Goal: Task Accomplishment & Management: Use online tool/utility

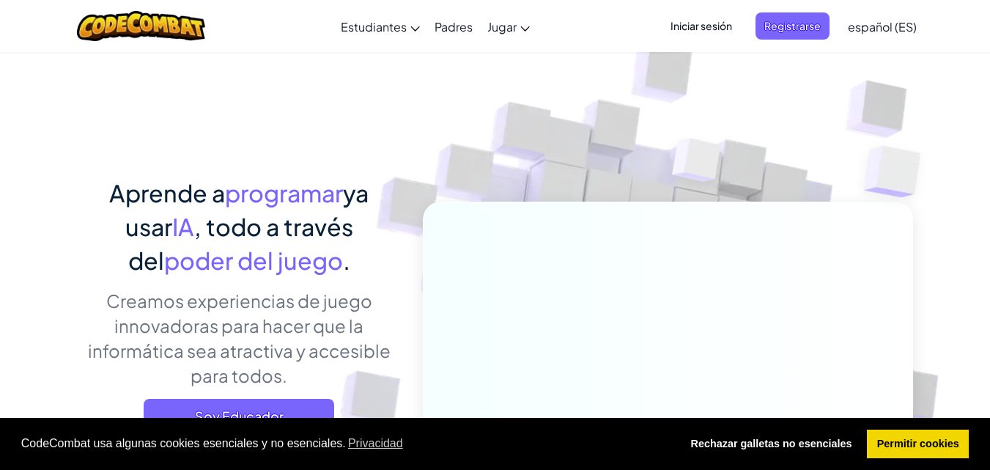
click at [726, 30] on font "Iniciar sesión" at bounding box center [702, 25] width 62 height 13
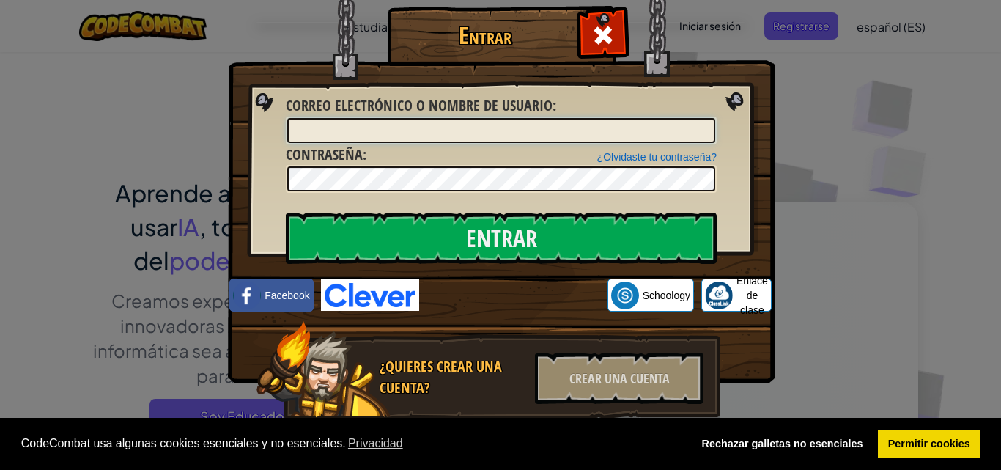
click at [422, 124] on input "Correo electrónico o nombre de usuario :" at bounding box center [501, 130] width 428 height 25
click at [756, 119] on img at bounding box center [501, 170] width 547 height 427
click at [789, 123] on div "Entrar Error desconocido. Correo electrónico o nombre de usuario : ¿Olvidaste t…" at bounding box center [500, 235] width 1001 height 470
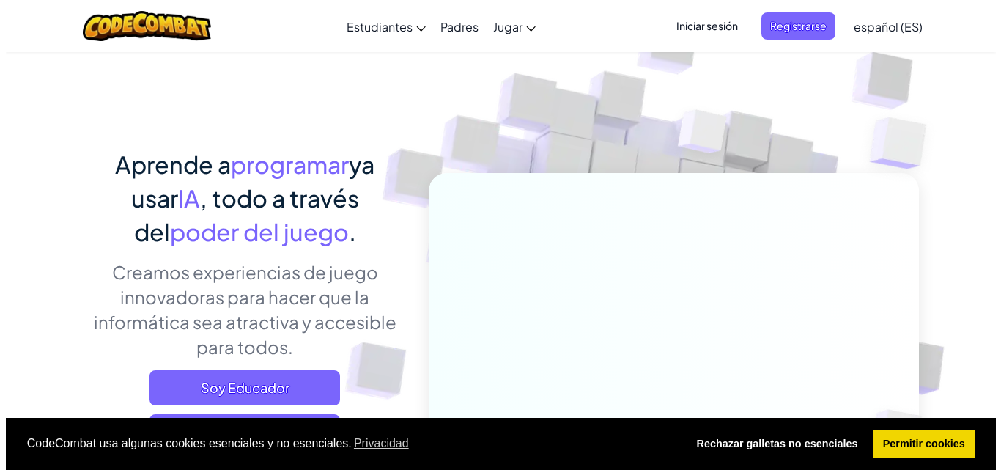
scroll to position [30, 0]
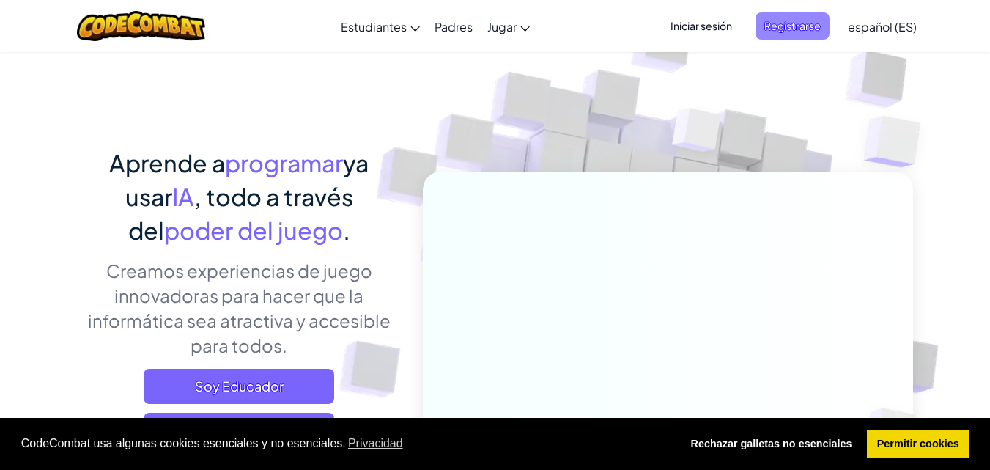
click at [789, 29] on font "Registrarse" at bounding box center [792, 25] width 56 height 13
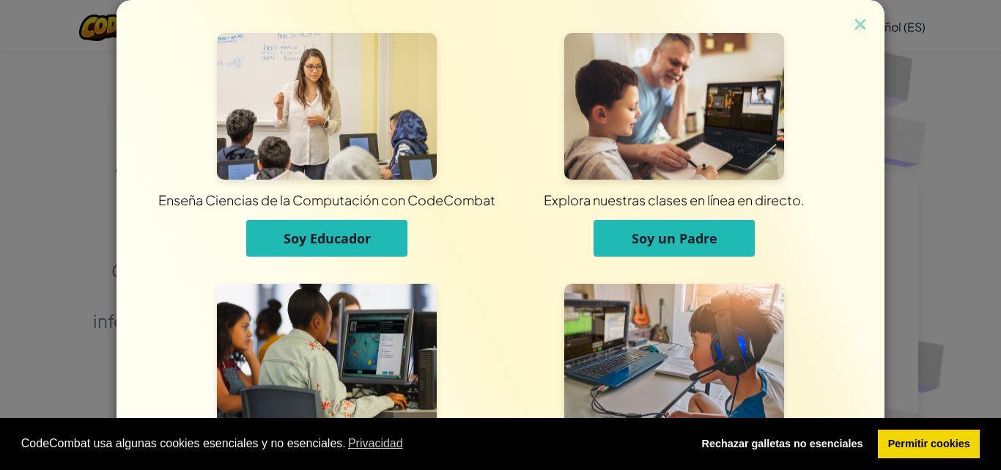
click at [350, 223] on button "Soy Educador" at bounding box center [326, 238] width 161 height 37
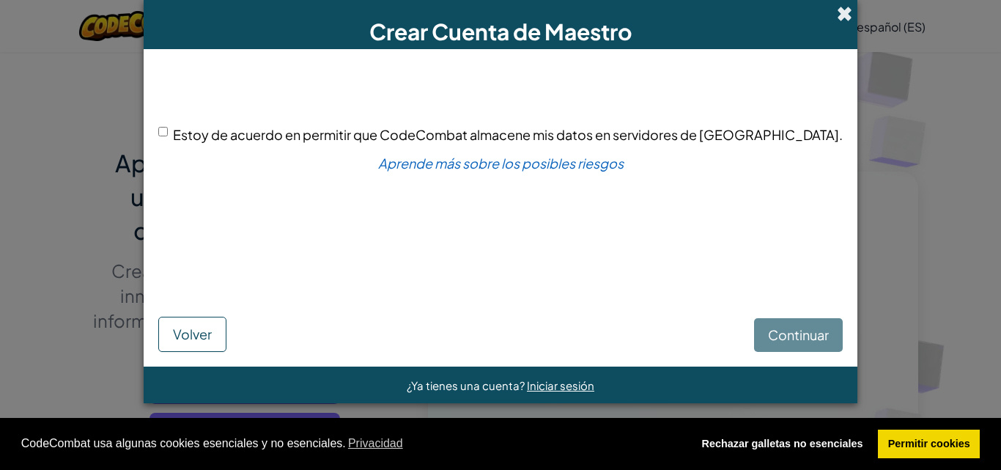
click at [837, 10] on span at bounding box center [844, 13] width 15 height 15
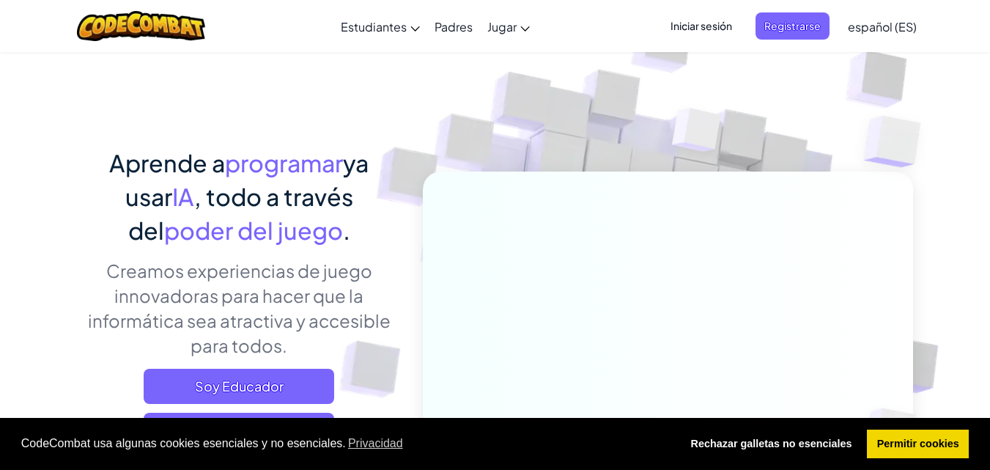
click at [794, 10] on div "Iniciar sesión Registrarse español (ES) Inglés (EE. UU.) Inglés (Reino Unido) 简…" at bounding box center [789, 27] width 270 height 40
click at [800, 12] on div "Iniciar sesión Registrarse español (ES) Inglés (EE. UU.) Inglés (Reino Unido) 简…" at bounding box center [789, 27] width 270 height 40
drag, startPoint x: 795, startPoint y: 27, endPoint x: 800, endPoint y: 12, distance: 16.2
click at [800, 12] on div "Iniciar sesión Registrarse español (ES) Inglés (EE. UU.) Inglés (Reino Unido) 简…" at bounding box center [789, 27] width 270 height 40
click at [793, 19] on font "Registrarse" at bounding box center [792, 25] width 56 height 13
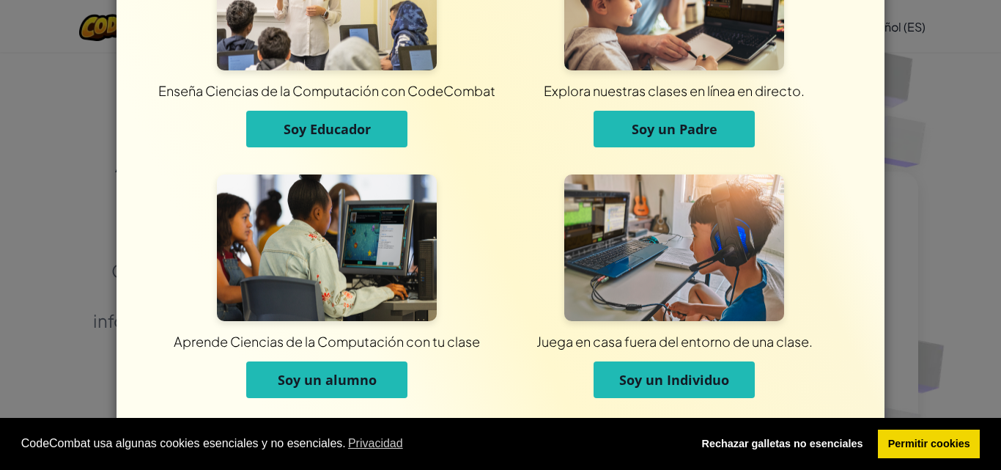
scroll to position [111, 0]
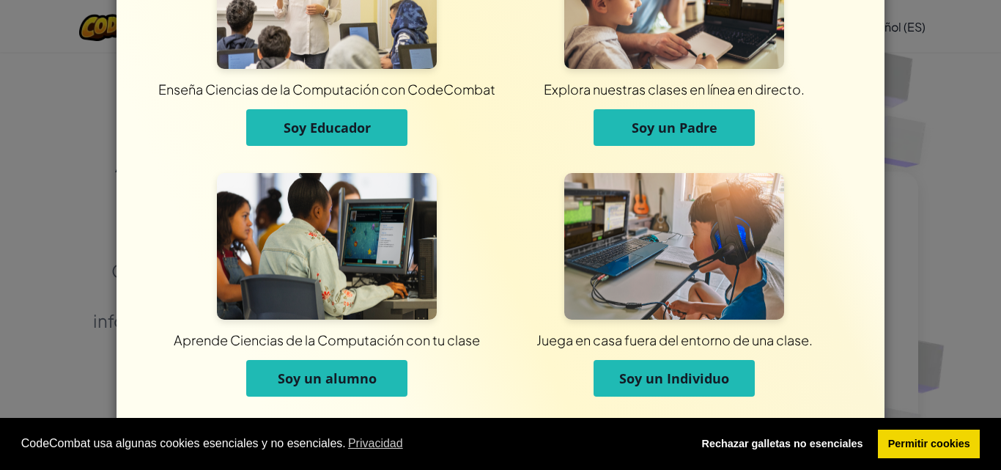
click at [280, 388] on button "Soy un alumno" at bounding box center [326, 378] width 161 height 37
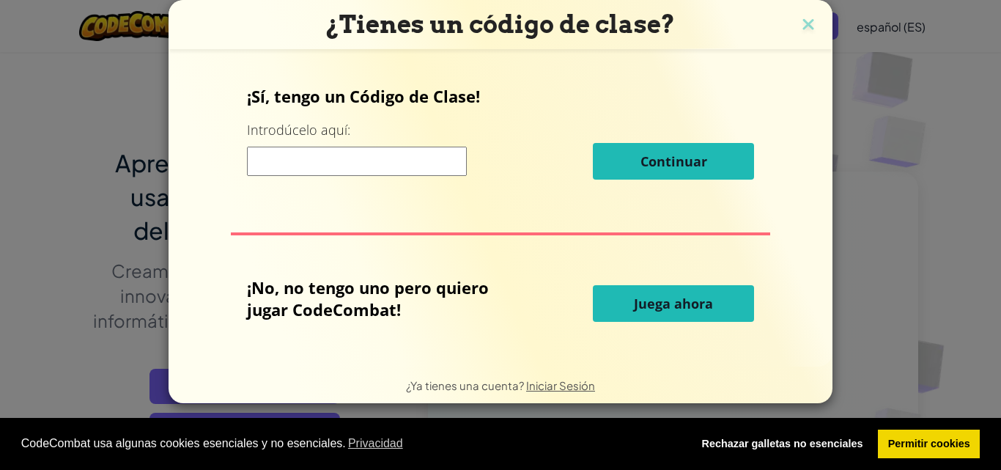
scroll to position [0, 0]
click at [398, 160] on input at bounding box center [357, 161] width 220 height 29
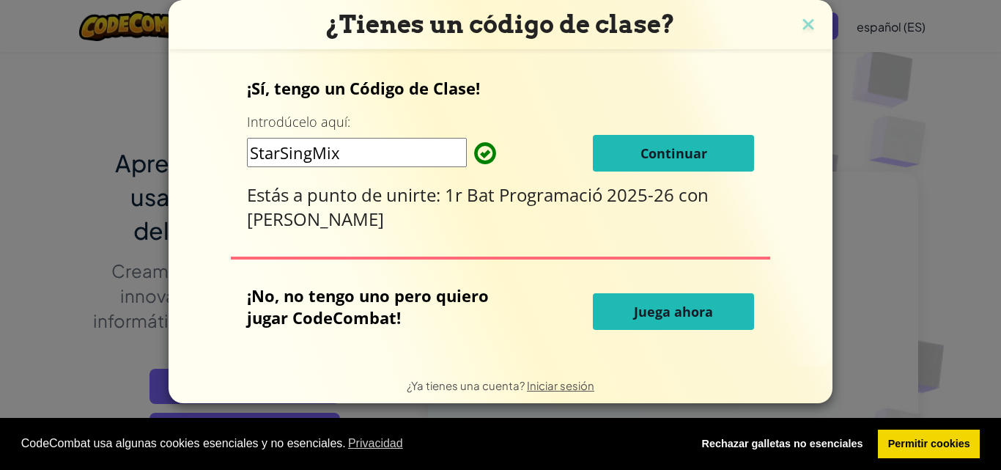
type input "StarSingMix"
click at [698, 155] on font "Continuar" at bounding box center [674, 153] width 67 height 18
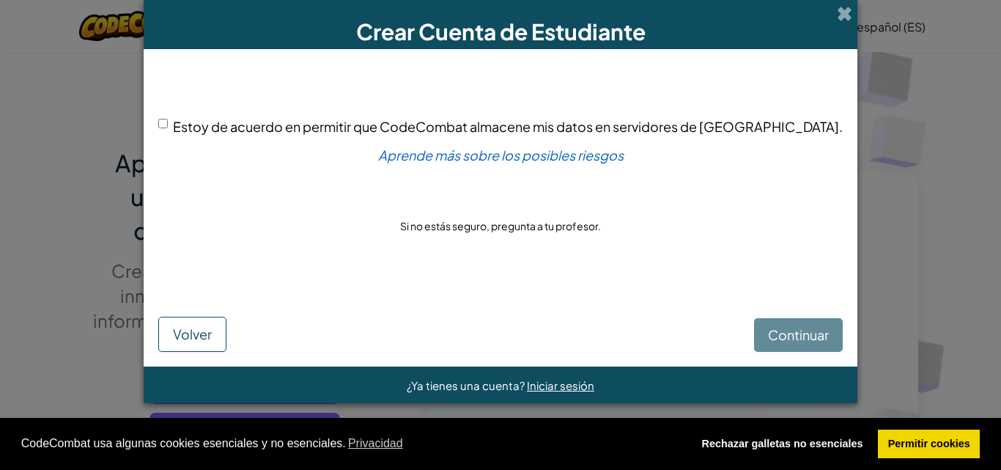
click at [742, 332] on div "Continuar Volver" at bounding box center [500, 319] width 684 height 64
click at [219, 120] on div "Estoy de acuerdo en permitir que CodeCombat almacene mis datos en servidores de…" at bounding box center [500, 126] width 684 height 21
click at [723, 336] on div "Continuar Volver" at bounding box center [500, 319] width 684 height 64
click at [168, 124] on input "Estoy de acuerdo en permitir que CodeCombat almacene mis datos en servidores de…" at bounding box center [163, 124] width 10 height 10
checkbox input "true"
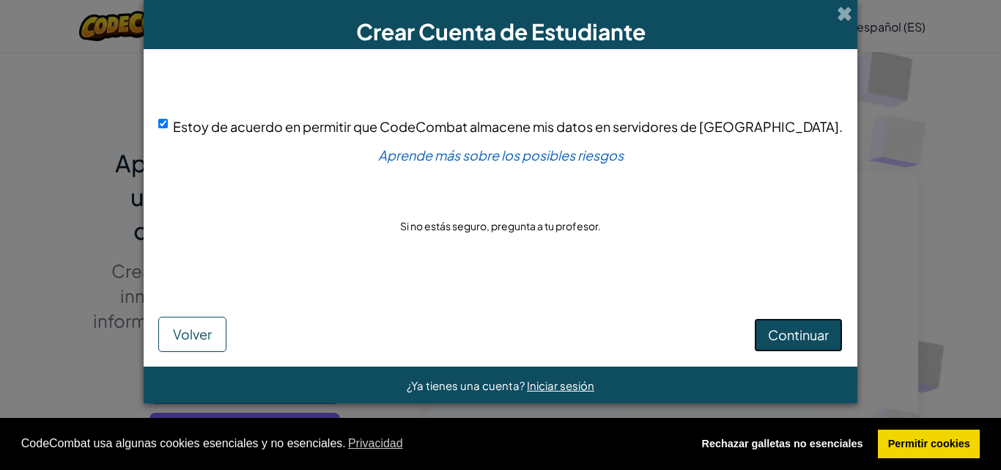
click at [774, 348] on button "Continuar" at bounding box center [798, 335] width 89 height 34
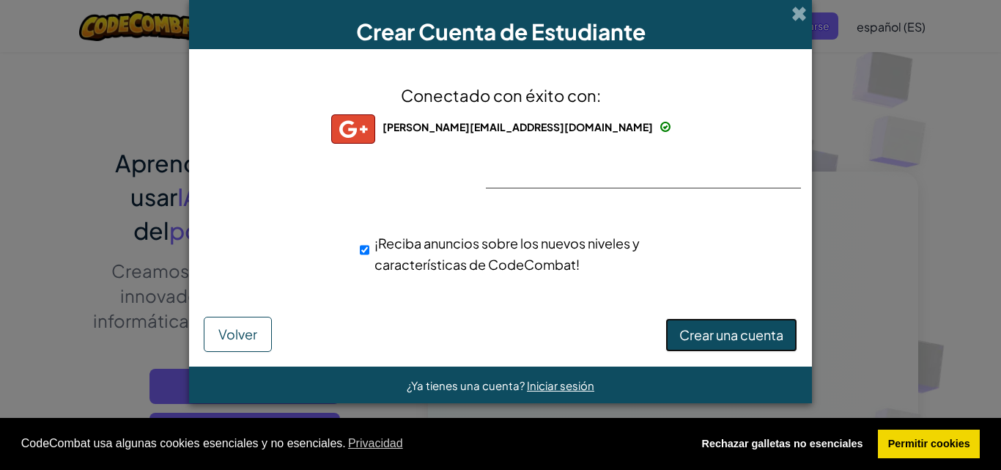
click at [701, 337] on font "Crear una cuenta" at bounding box center [731, 334] width 104 height 17
click at [698, 345] on button "Crear una cuenta" at bounding box center [731, 334] width 132 height 36
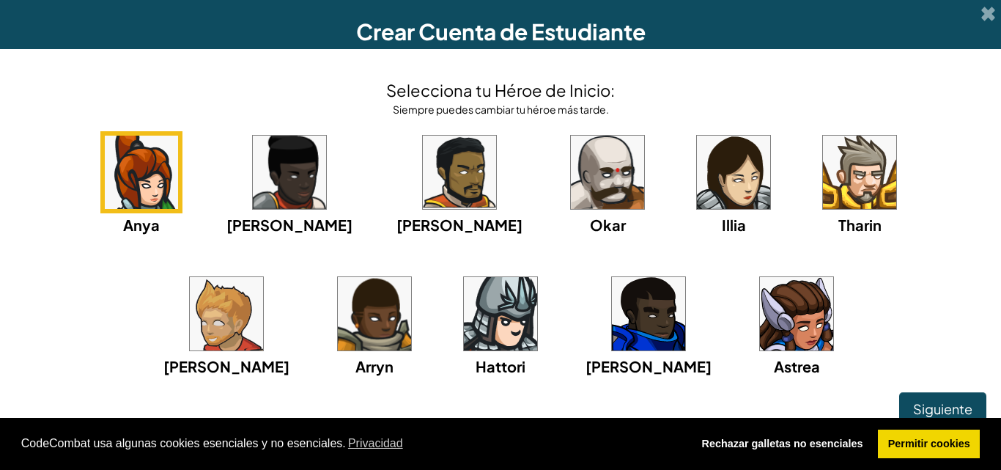
click at [571, 170] on img at bounding box center [607, 172] width 73 height 73
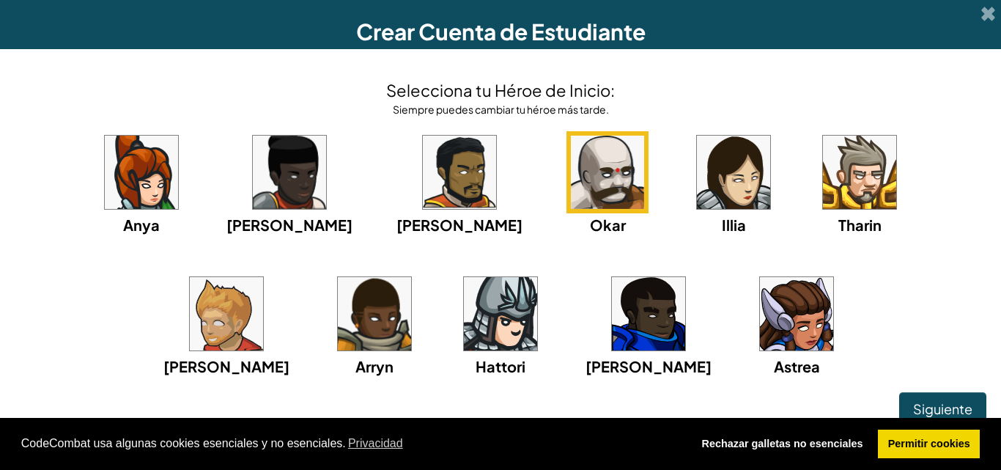
click at [970, 385] on div "Anya Ida Alejandro Okar Illia Tharin Ned Arryn Hattori Gordon Astrea" at bounding box center [501, 272] width 972 height 283
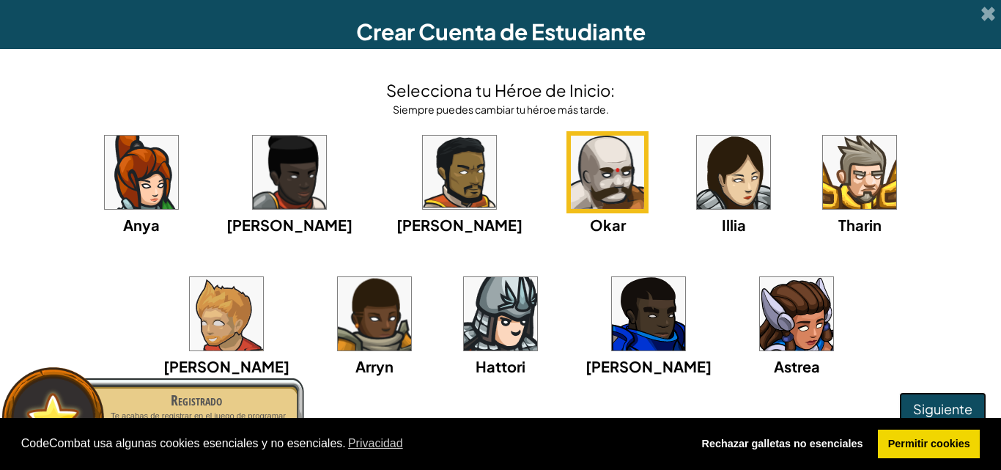
click at [953, 405] on font "Siguiente" at bounding box center [942, 408] width 59 height 17
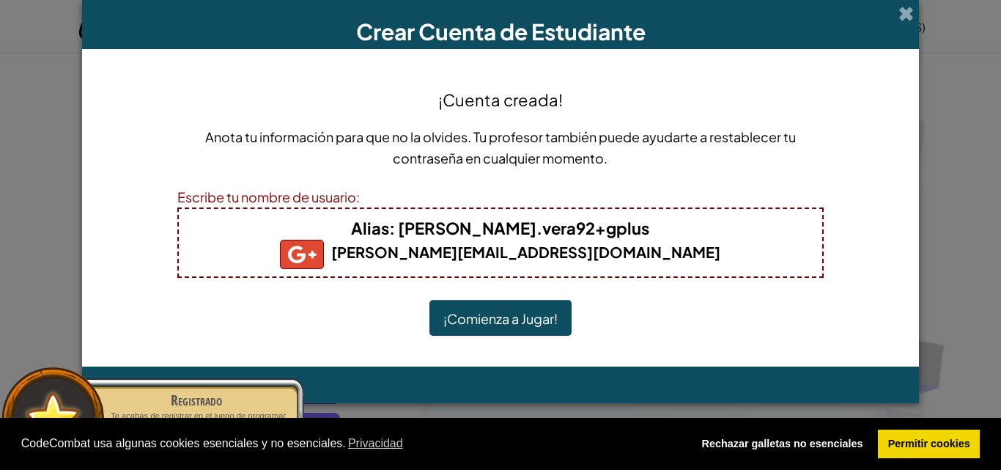
click at [515, 320] on font "¡Comienza a Jugar!" at bounding box center [500, 318] width 114 height 17
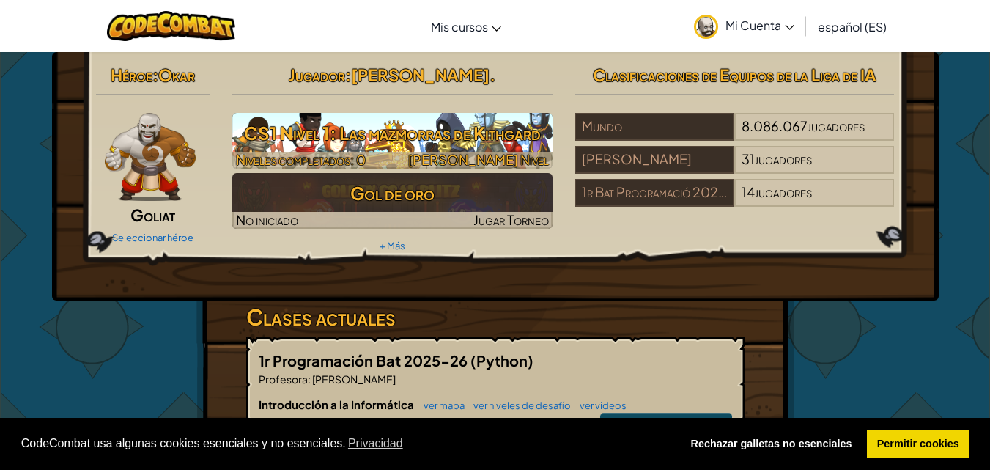
click at [360, 139] on font "CS1 Nivel 1: Las mazmorras de Kithgard" at bounding box center [392, 133] width 297 height 22
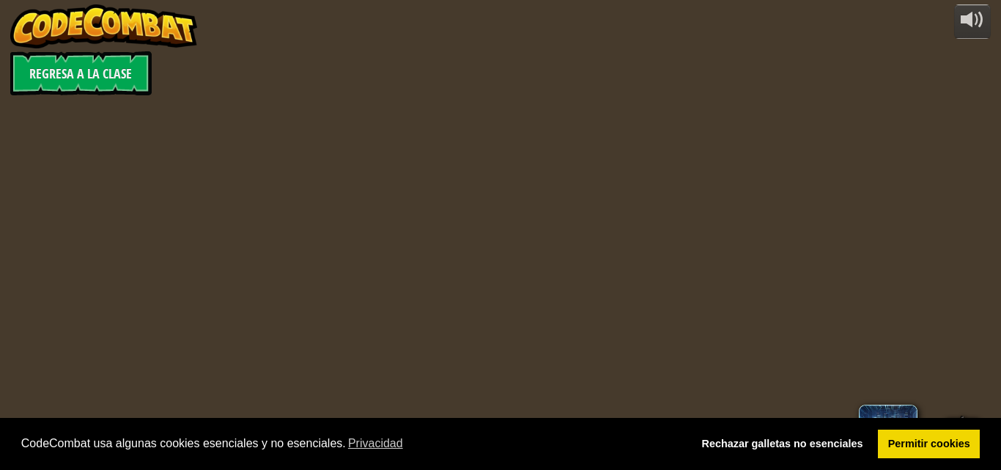
select select "es-ES"
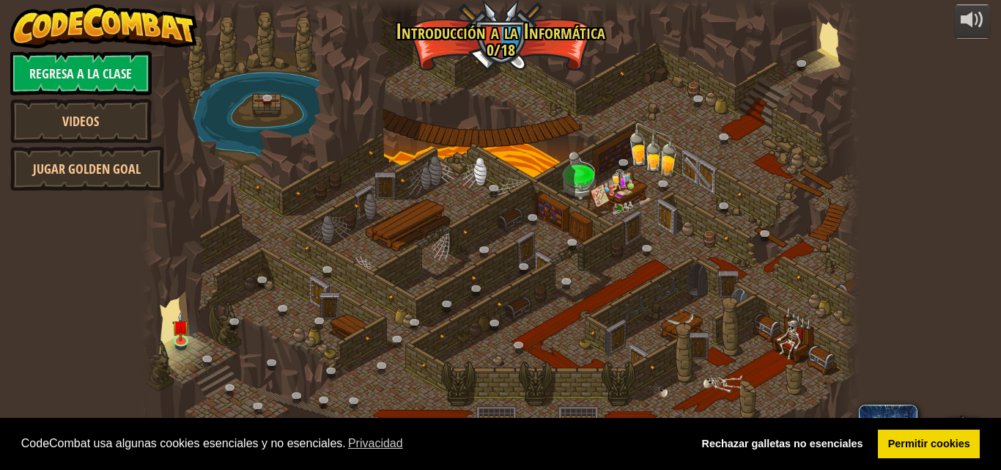
select select "es-ES"
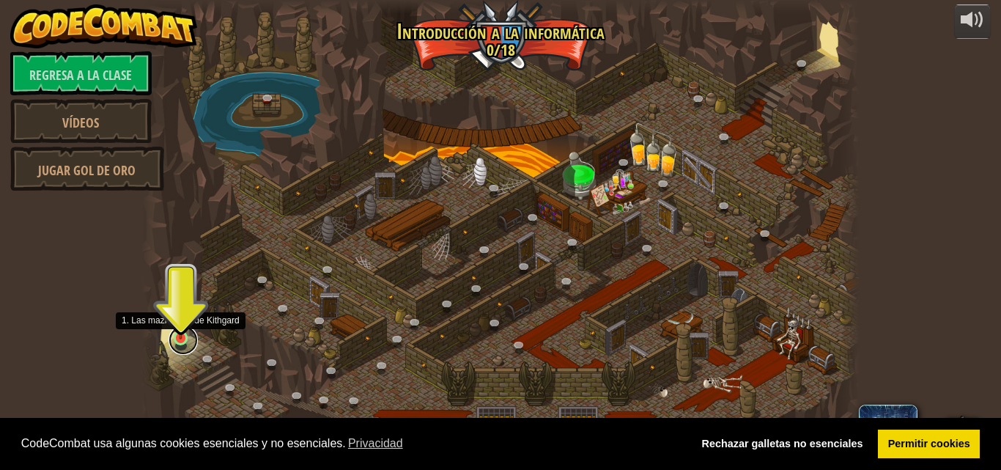
click at [185, 345] on link at bounding box center [183, 339] width 29 height 29
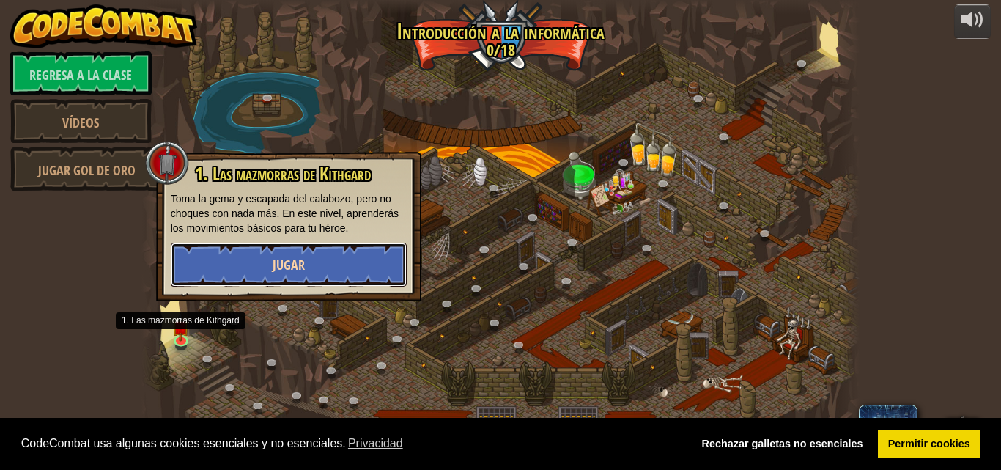
click at [229, 267] on button "Jugar" at bounding box center [289, 265] width 236 height 44
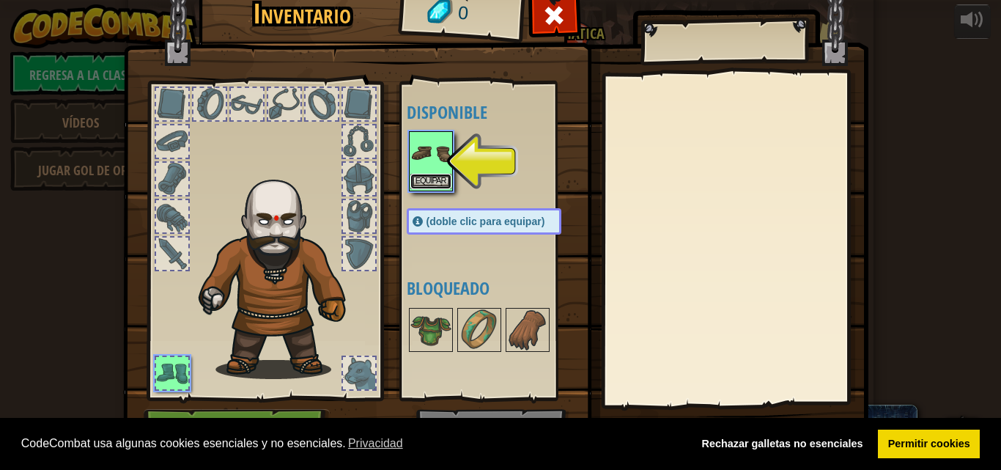
click at [422, 187] on button "Equipar" at bounding box center [430, 181] width 41 height 15
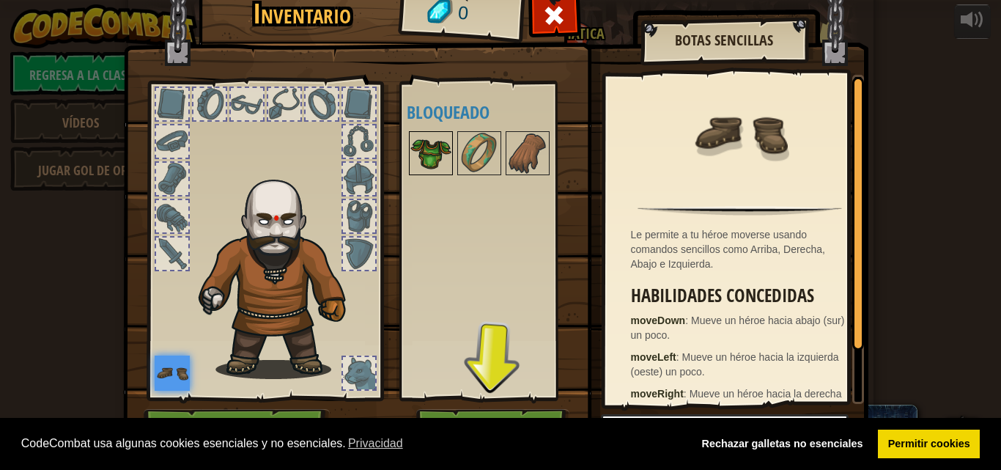
click at [427, 166] on img at bounding box center [430, 153] width 41 height 41
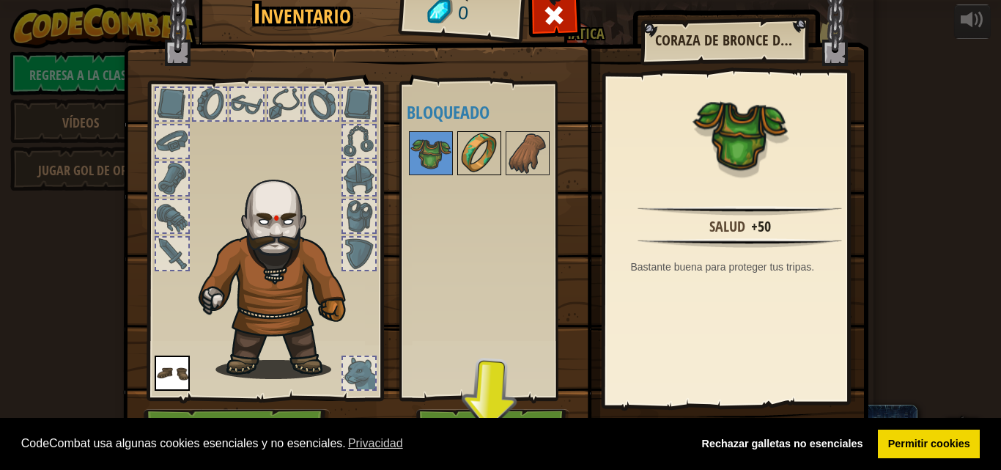
click at [473, 166] on img at bounding box center [479, 153] width 41 height 41
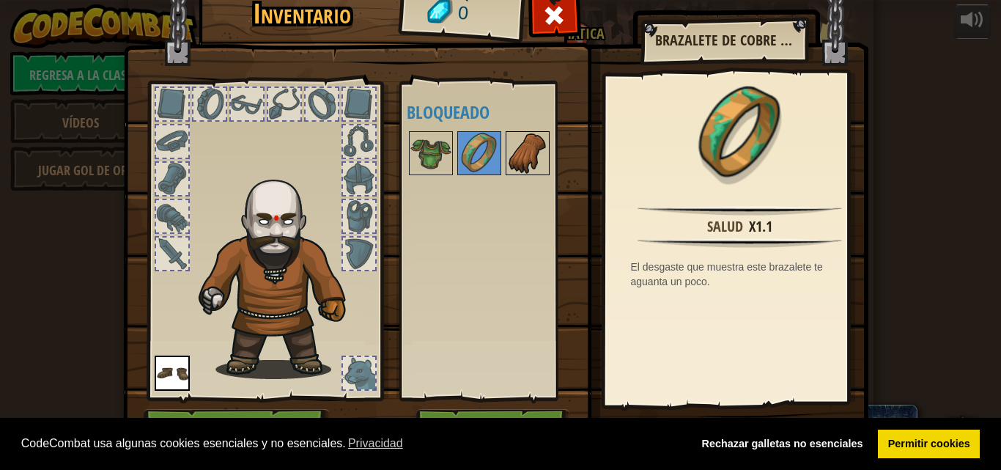
click at [521, 157] on img at bounding box center [527, 153] width 41 height 41
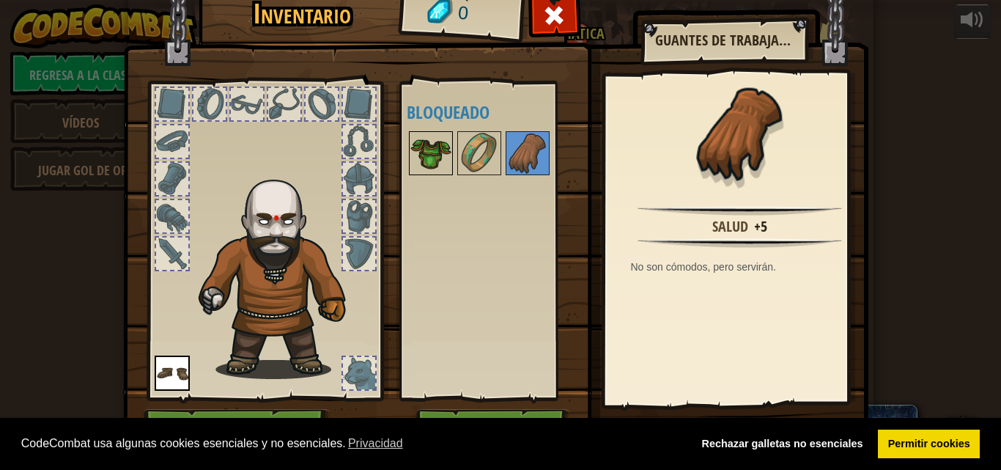
click at [420, 152] on img at bounding box center [430, 153] width 41 height 41
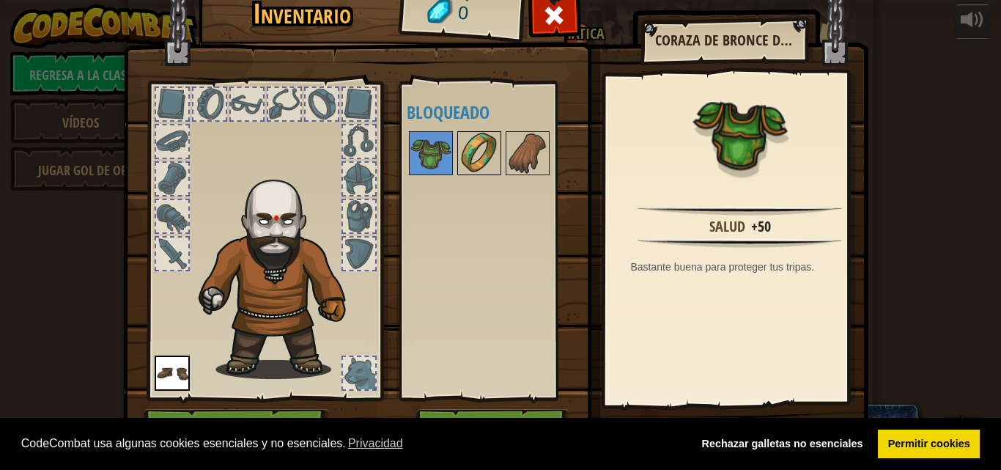
click at [460, 141] on img at bounding box center [479, 153] width 41 height 41
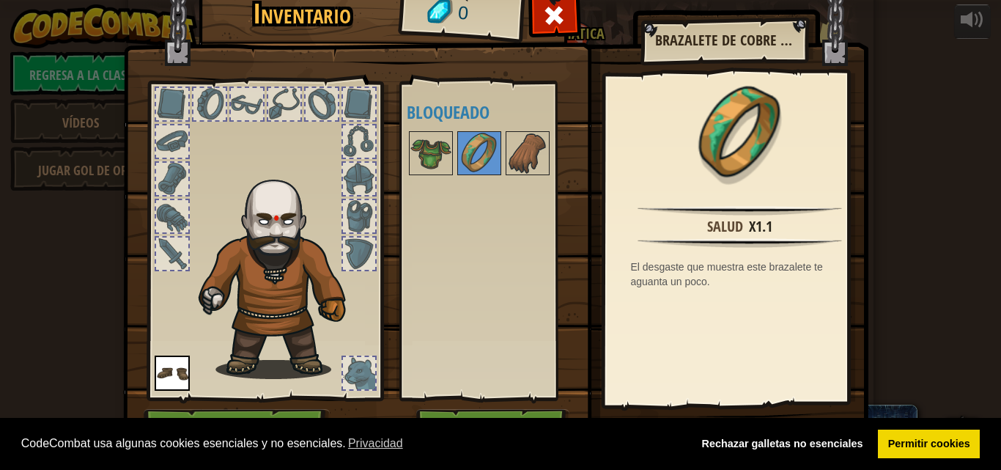
click at [407, 150] on div at bounding box center [499, 153] width 184 height 48
click at [413, 150] on img at bounding box center [430, 153] width 41 height 41
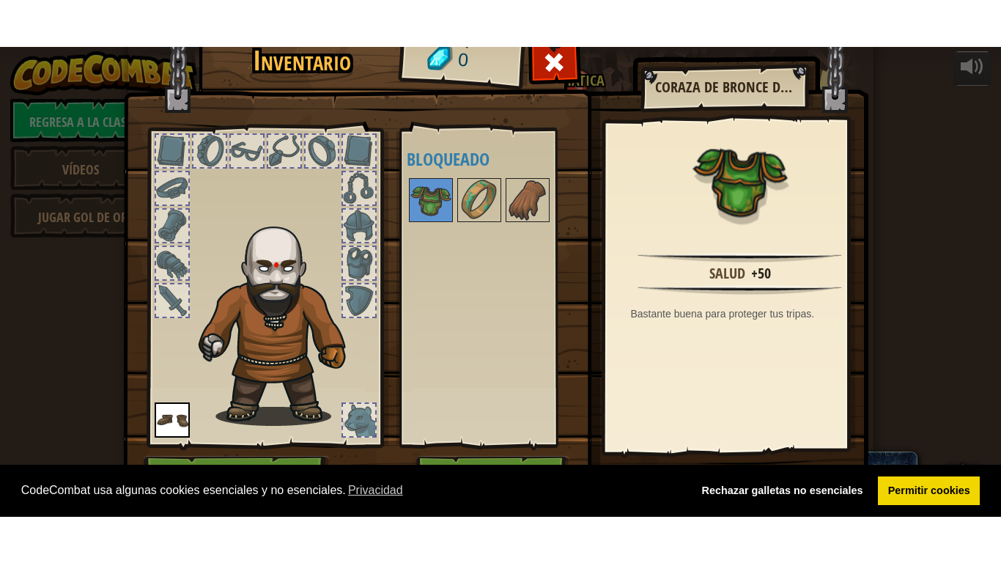
scroll to position [36, 0]
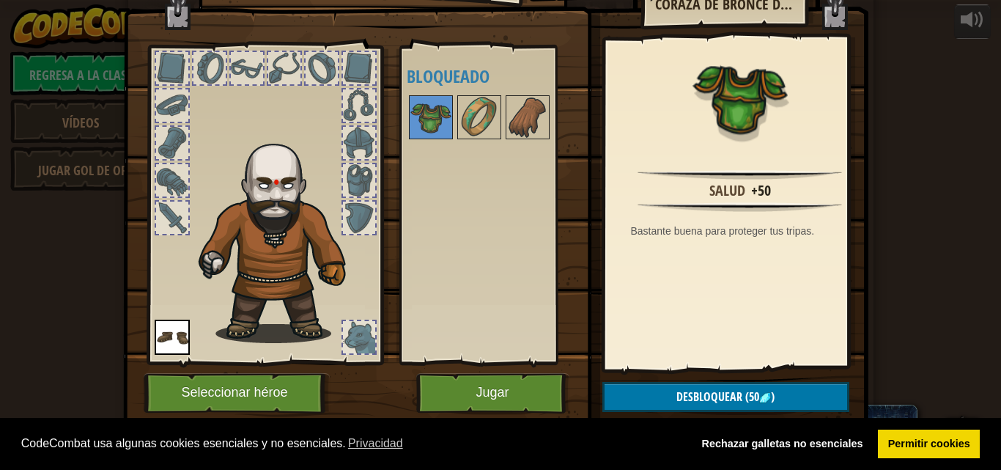
drag, startPoint x: 424, startPoint y: 119, endPoint x: 314, endPoint y: 106, distance: 110.8
click at [314, 106] on div "Inventario 0 Disponible Equipar (doble clic para equipar) Bloqueado Coraza de B…" at bounding box center [500, 188] width 745 height 484
click at [443, 393] on button "Jugar" at bounding box center [492, 393] width 153 height 40
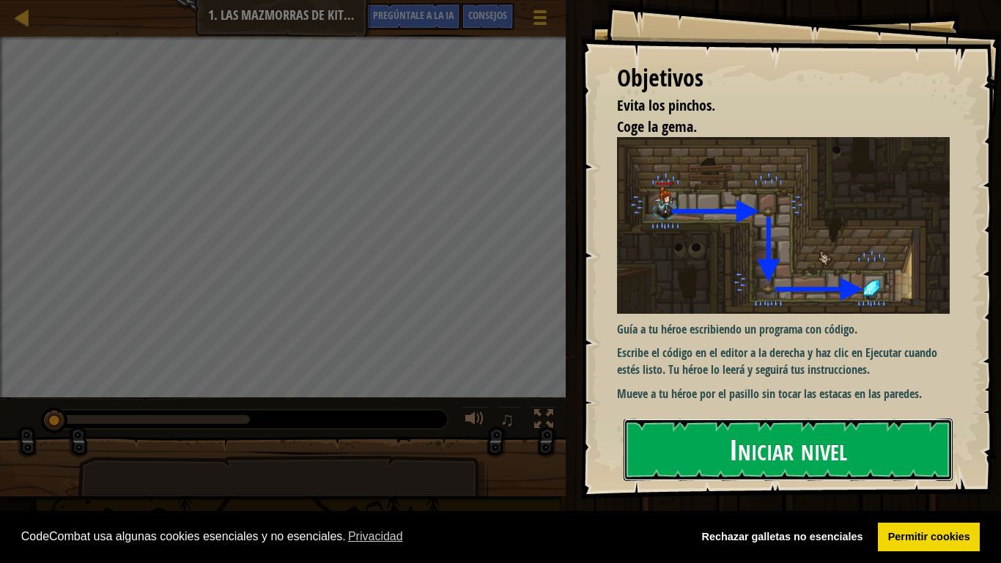
click at [750, 448] on font "Iniciar nivel" at bounding box center [788, 449] width 118 height 40
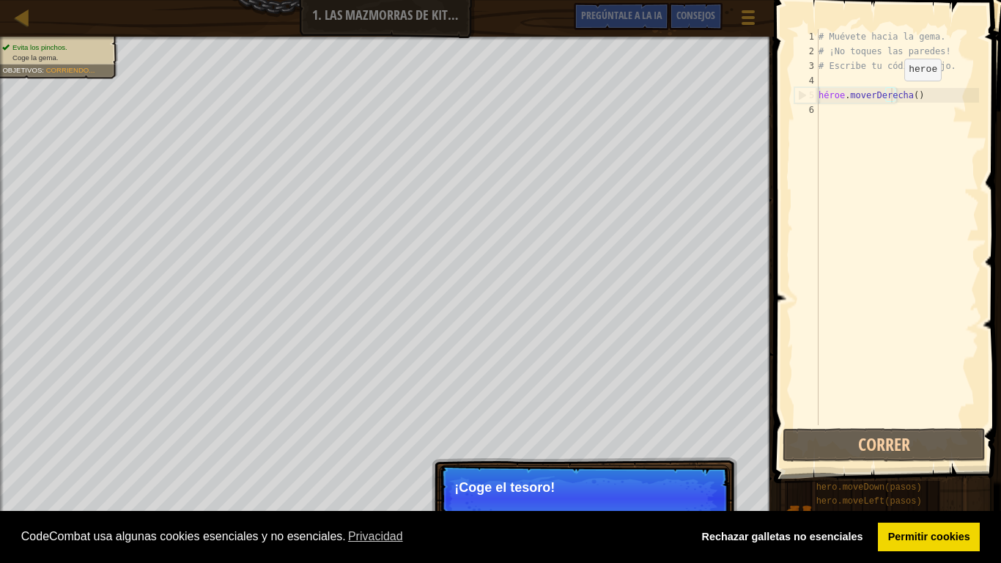
click at [892, 95] on div "# Muévete hacia la [PERSON_NAME]. # ¡No toques las [PERSON_NAME]! # Escribe tu …" at bounding box center [897, 241] width 163 height 425
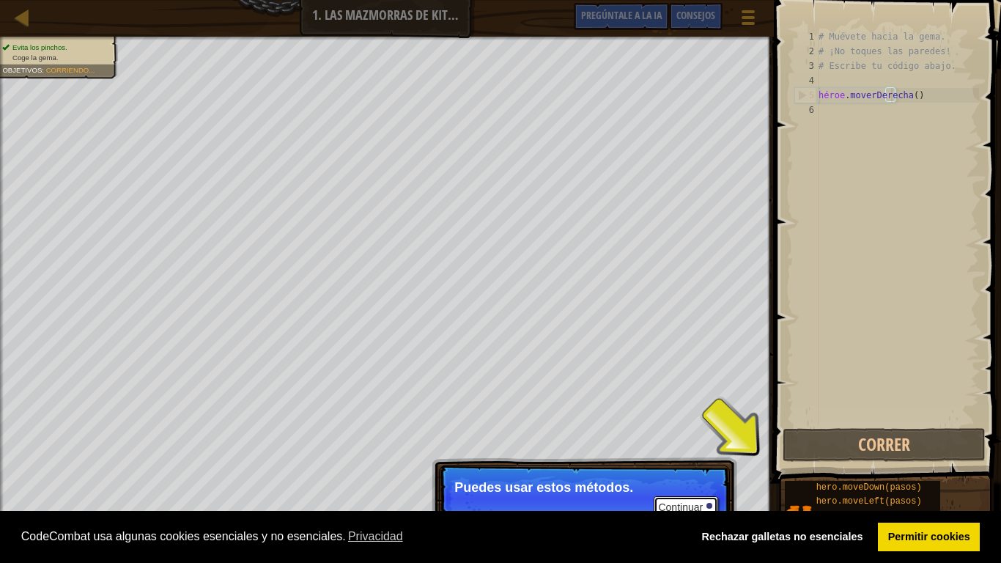
click at [683, 469] on font "Continuar" at bounding box center [680, 507] width 45 height 12
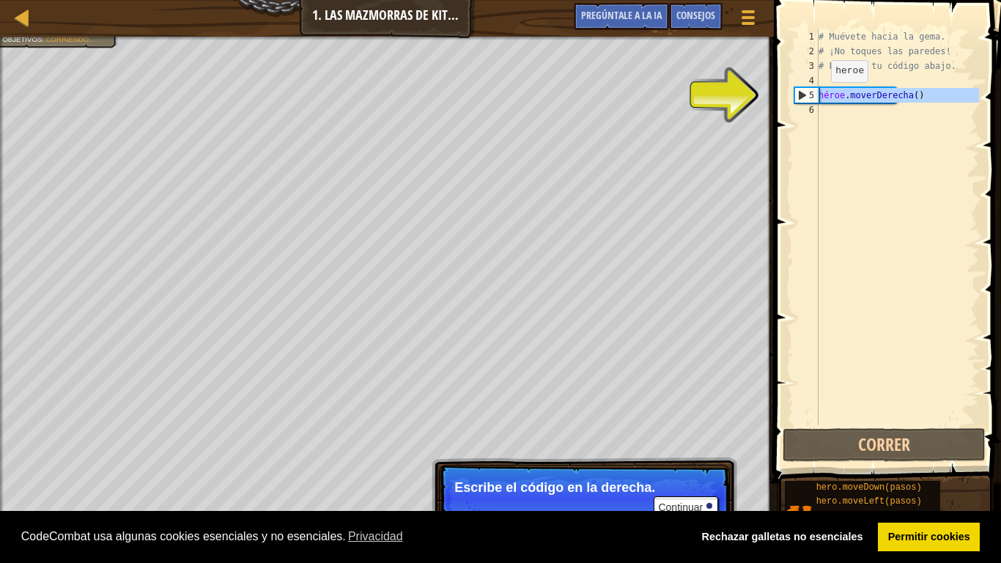
click at [818, 97] on div "5" at bounding box center [806, 95] width 23 height 15
type textarea "hero.moveRight()"
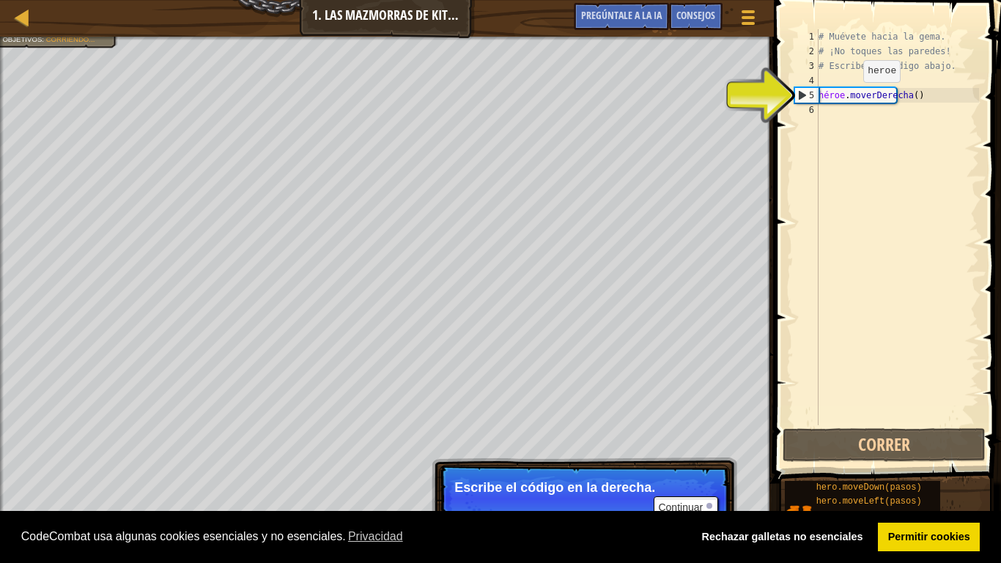
click at [855, 97] on div "# Muévete hacia la [PERSON_NAME]. # ¡No toques las [PERSON_NAME]! # Escribe tu …" at bounding box center [897, 241] width 163 height 425
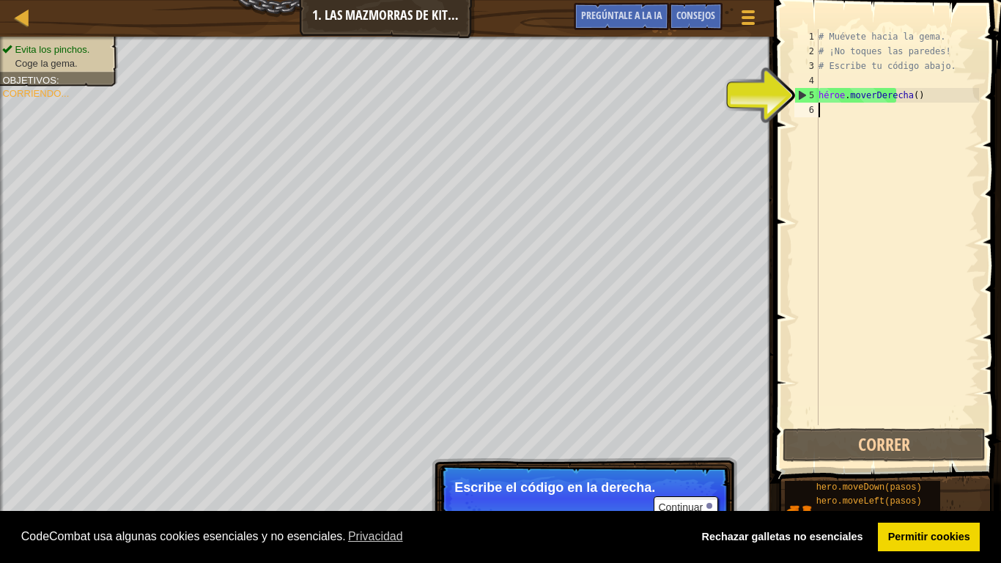
click at [845, 122] on div "# Muévete hacia la [PERSON_NAME]. # ¡No toques las [PERSON_NAME]! # Escribe tu …" at bounding box center [897, 241] width 163 height 425
type textarea "H"
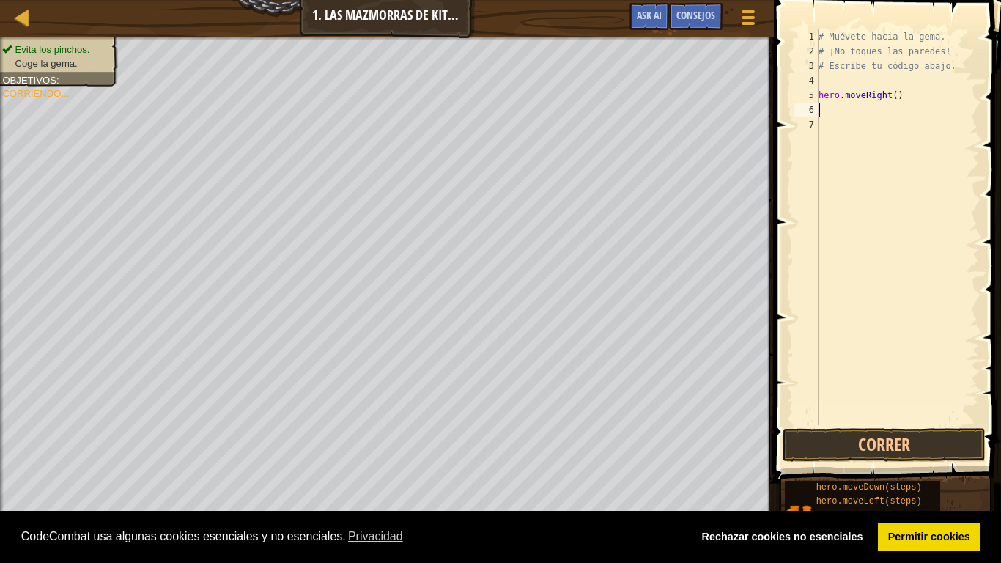
type textarea "h"
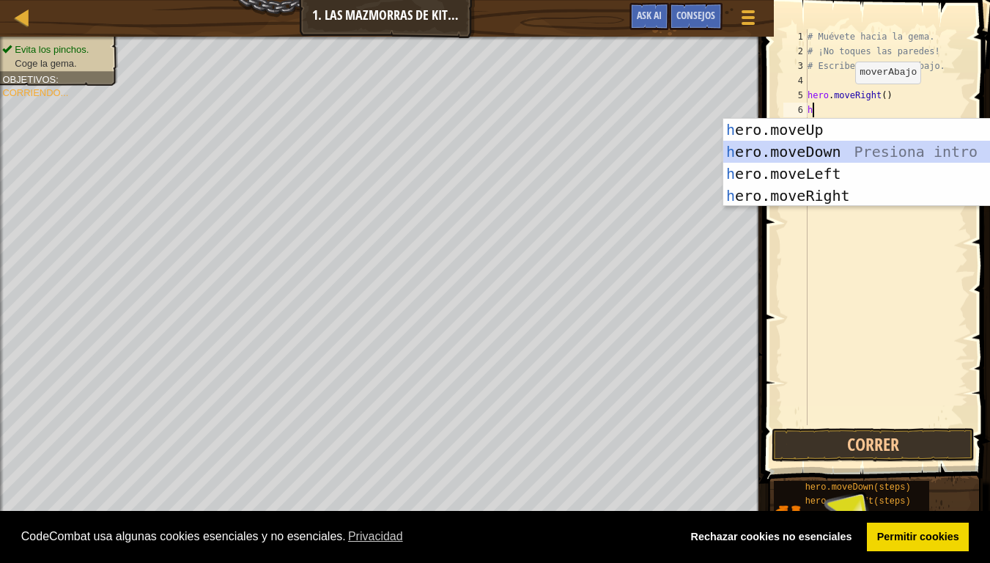
click at [794, 158] on div "h ero.moveUp Presiona intro h ero.moveDown Presiona intro h ero.moveLeft Presio…" at bounding box center [861, 185] width 277 height 132
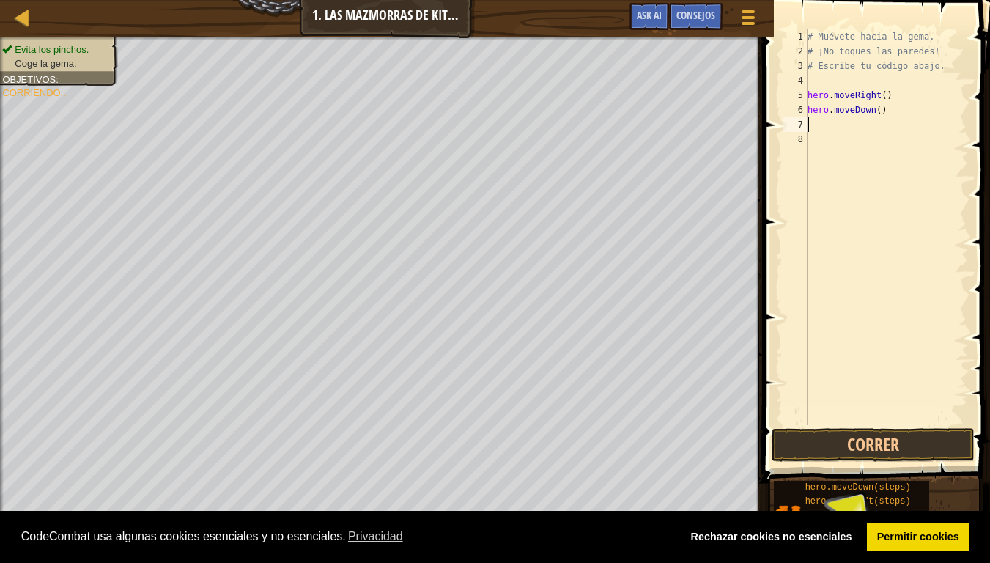
type textarea "h"
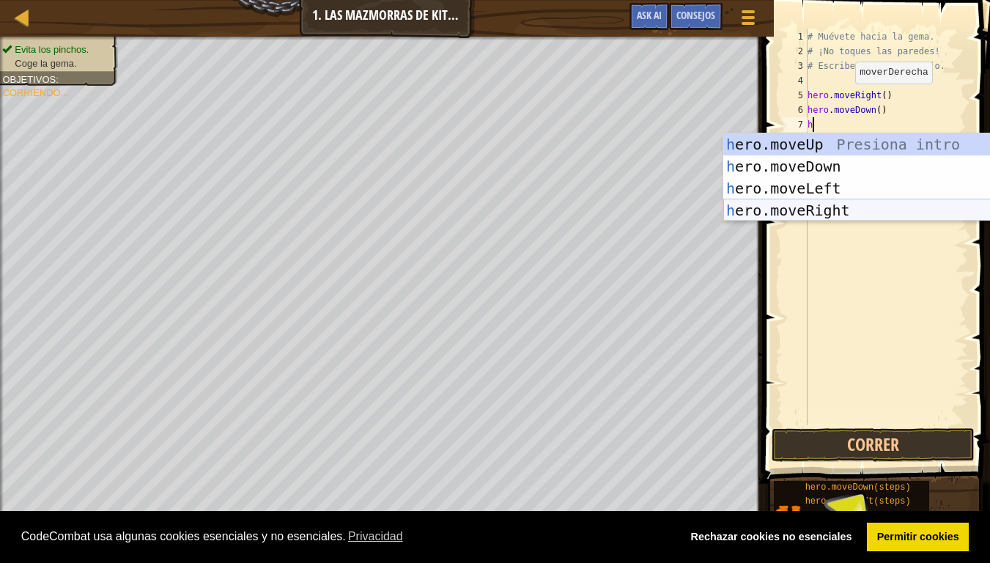
click at [823, 205] on div "h ero.moveUp Presiona intro h ero.moveDown Presiona intro h ero.moveLeft Presio…" at bounding box center [861, 199] width 277 height 132
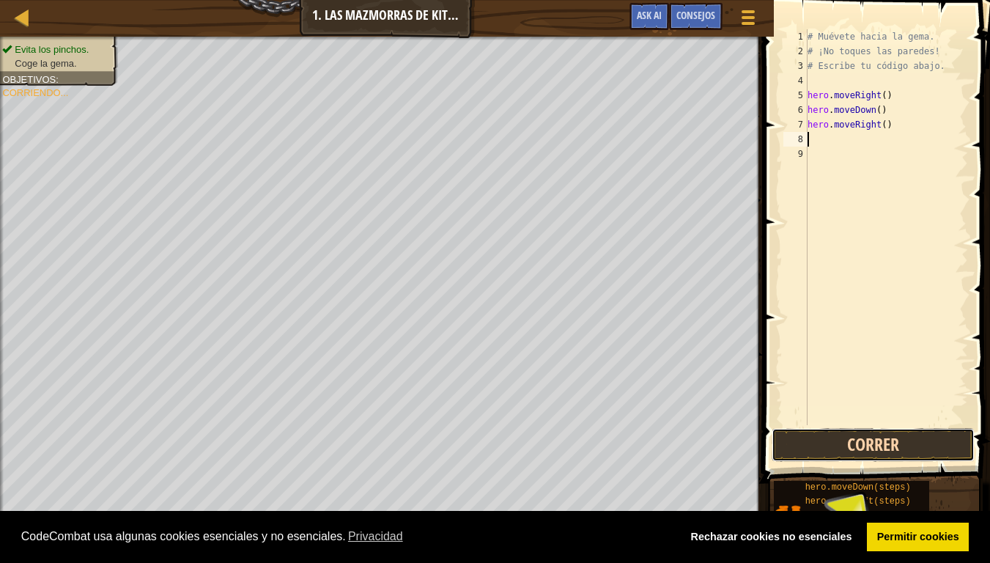
click at [885, 448] on button "Correr" at bounding box center [873, 445] width 203 height 34
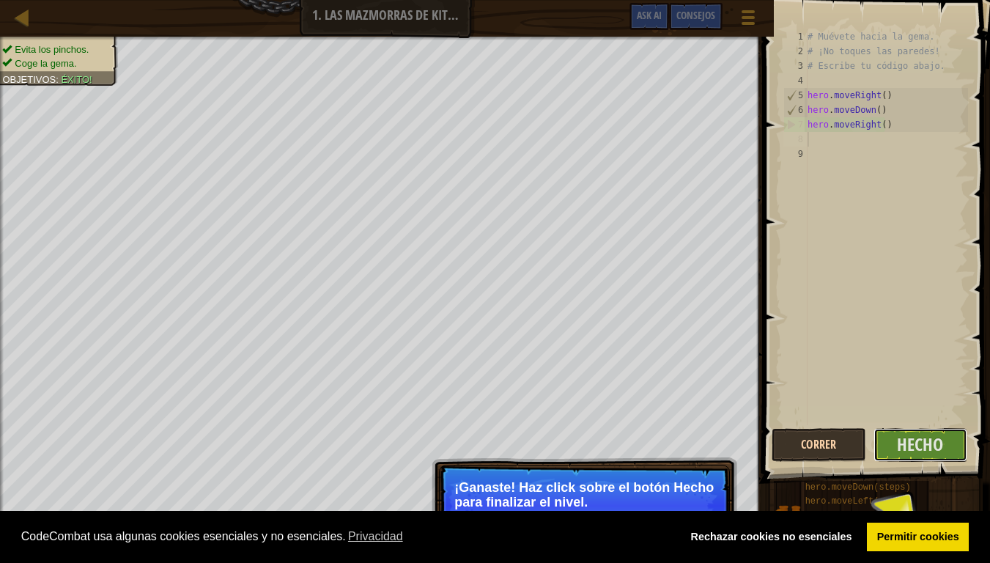
click at [885, 448] on button "Hecho" at bounding box center [921, 445] width 95 height 34
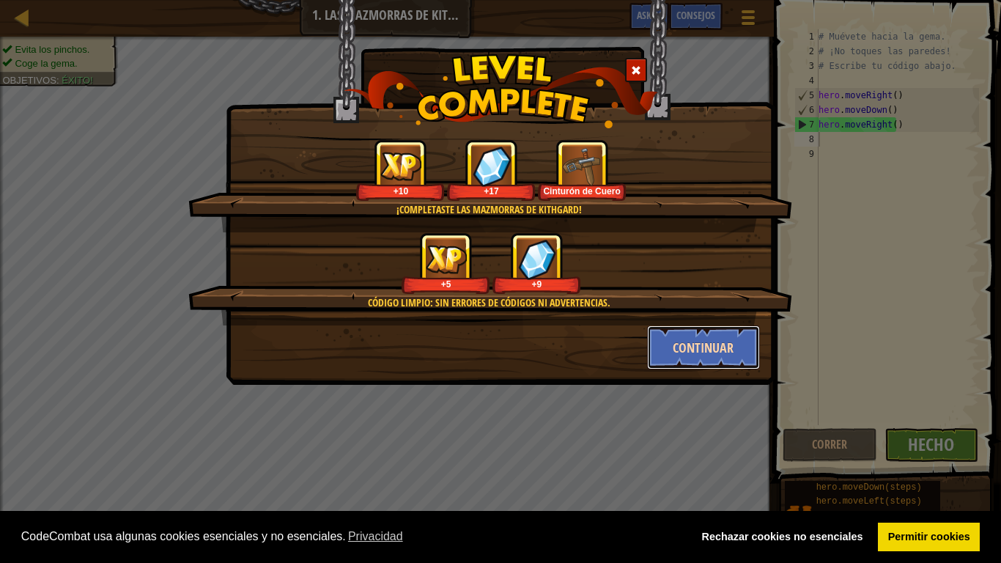
click at [701, 344] on button "Continuar" at bounding box center [704, 347] width 114 height 44
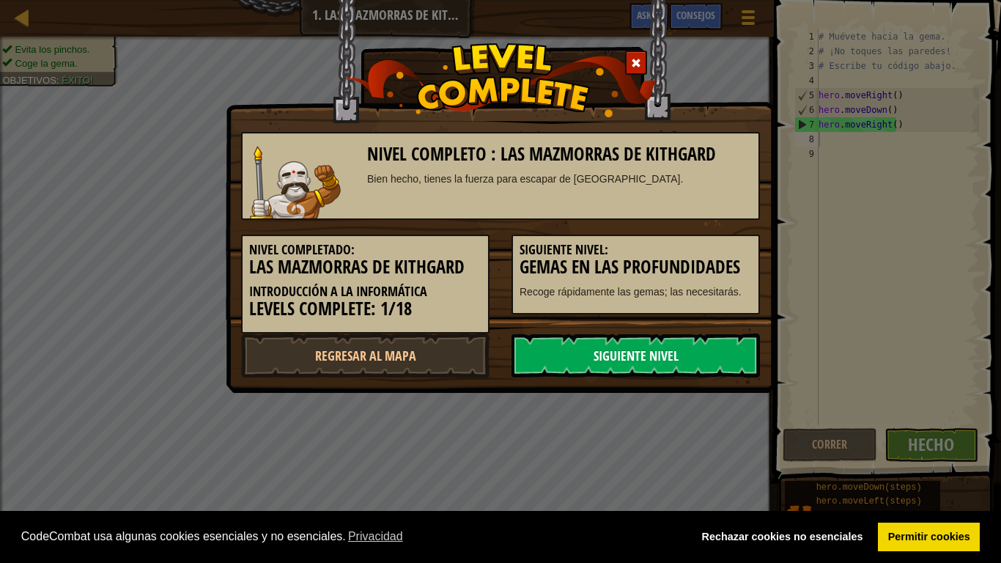
click at [616, 349] on link "Siguiente nivel" at bounding box center [636, 355] width 248 height 44
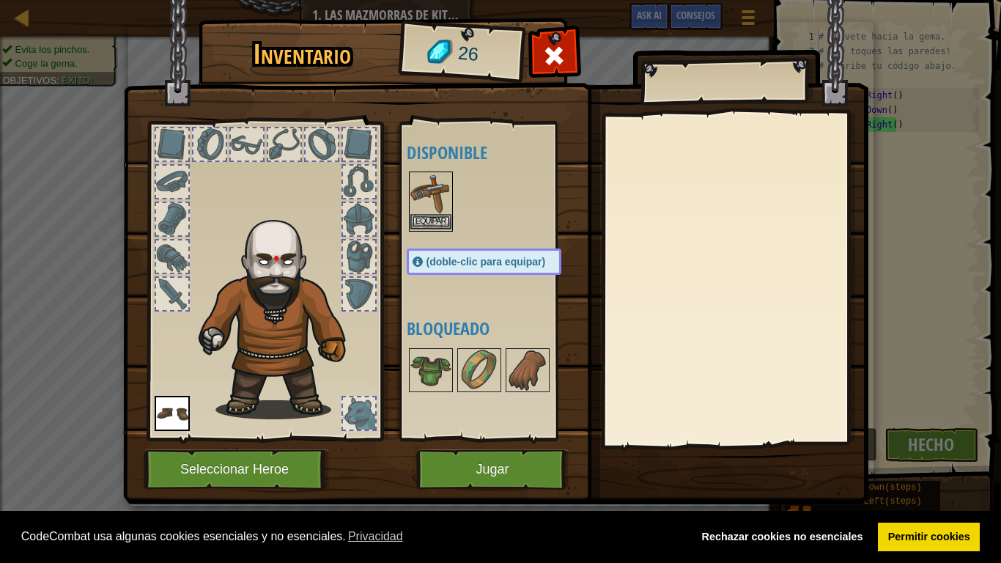
click at [429, 212] on img at bounding box center [430, 193] width 41 height 41
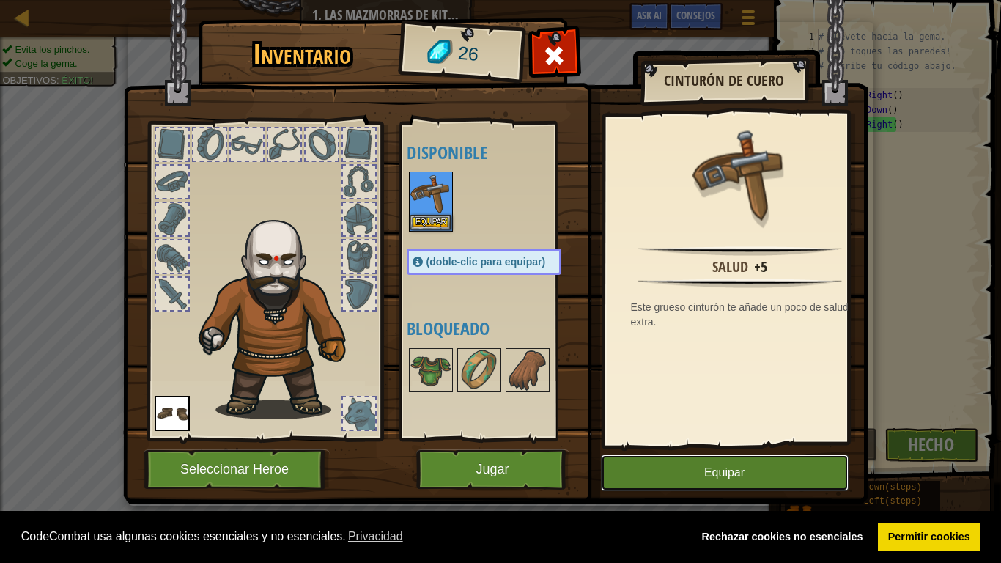
click at [668, 458] on button "Equipar" at bounding box center [725, 472] width 248 height 37
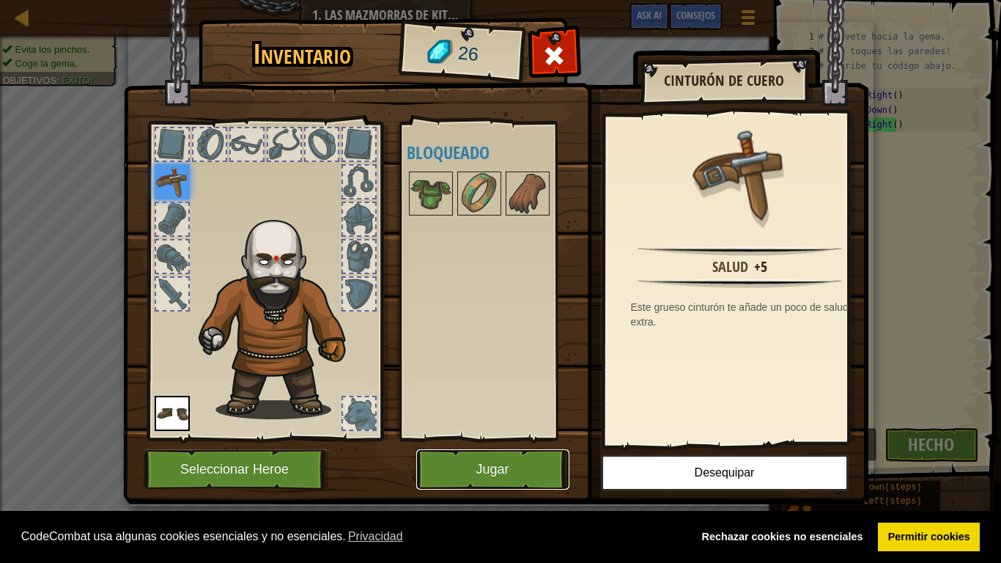
click at [475, 462] on button "Jugar" at bounding box center [492, 469] width 153 height 40
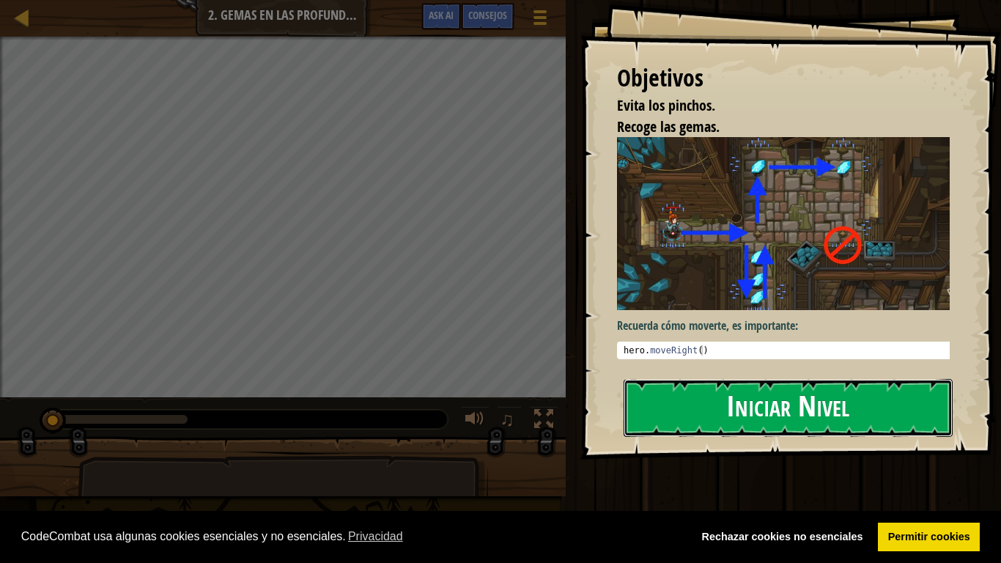
click at [674, 379] on button "Iniciar Nivel" at bounding box center [788, 408] width 329 height 58
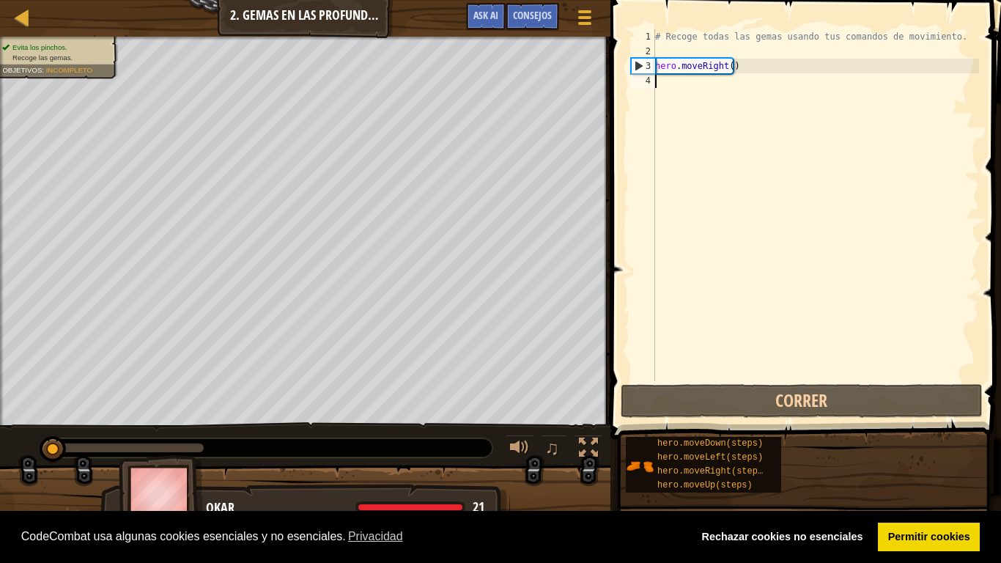
type textarea "m"
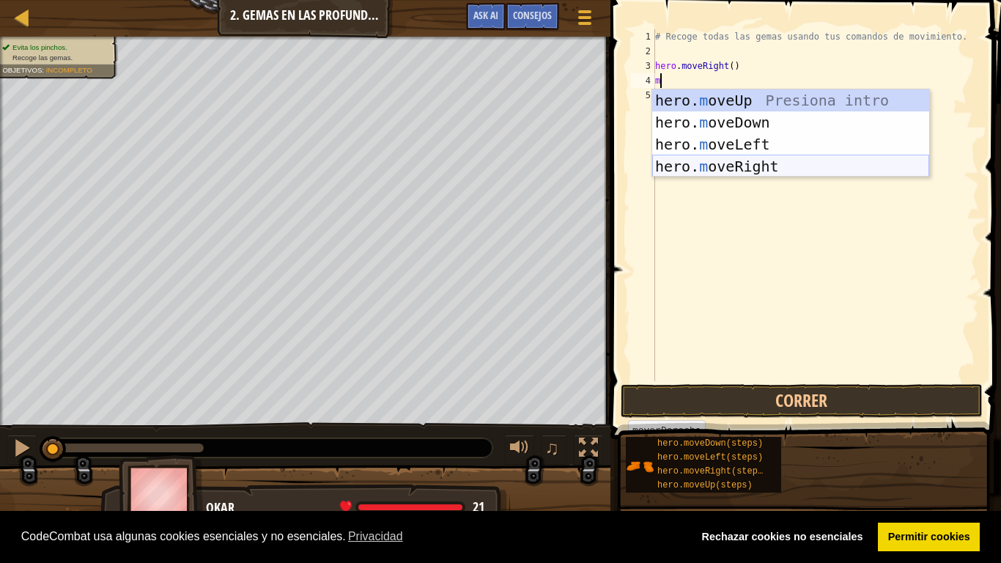
click at [730, 169] on div "hero. m oveUp Presiona intro hero. m oveDown Presiona intro hero. m oveLeft Pre…" at bounding box center [790, 155] width 277 height 132
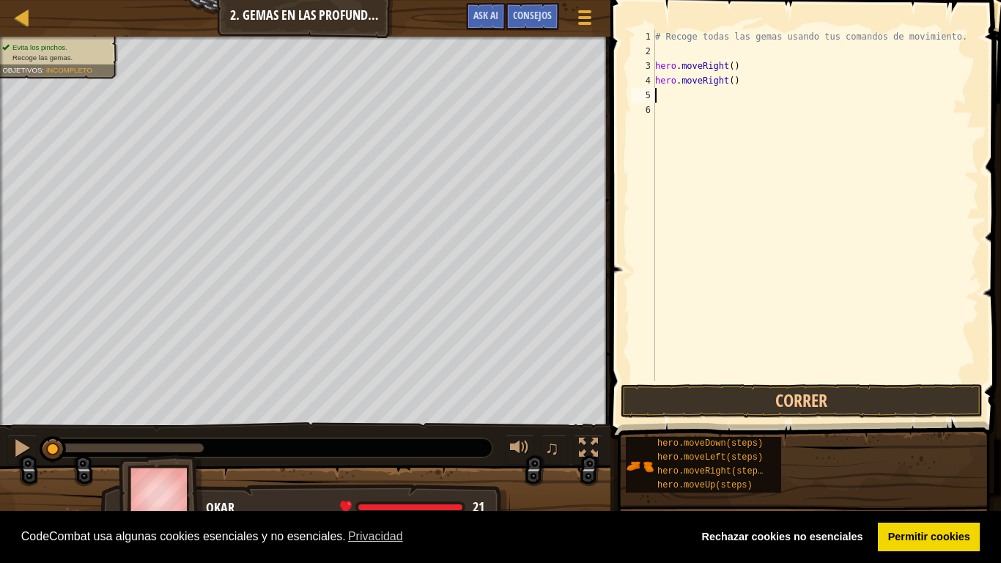
click at [669, 99] on div "# Recoge todas las gemas usando tus comandos de movimiento. hero . moveRight ( …" at bounding box center [815, 219] width 327 height 381
click at [728, 82] on div "# Recoge todas las gemas usando tus comandos de movimiento. hero . moveRight ( …" at bounding box center [815, 219] width 327 height 381
click at [726, 64] on div "# Recoge todas las gemas usando tus comandos de movimiento. hero . moveRight ( …" at bounding box center [815, 219] width 327 height 381
click at [726, 78] on div "# Recoge todas las gemas usando tus comandos de movimiento. hero . moveRight ( …" at bounding box center [815, 219] width 327 height 381
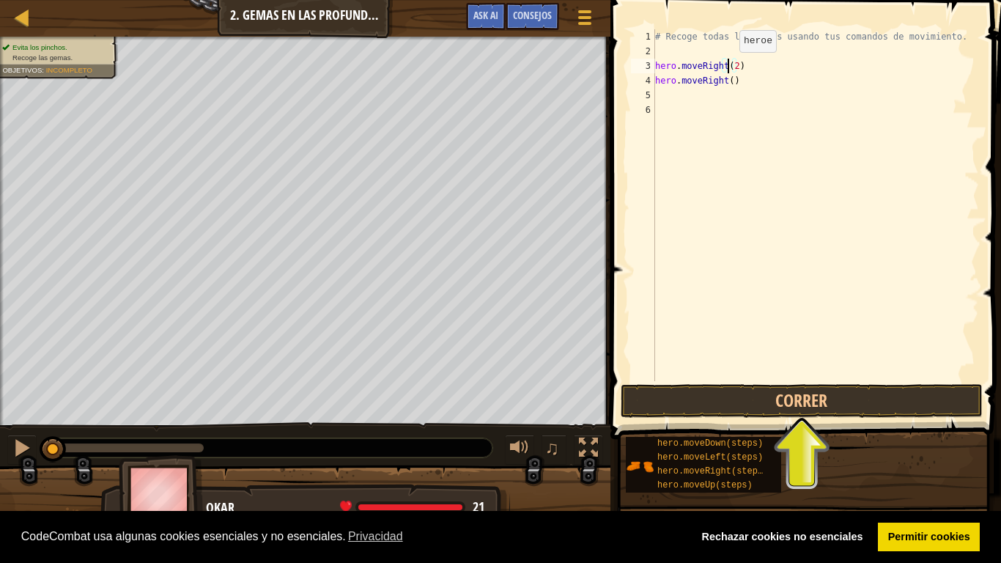
click at [727, 67] on div "# Recoge todas las gemas usando tus comandos de movimiento. hero . moveRight ( …" at bounding box center [815, 219] width 327 height 381
click at [732, 76] on div "# Recoge todas las gemas usando tus comandos de movimiento. hero . moveRight ( …" at bounding box center [815, 219] width 327 height 381
type textarea "h"
click at [805, 410] on button "Correr" at bounding box center [802, 401] width 362 height 34
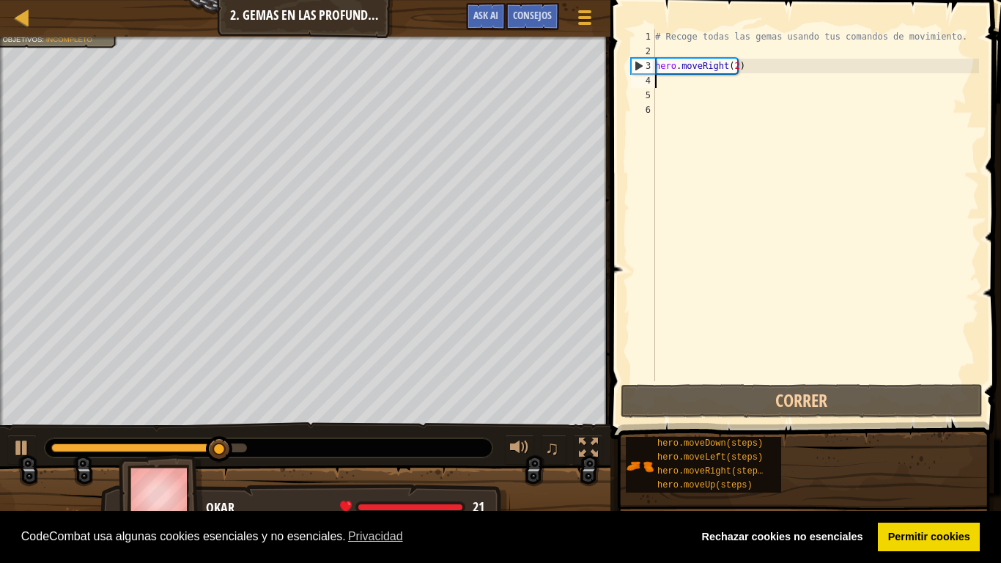
type textarea "h"
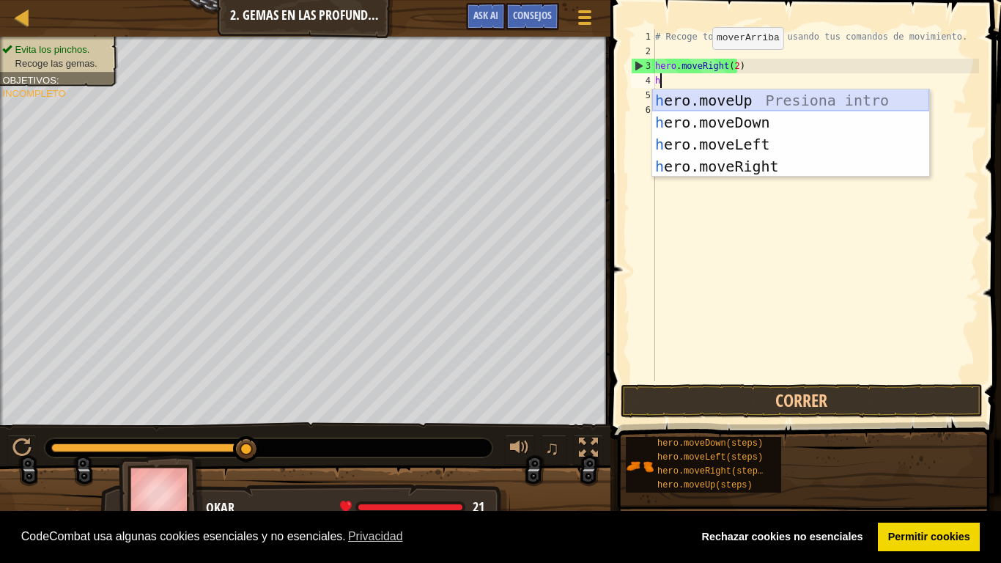
click at [720, 102] on div "h ero.moveUp Presiona intro h ero.moveDown Presiona intro h ero.moveLeft Presio…" at bounding box center [790, 155] width 277 height 132
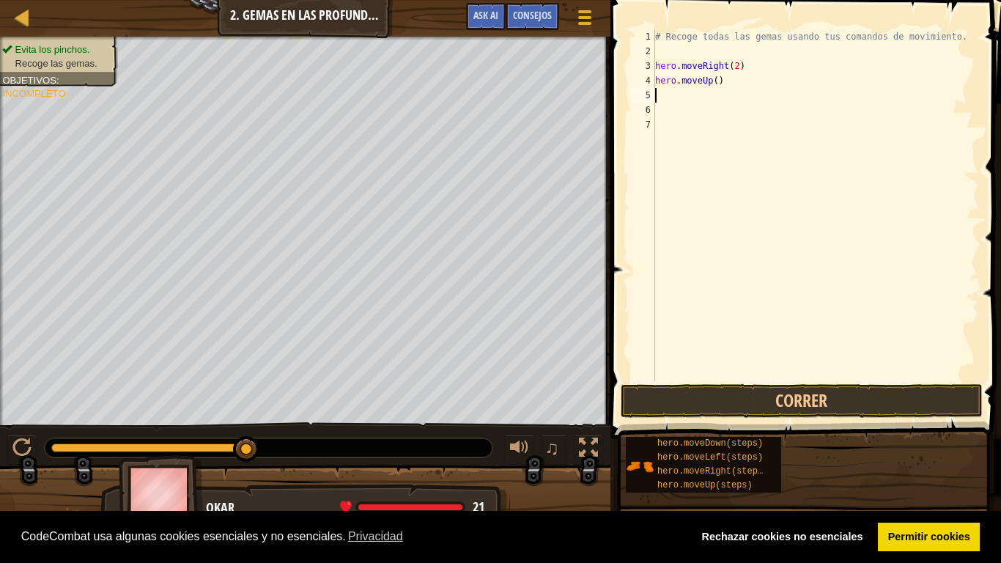
click at [675, 102] on div "# Recoge todas las gemas usando tus comandos de movimiento. hero . moveRight ( …" at bounding box center [815, 219] width 327 height 381
type textarea "h"
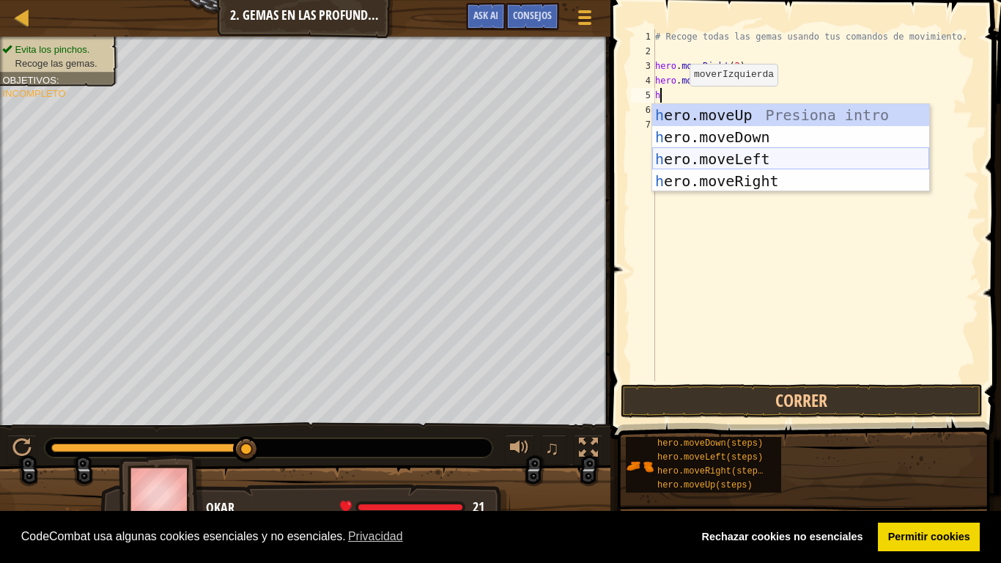
click at [719, 150] on div "h ero.moveUp Presiona intro h ero.moveDown Presiona intro h ero.moveLeft Presio…" at bounding box center [790, 170] width 277 height 132
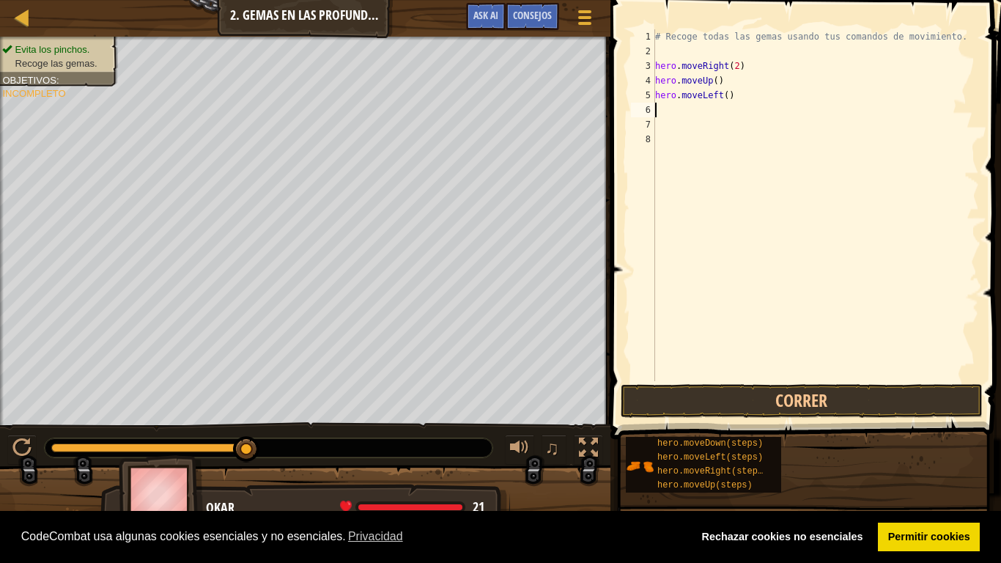
click at [662, 106] on div "# Recoge todas las gemas usando tus comandos de movimiento. hero . moveRight ( …" at bounding box center [815, 219] width 327 height 381
type textarea "h"
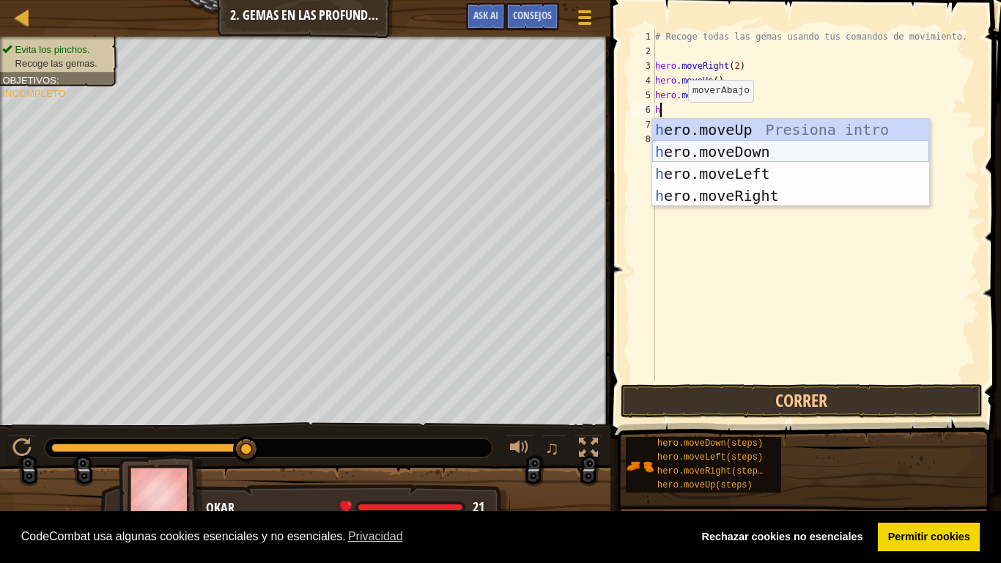
click at [701, 156] on div "h ero.moveUp Presiona intro h ero.moveDown Presiona intro h ero.moveLeft Presio…" at bounding box center [790, 185] width 277 height 132
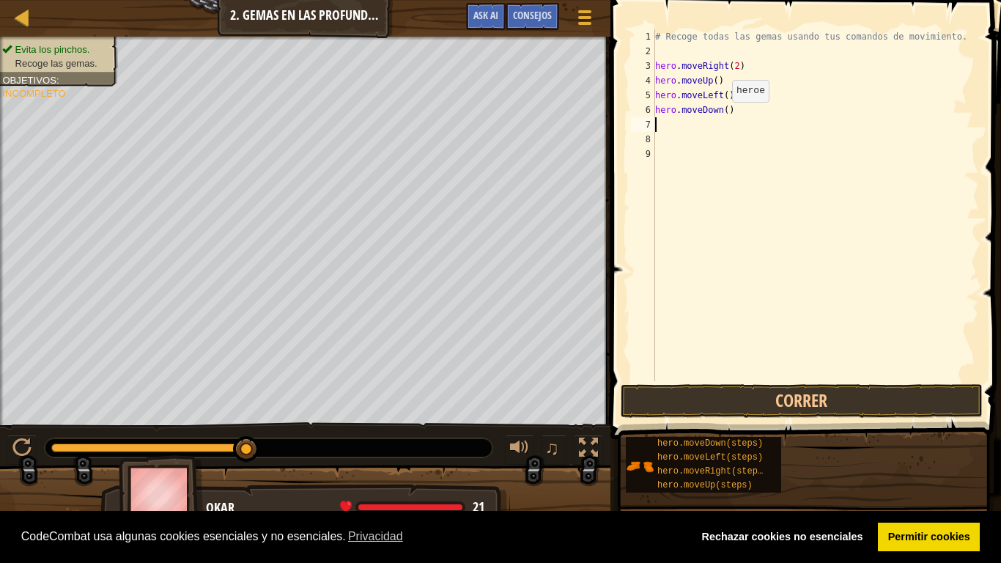
click at [720, 117] on div "# Recoge todas las gemas usando tus comandos de movimiento. hero . moveRight ( …" at bounding box center [815, 219] width 327 height 381
click at [721, 114] on div "# Recoge todas las gemas usando tus comandos de movimiento. hero . moveRight ( …" at bounding box center [815, 219] width 327 height 381
type textarea "hero.moveDown(2)"
click at [714, 416] on button "Correr" at bounding box center [802, 401] width 362 height 34
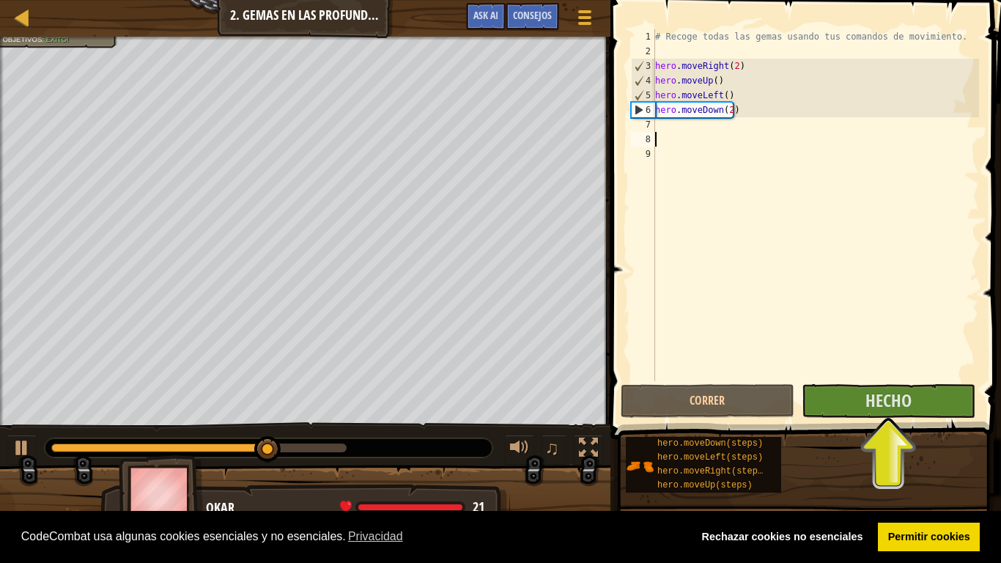
click at [696, 136] on div "# Recoge todas las gemas usando tus comandos de movimiento. hero . moveRight ( …" at bounding box center [815, 219] width 327 height 381
click at [673, 124] on div "# Recoge todas las gemas usando tus comandos de movimiento. hero . moveRight ( …" at bounding box center [815, 219] width 327 height 381
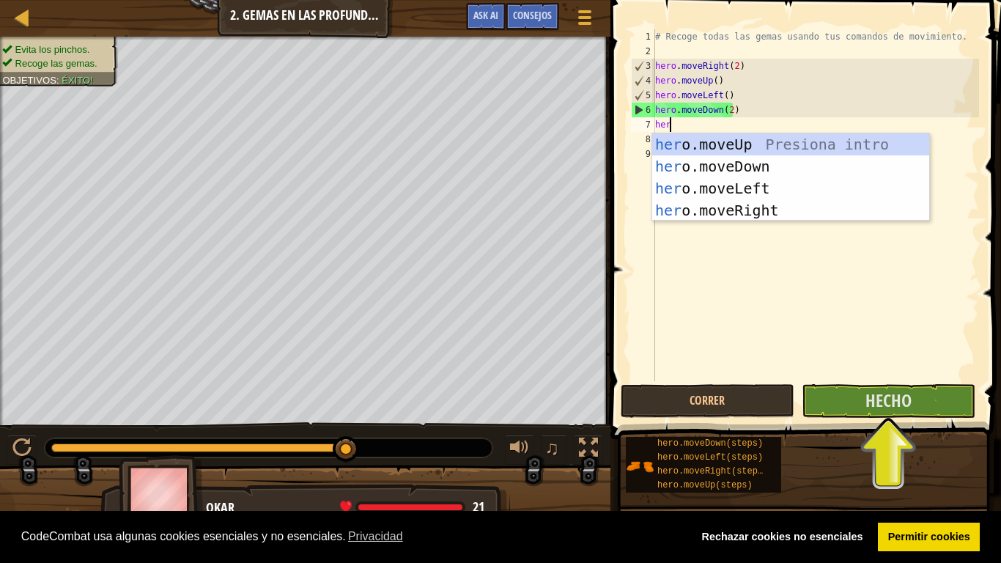
type textarea "hero"
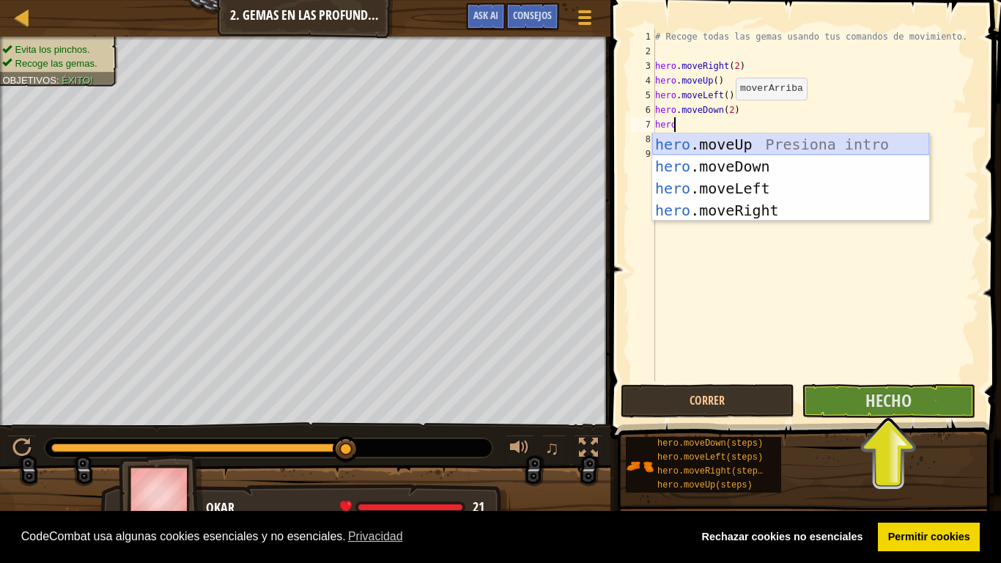
click at [703, 151] on div "hero .moveUp Presiona intro hero .moveDown Presiona intro hero .moveLeft Presio…" at bounding box center [790, 199] width 277 height 132
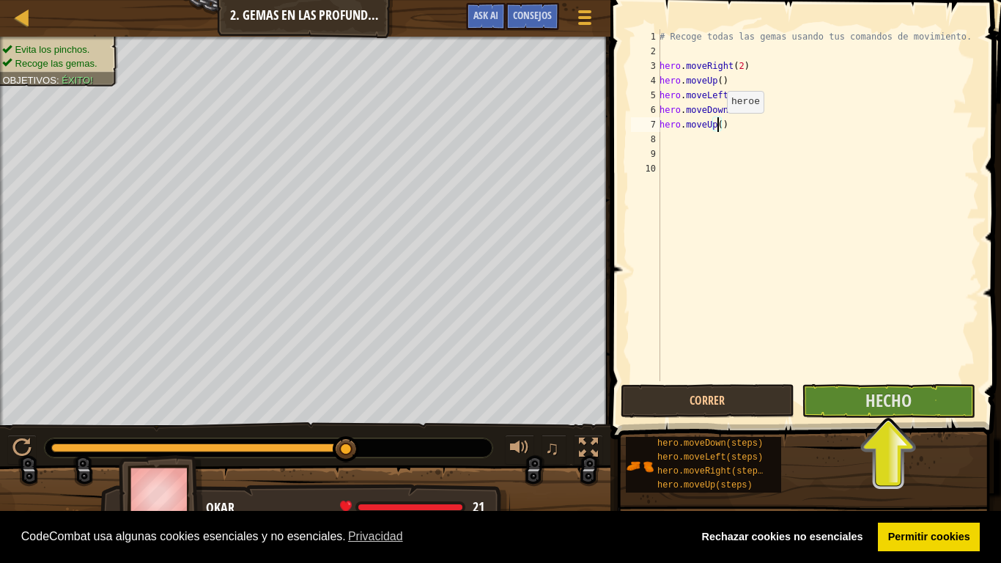
click at [719, 128] on div "# Recoge todas las gemas usando tus comandos de movimiento. hero . moveRight ( …" at bounding box center [818, 219] width 322 height 381
type textarea "hero.moveUp(2)"
click at [665, 152] on div "# Recoge todas las gemas usando tus comandos de movimiento. hero . moveRight ( …" at bounding box center [818, 219] width 322 height 381
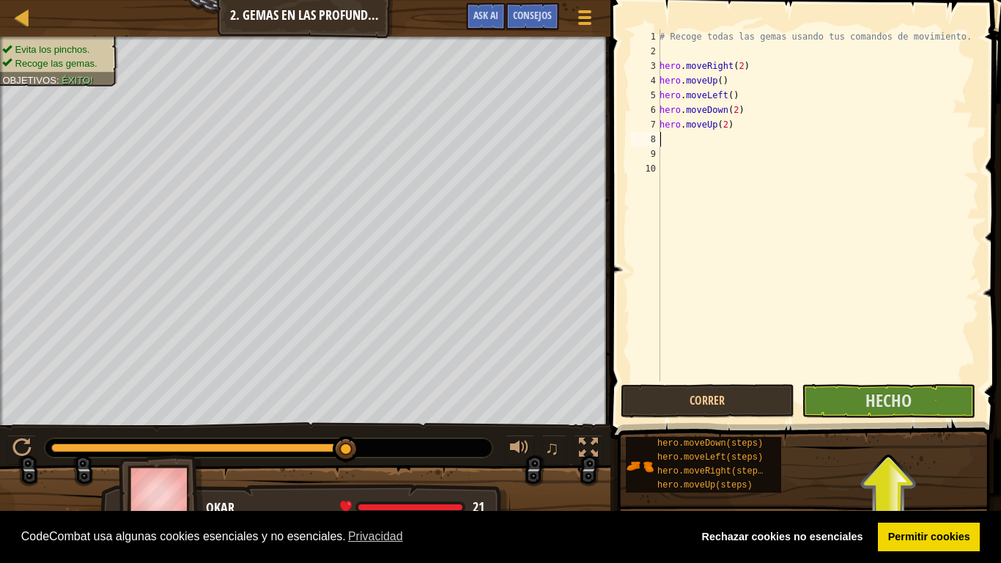
click at [666, 140] on div "# Recoge todas las gemas usando tus comandos de movimiento. hero . moveRight ( …" at bounding box center [818, 219] width 322 height 381
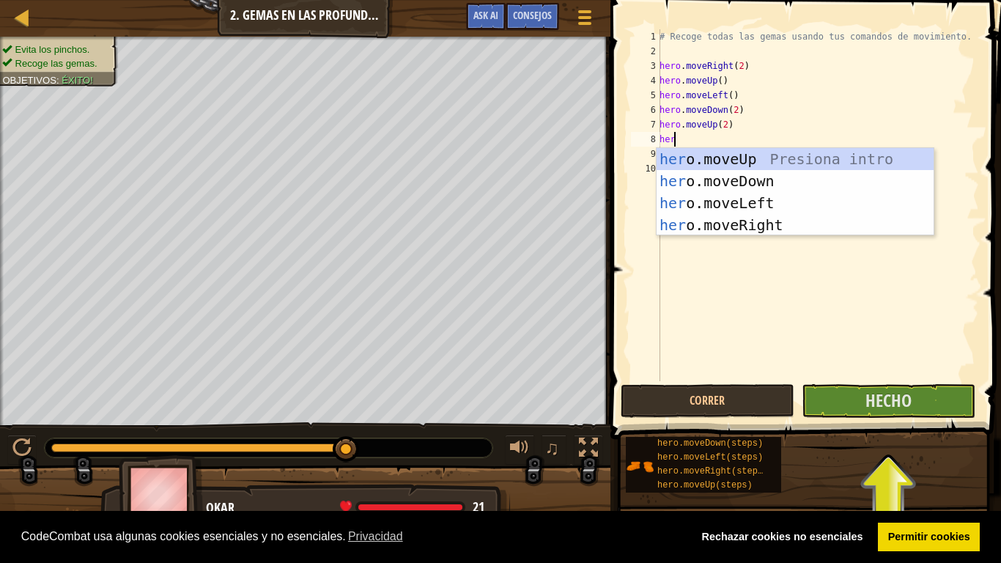
scroll to position [7, 1]
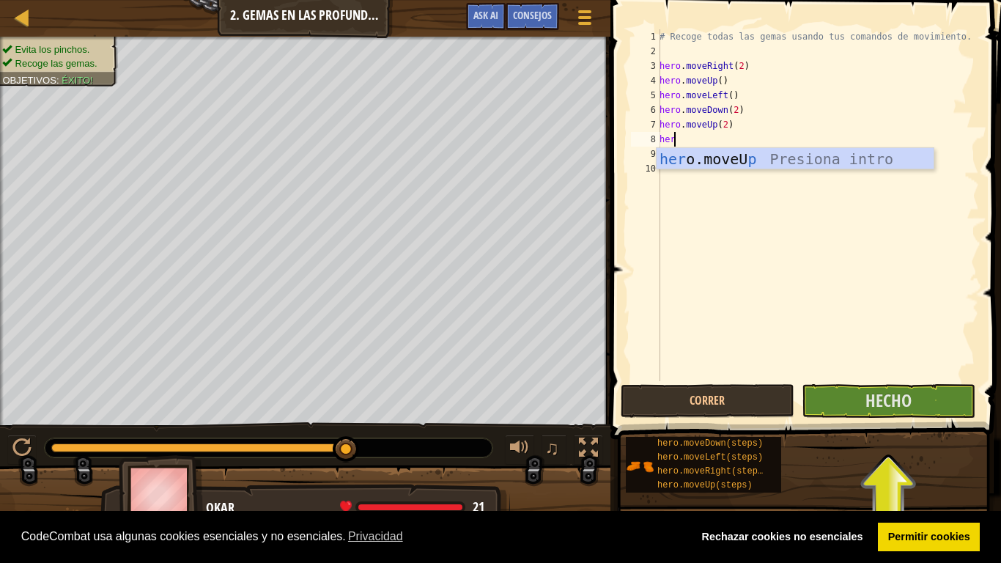
type textarea "her"
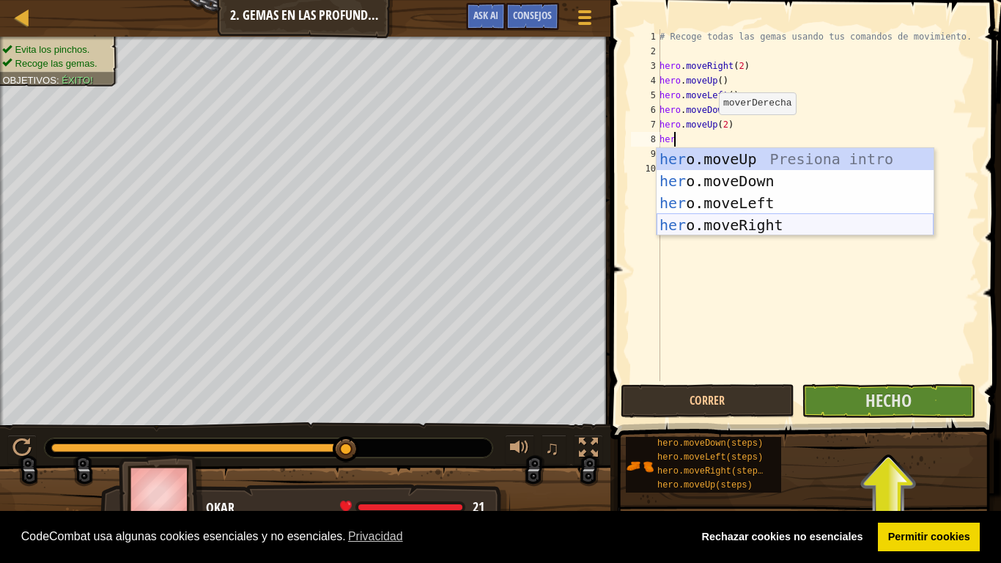
click at [698, 226] on div "her o.moveUp Presiona intro her o.moveDown Presiona intro her o.moveLeft Presio…" at bounding box center [795, 214] width 277 height 132
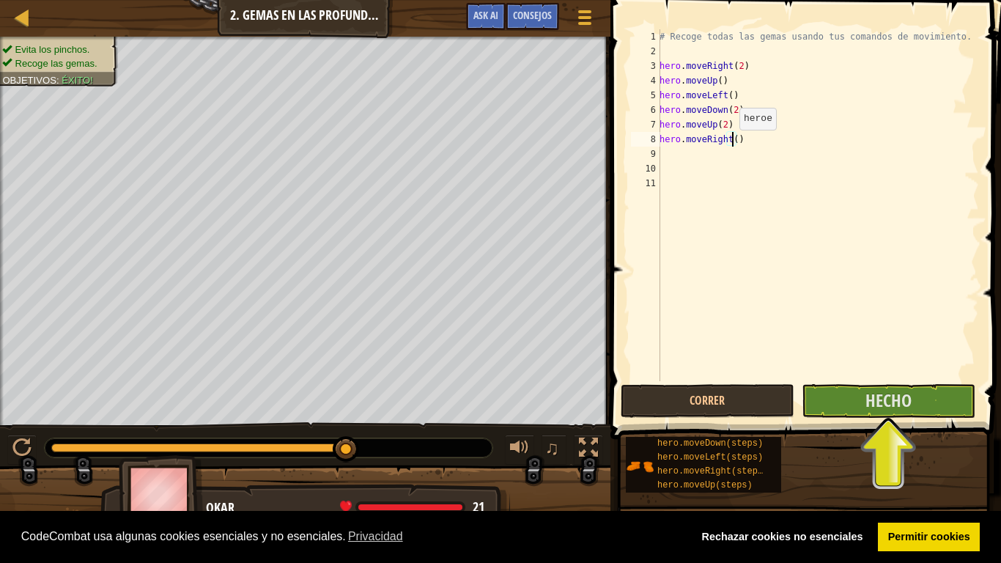
click at [731, 144] on div "# Recoge todas las gemas usando tus comandos de movimiento. hero . moveRight ( …" at bounding box center [818, 219] width 322 height 381
type textarea "hero.moveRight(2)"
drag, startPoint x: 843, startPoint y: 396, endPoint x: 893, endPoint y: 353, distance: 65.5
click at [893, 353] on div "# Recoge todas las gemas usando tus comandos de movimiento. hero . moveRight ( …" at bounding box center [818, 219] width 322 height 381
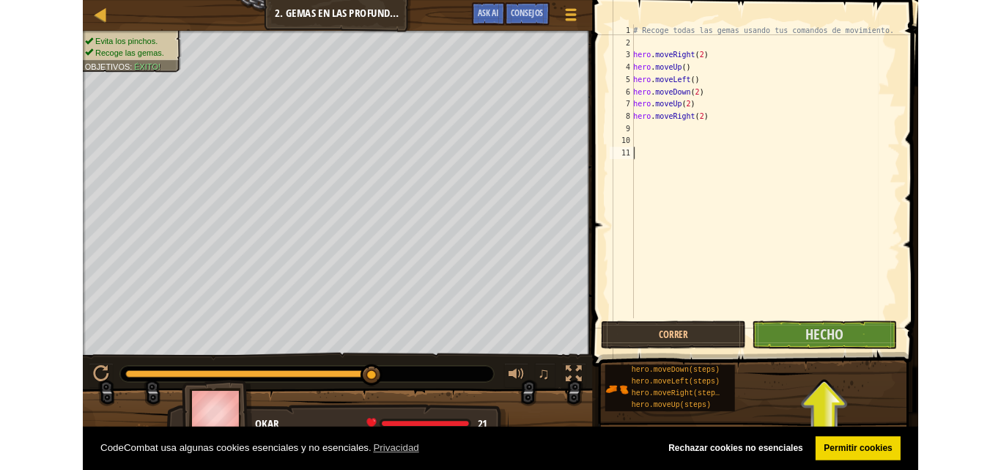
scroll to position [7, 0]
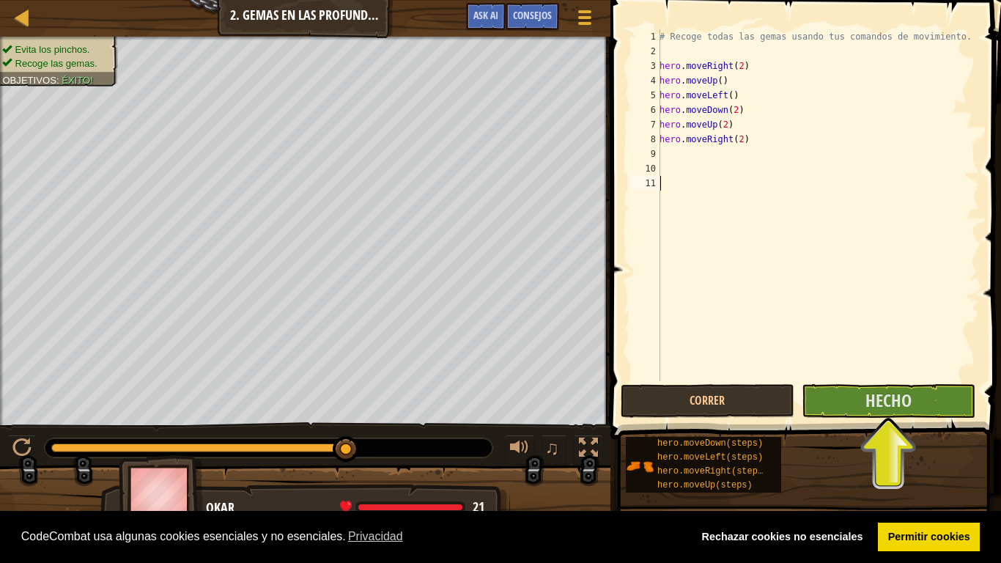
click at [909, 407] on span "Hecho" at bounding box center [888, 399] width 46 height 23
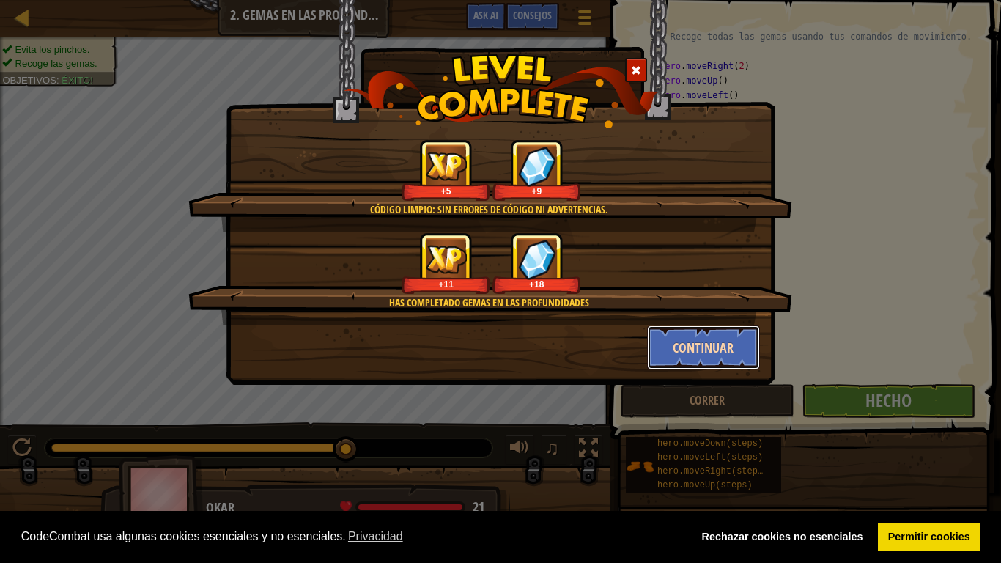
click at [728, 358] on button "Continuar" at bounding box center [704, 347] width 114 height 44
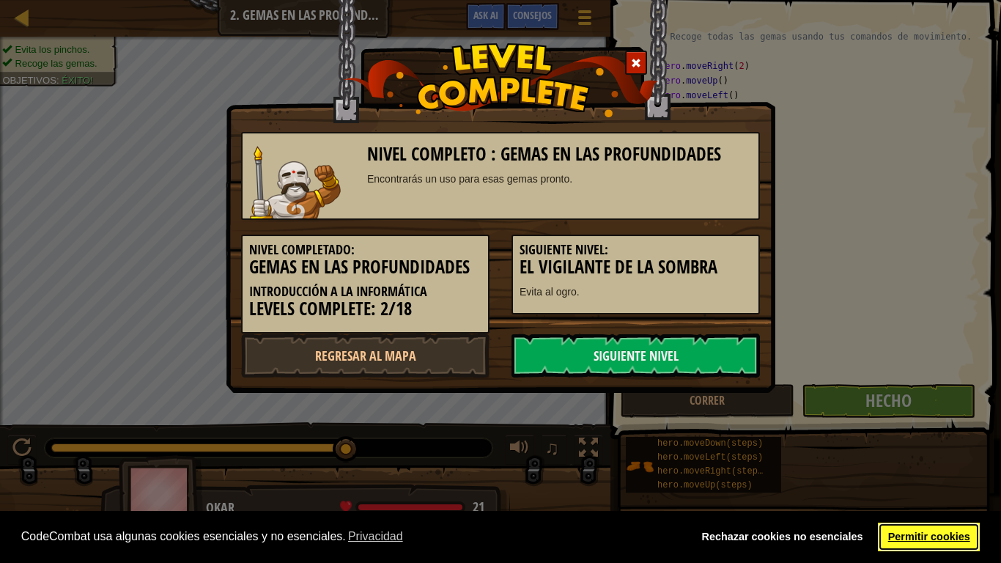
click at [926, 469] on link "Permitir cookies" at bounding box center [929, 537] width 102 height 29
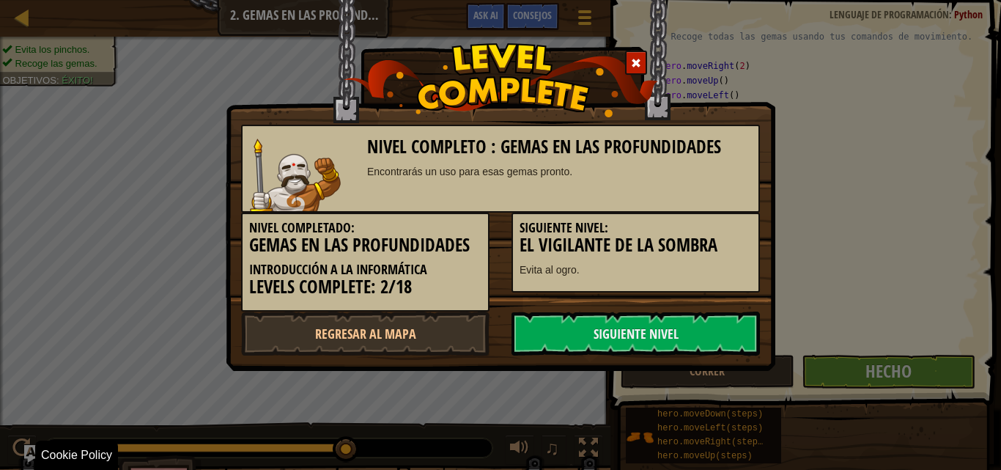
drag, startPoint x: 246, startPoint y: 469, endPoint x: 238, endPoint y: 468, distance: 7.4
click at [238, 468] on div "Nivel completo : Gemas en las profundidades Encontrarás un uso para esas gemas …" at bounding box center [500, 235] width 1001 height 470
click at [662, 328] on link "Siguiente nivel" at bounding box center [636, 333] width 248 height 44
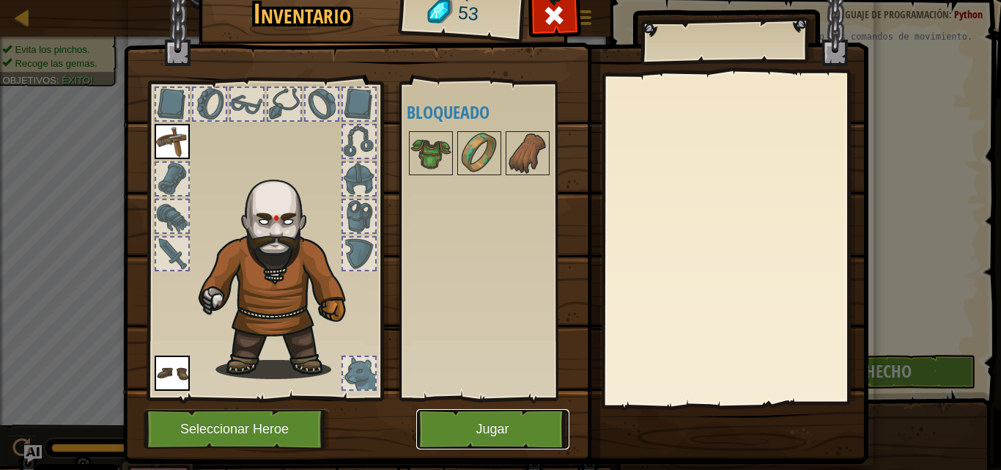
click at [465, 412] on button "Jugar" at bounding box center [492, 429] width 153 height 40
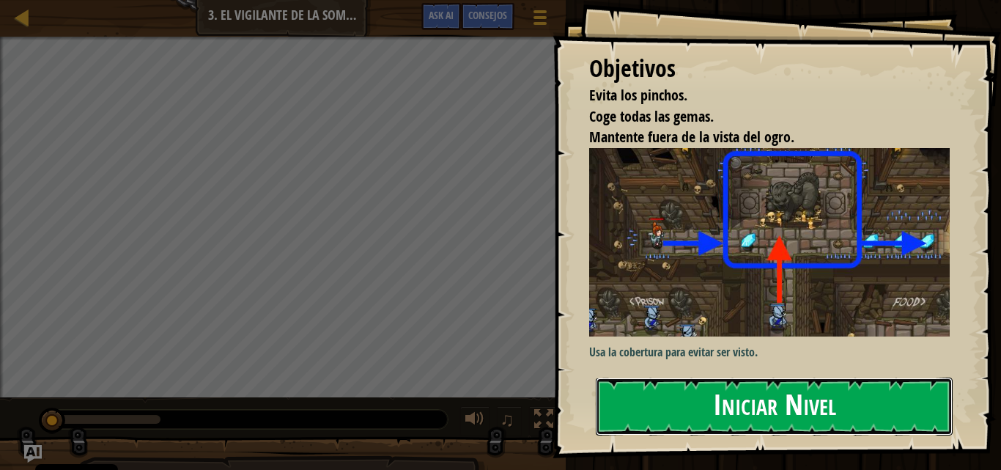
click at [672, 377] on button "Iniciar Nivel" at bounding box center [774, 406] width 357 height 58
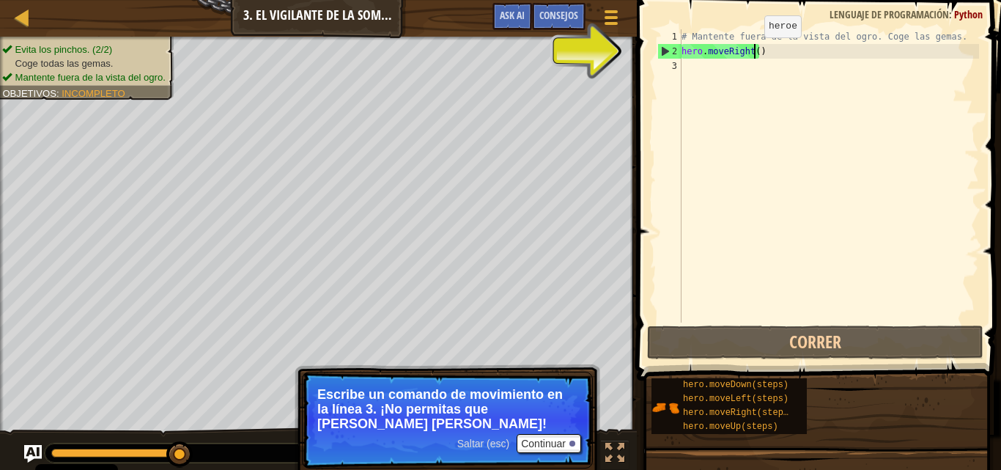
click at [752, 52] on div "# Mantente fuera de la vista del ogro. Coge las gemas. hero . moveRight ( )" at bounding box center [829, 190] width 300 height 322
type textarea "hero.moveRight(2)"
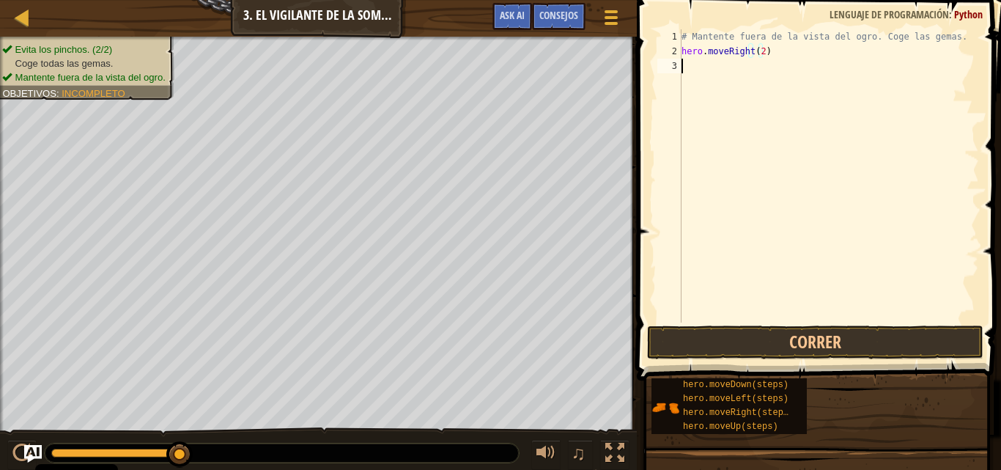
click at [797, 97] on div "# Mantente fuera de la vista del ogro. Coge las gemas. hero . moveRight ( 2 )" at bounding box center [829, 190] width 300 height 322
type textarea "h"
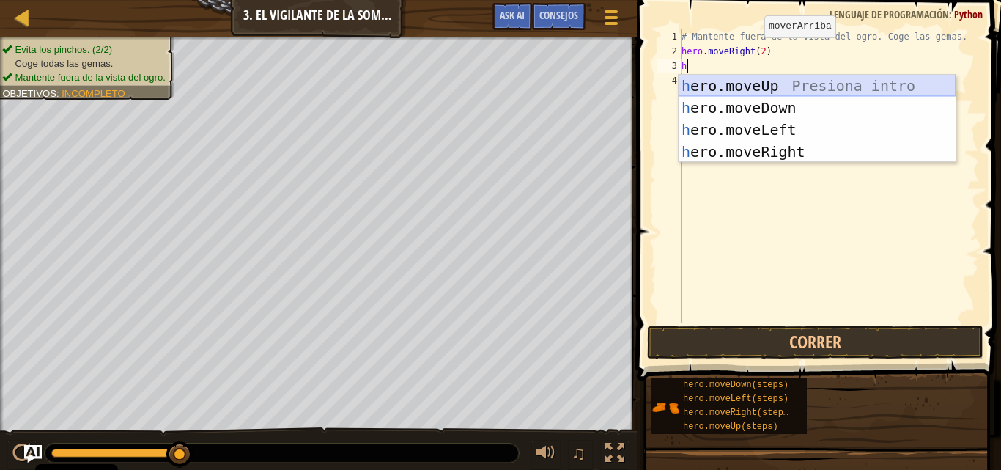
click at [748, 83] on div "h ero.moveUp Presiona intro h ero.moveDown Presiona intro h ero.moveLeft Presio…" at bounding box center [817, 141] width 277 height 132
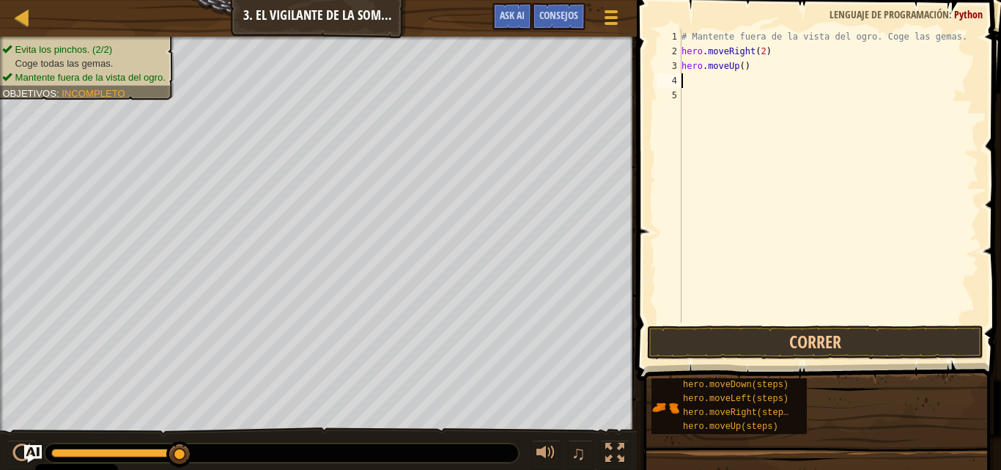
type textarea "h"
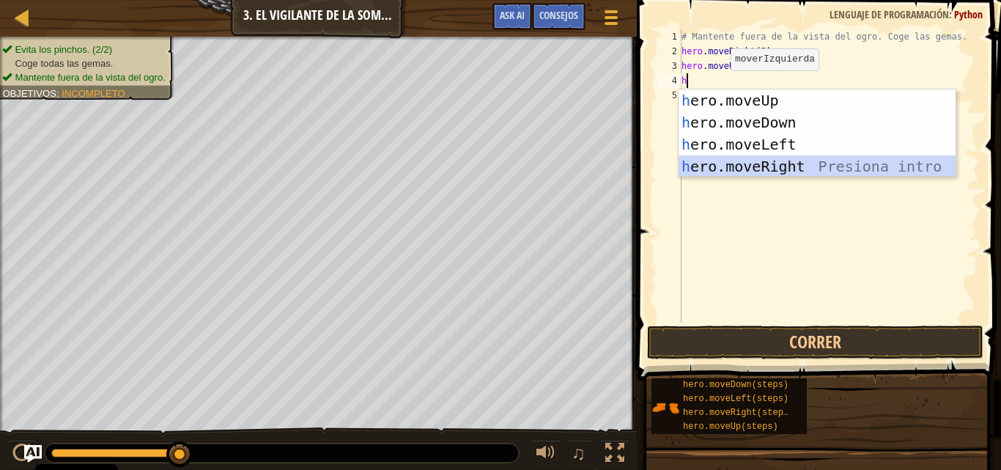
click at [759, 158] on div "h ero.moveUp Presiona intro h ero.moveDown Presiona intro h ero.moveLeft Presio…" at bounding box center [817, 155] width 277 height 132
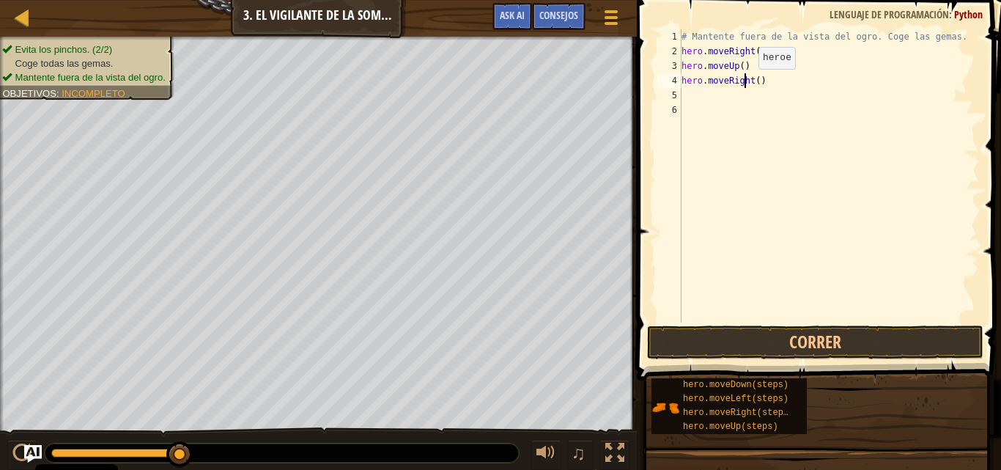
click at [746, 84] on div "# Mantente fuera de la vista del ogro. Coge las gemas. hero . moveRight ( 2 ) h…" at bounding box center [829, 190] width 300 height 322
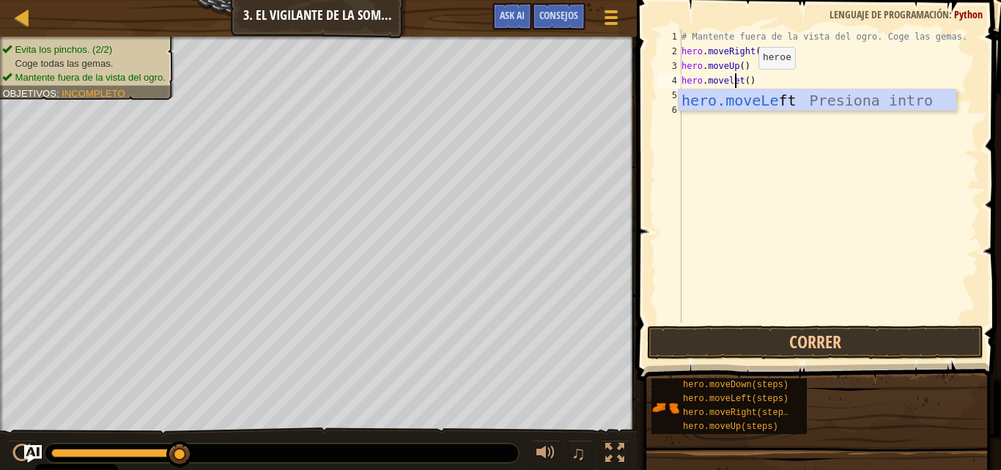
scroll to position [7, 4]
click at [758, 97] on div "hero.moveLe ft Presiona intro" at bounding box center [817, 122] width 277 height 66
type textarea "hero.moveLef"
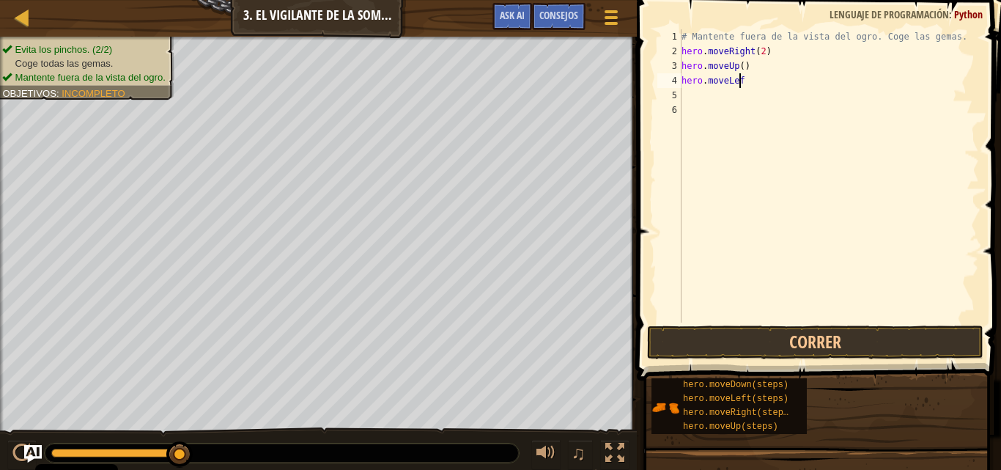
click at [758, 97] on div "# Mantente fuera de la vista del ogro. Coge las gemas. hero . moveRight ( 2 ) h…" at bounding box center [829, 190] width 300 height 322
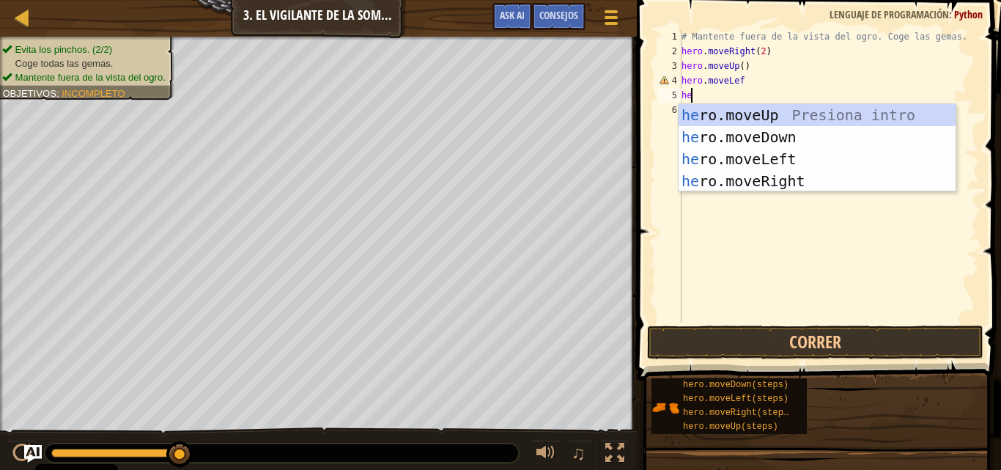
type textarea "he"
click at [757, 131] on div "he ro.moveUp Presiona intro he ro.moveDown Presiona intro he ro.moveLeft Presio…" at bounding box center [817, 170] width 277 height 132
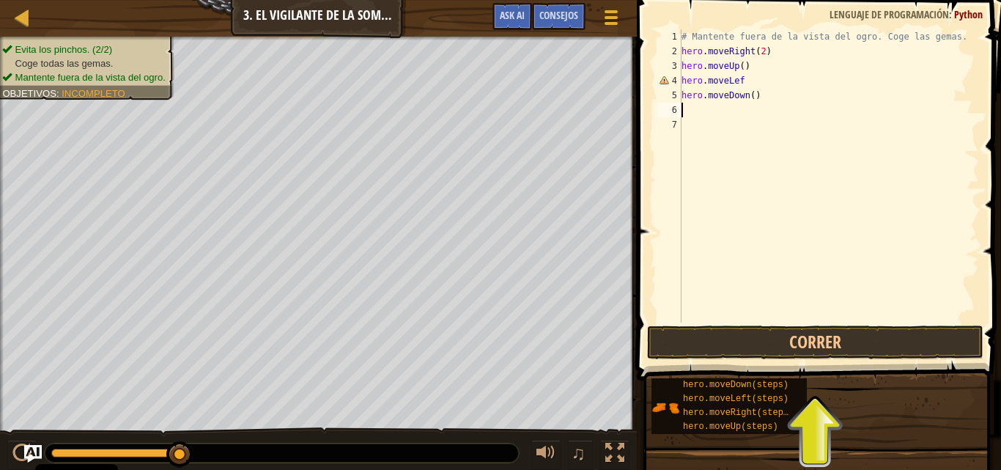
type textarea "h"
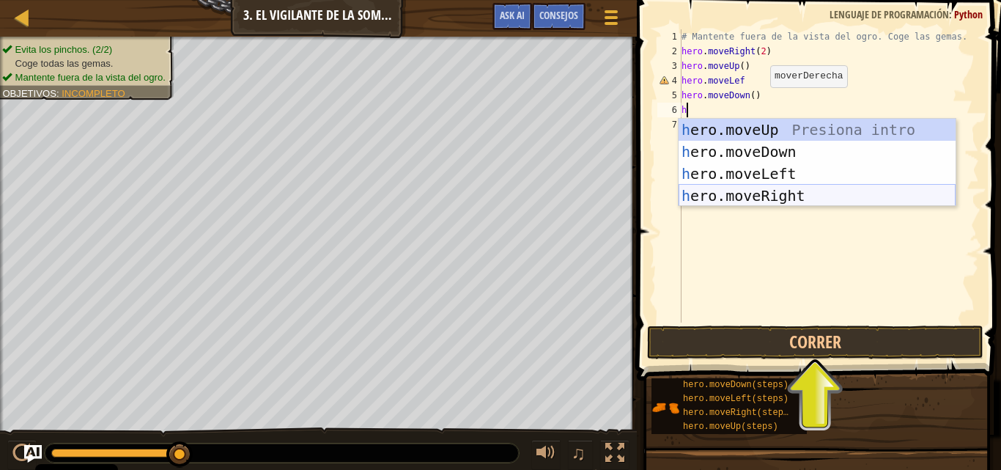
click at [791, 190] on div "h ero.moveUp Presiona intro h ero.moveDown Presiona intro h ero.moveLeft Presio…" at bounding box center [817, 185] width 277 height 132
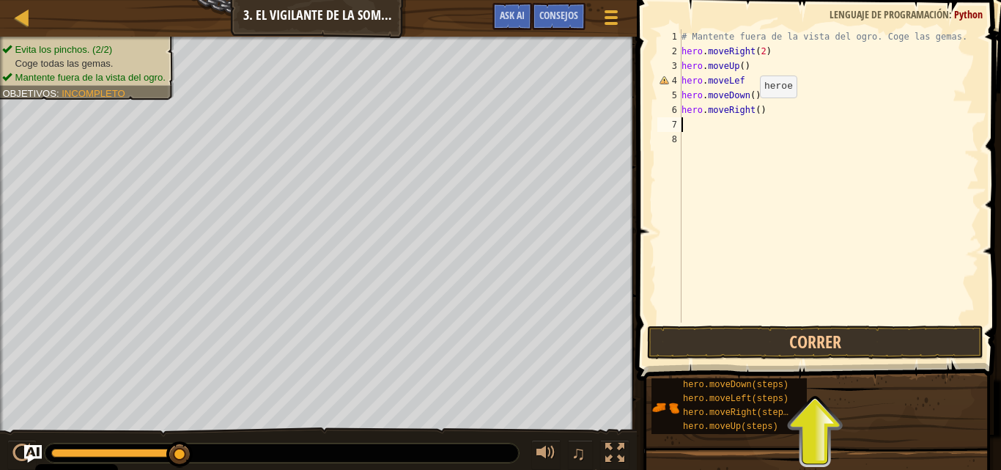
click at [746, 115] on div "# Mantente fuera de la vista del ogro. Coge las gemas. hero . moveRight ( 2 ) h…" at bounding box center [829, 190] width 300 height 322
click at [751, 112] on div "# Mantente fuera de la vista del ogro. Coge las gemas. hero . moveRight ( 2 ) h…" at bounding box center [829, 175] width 300 height 293
click at [751, 112] on div "# Mantente fuera de la vista del ogro. Coge las gemas. hero . moveRight ( 2 ) h…" at bounding box center [829, 190] width 300 height 322
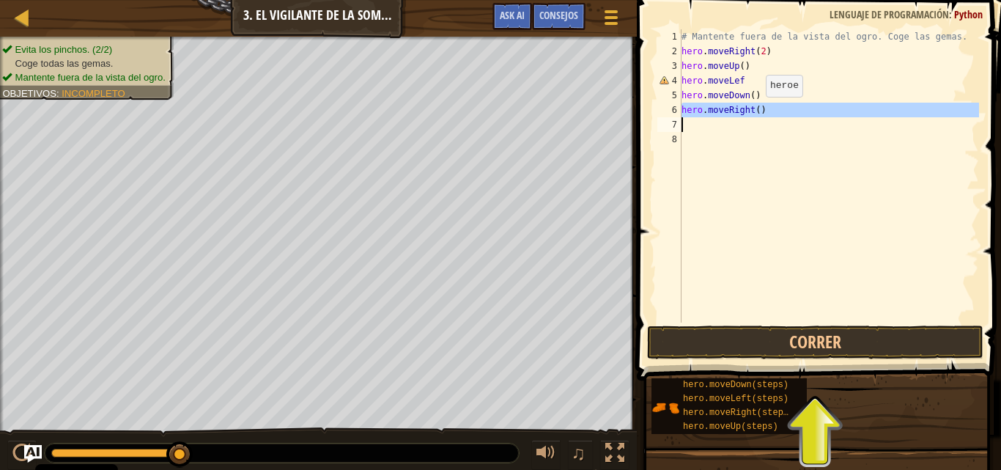
click at [754, 111] on div "# Mantente fuera de la vista del ogro. Coge las gemas. hero . moveRight ( 2 ) h…" at bounding box center [829, 175] width 300 height 293
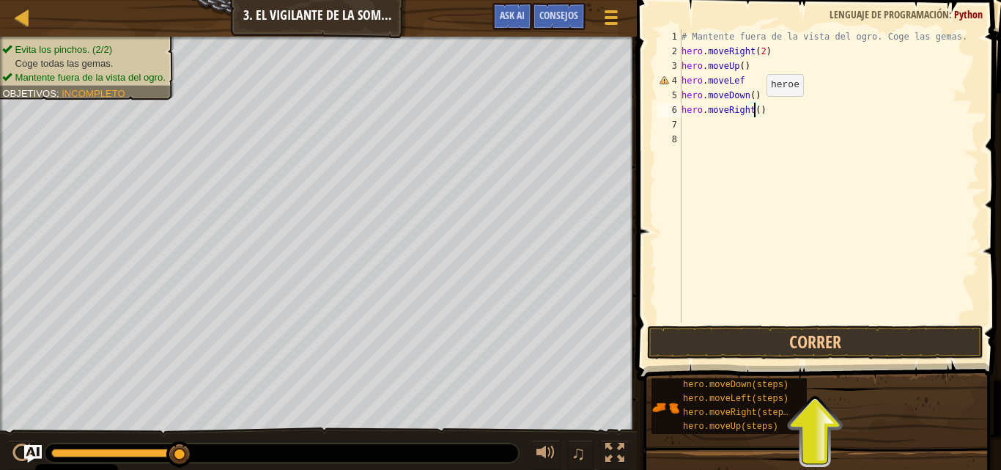
scroll to position [7, 6]
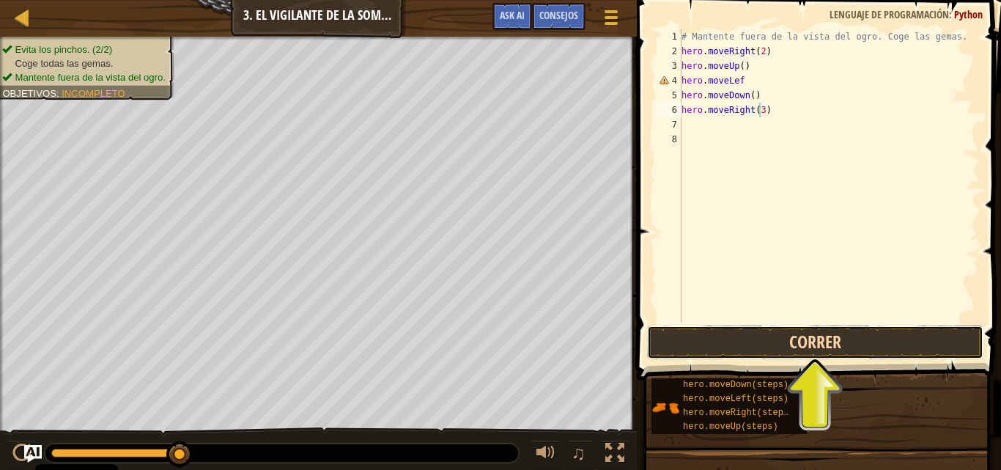
click at [746, 336] on button "Correr" at bounding box center [815, 342] width 336 height 34
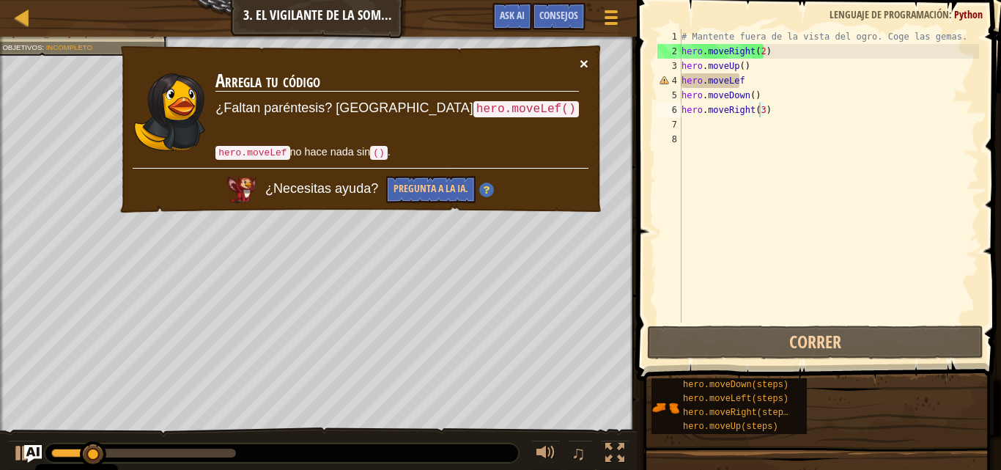
click at [580, 61] on button "×" at bounding box center [584, 63] width 9 height 15
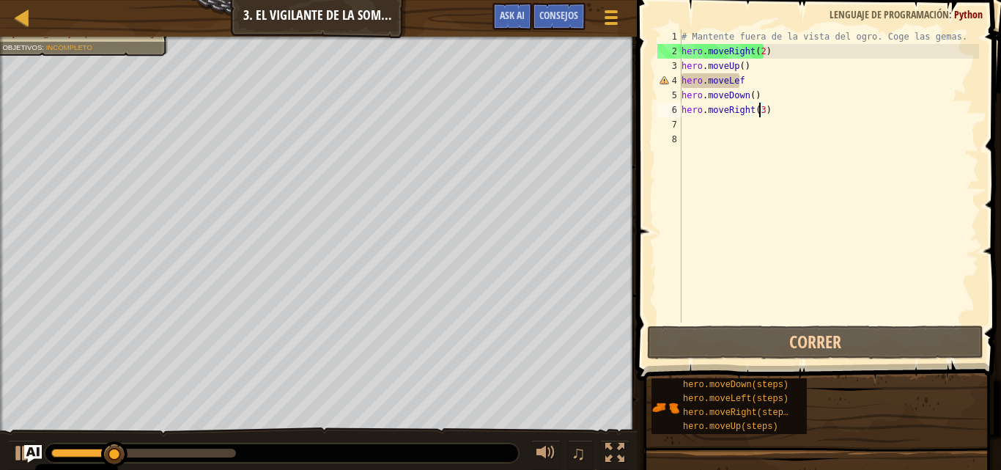
click at [752, 81] on div "# Mantente fuera de la vista del ogro. Coge las gemas. hero . moveRight ( 2 ) h…" at bounding box center [829, 190] width 300 height 322
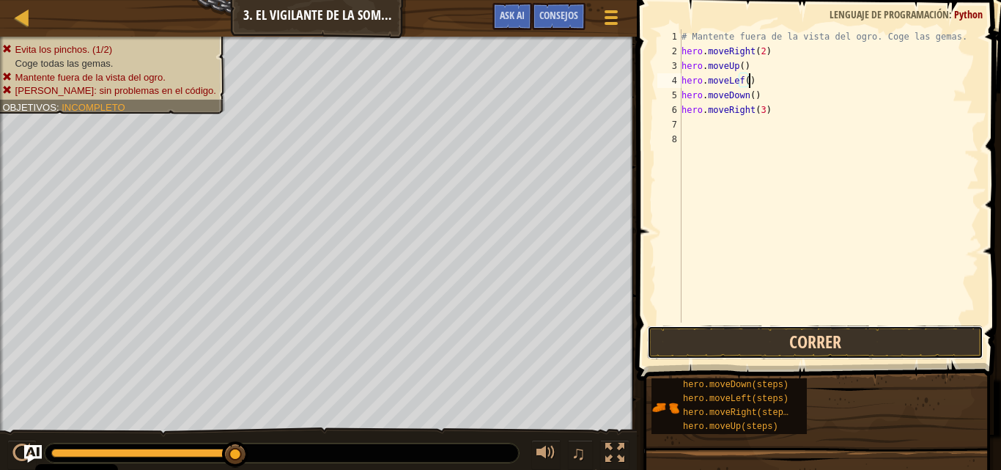
click at [790, 336] on button "Correr" at bounding box center [815, 342] width 336 height 34
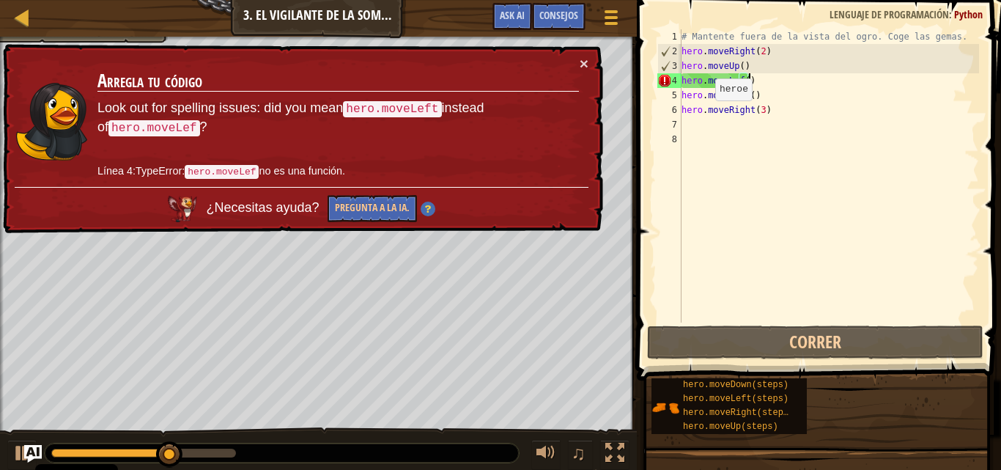
click at [589, 65] on div "× Arregla tu código Look out for spelling issues: did you mean hero.moveLeft in…" at bounding box center [301, 139] width 603 height 190
click at [584, 64] on button "×" at bounding box center [584, 63] width 9 height 15
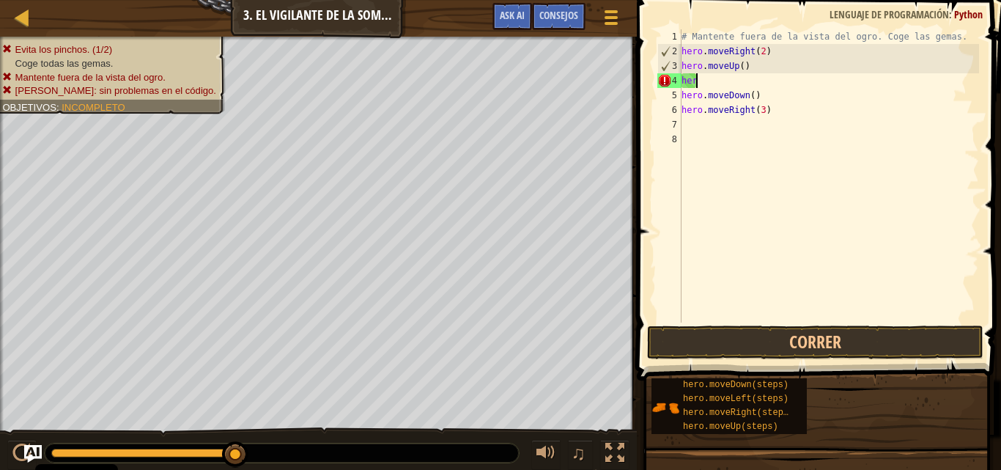
scroll to position [7, 0]
type textarea "h"
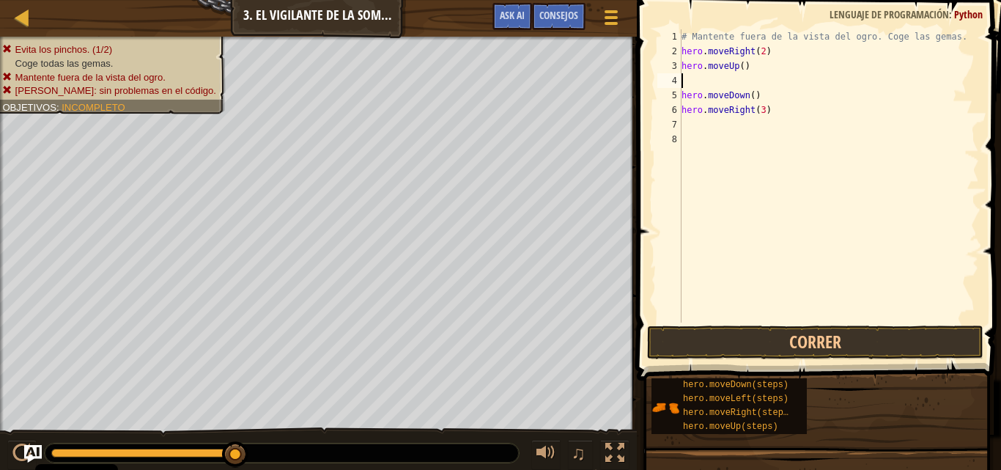
type textarea "h"
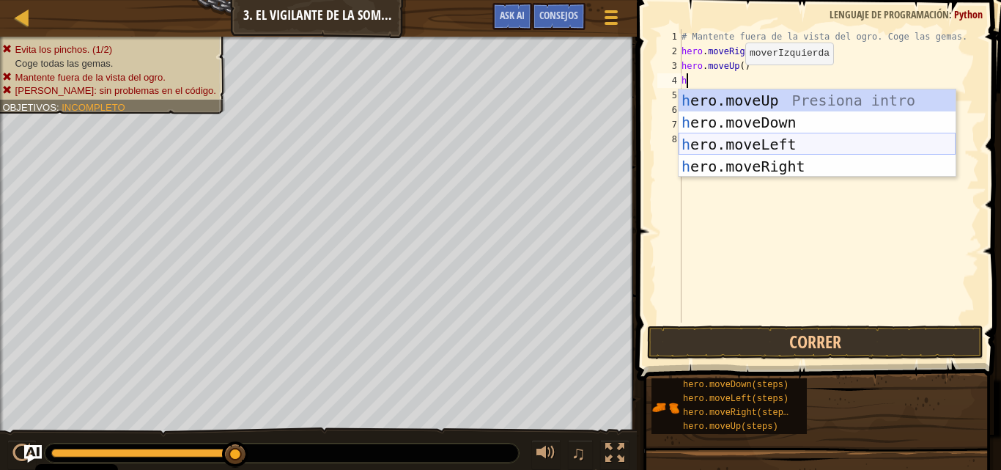
click at [787, 150] on div "h ero.moveUp Presiona intro h ero.moveDown Presiona intro h ero.moveLeft Presio…" at bounding box center [817, 155] width 277 height 132
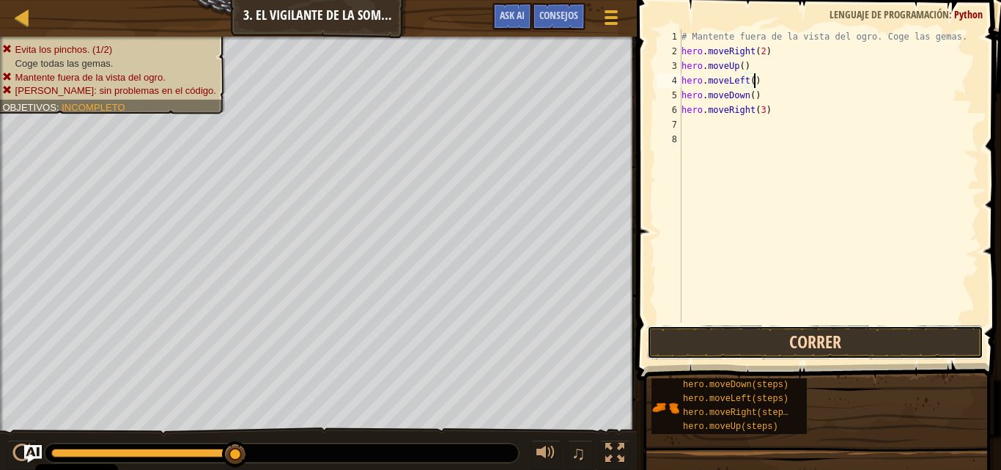
click at [715, 347] on button "Correr" at bounding box center [815, 342] width 336 height 34
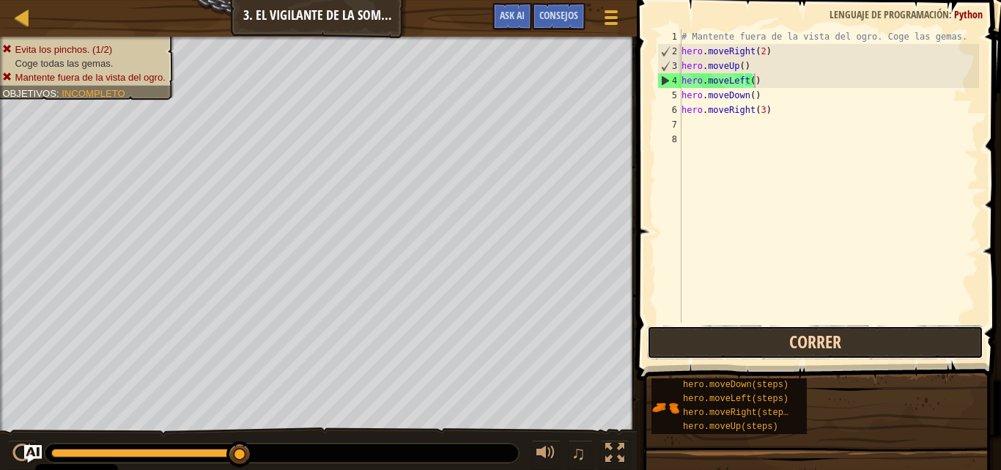
click at [725, 357] on button "Correr" at bounding box center [815, 342] width 336 height 34
click at [701, 340] on button "Correr" at bounding box center [815, 342] width 336 height 34
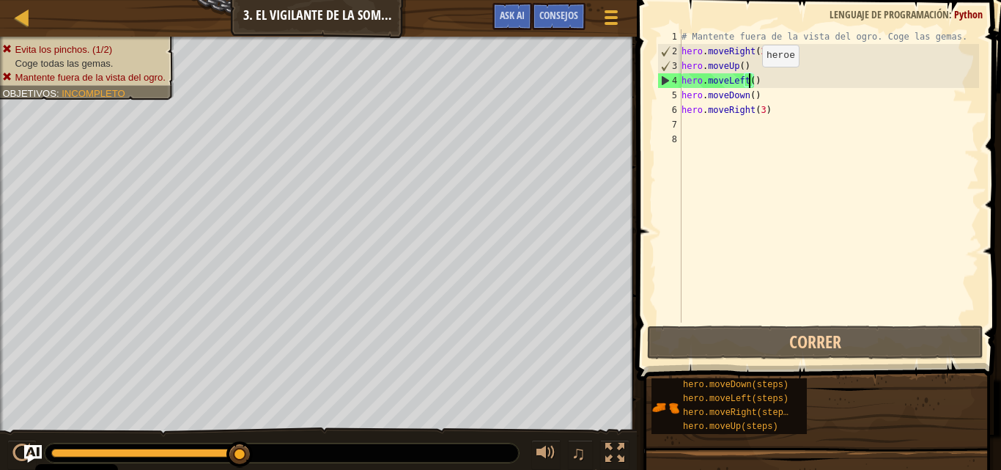
click at [750, 81] on div "# Mantente fuera de la vista del ogro. Coge las gemas. hero . moveRight ( 2 ) h…" at bounding box center [829, 190] width 300 height 322
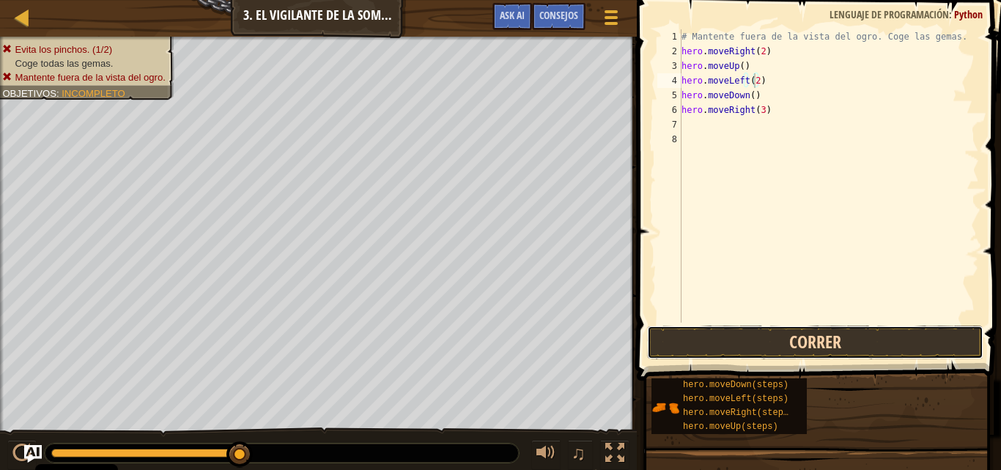
click at [833, 330] on button "Correr" at bounding box center [815, 342] width 336 height 34
type textarea "hero.moveLeft(1)"
click at [802, 347] on button "Correr" at bounding box center [815, 342] width 336 height 34
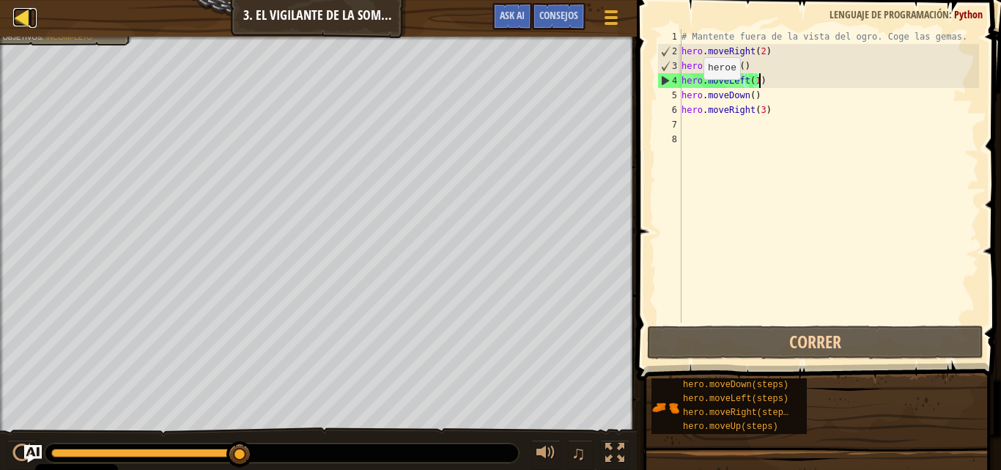
click at [13, 14] on div at bounding box center [22, 17] width 18 height 18
select select "es-ES"
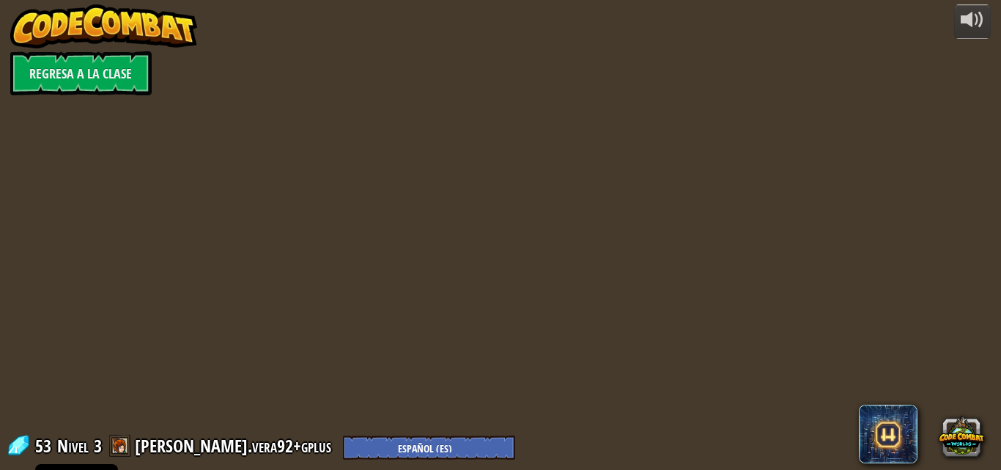
select select "es-ES"
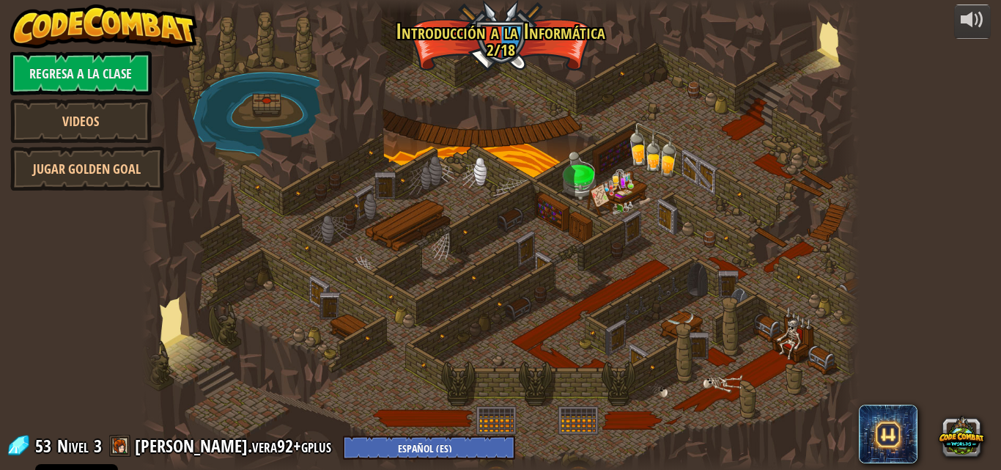
select select "es-ES"
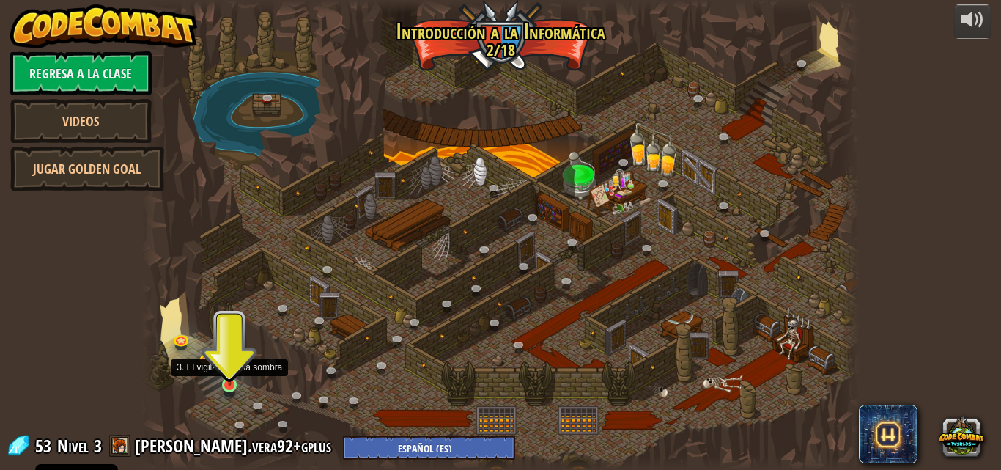
click at [230, 383] on img at bounding box center [229, 366] width 17 height 39
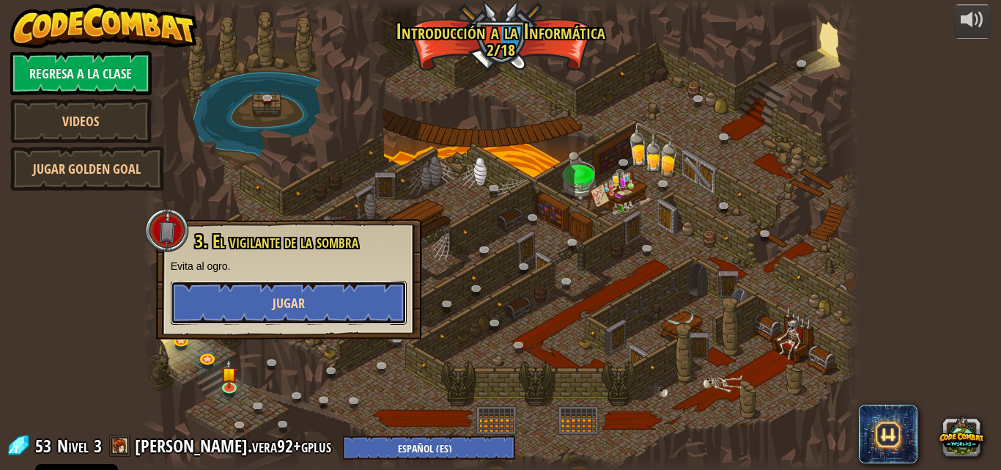
click at [288, 315] on button "Jugar" at bounding box center [289, 303] width 236 height 44
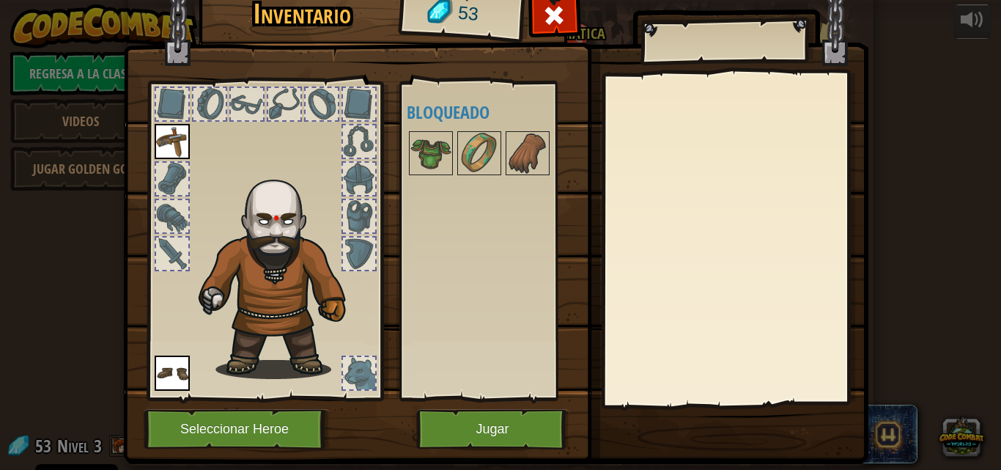
click at [351, 374] on div at bounding box center [359, 373] width 32 height 32
click at [490, 426] on button "Jugar" at bounding box center [492, 429] width 153 height 40
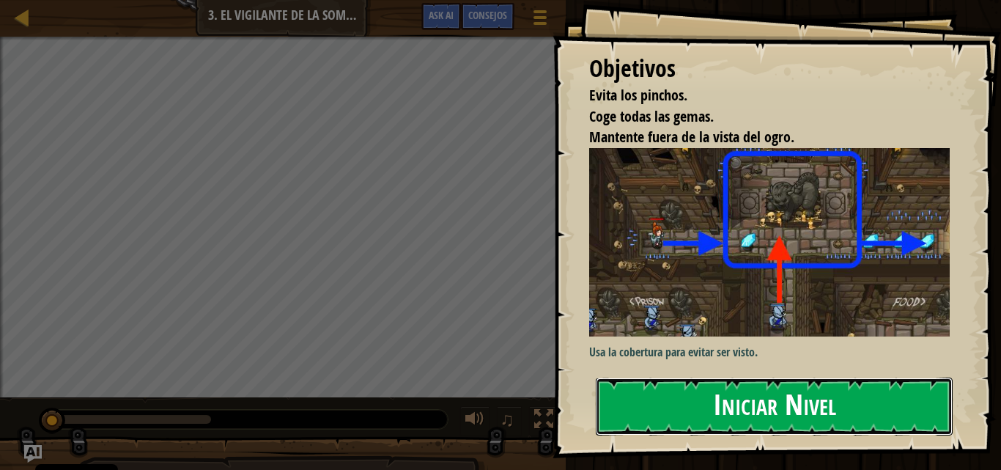
click at [619, 382] on button "Iniciar Nivel" at bounding box center [774, 406] width 357 height 58
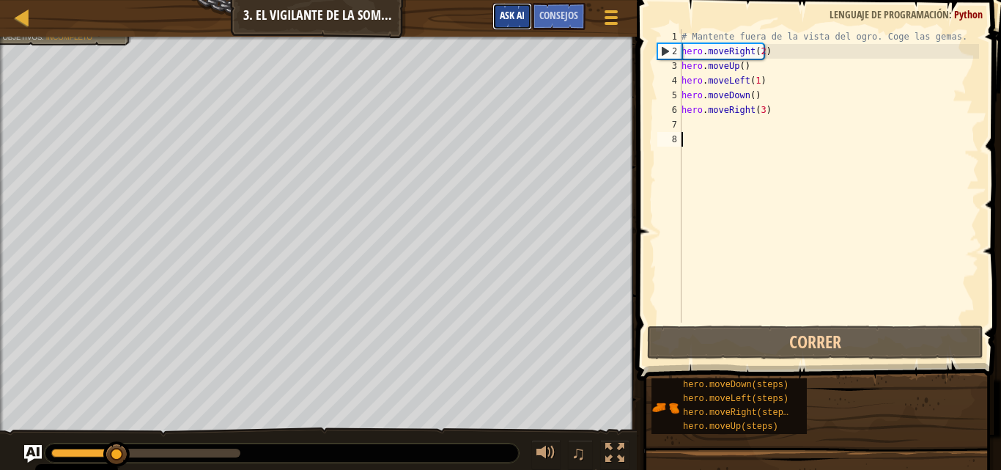
click at [509, 29] on button "Ask AI" at bounding box center [512, 16] width 40 height 27
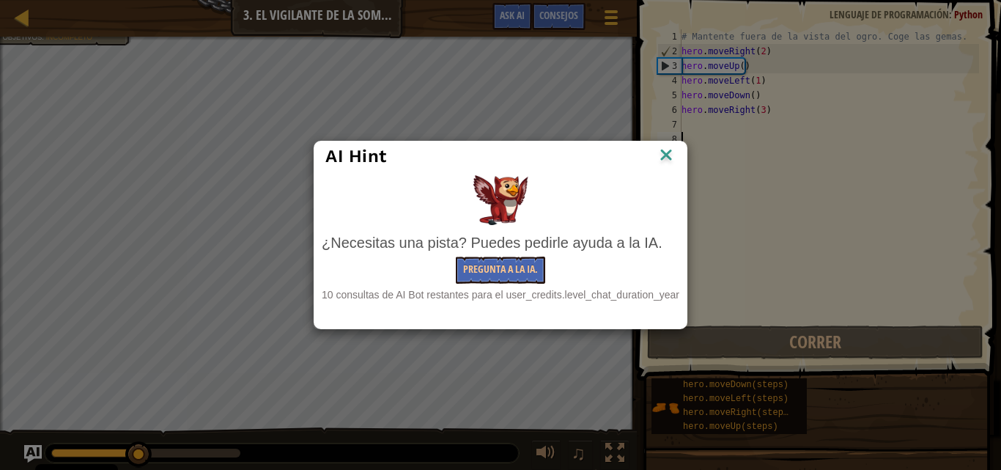
click at [670, 163] on img at bounding box center [666, 156] width 19 height 22
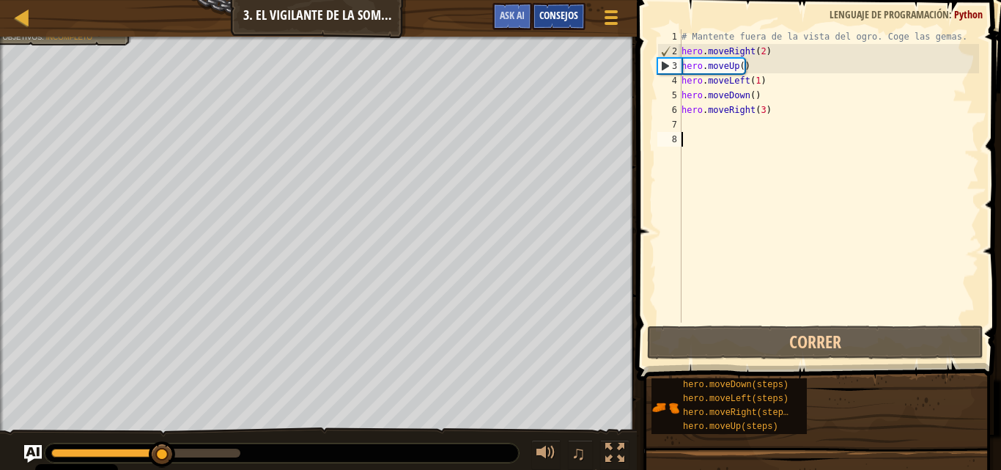
click at [560, 15] on span "Consejos" at bounding box center [558, 15] width 39 height 14
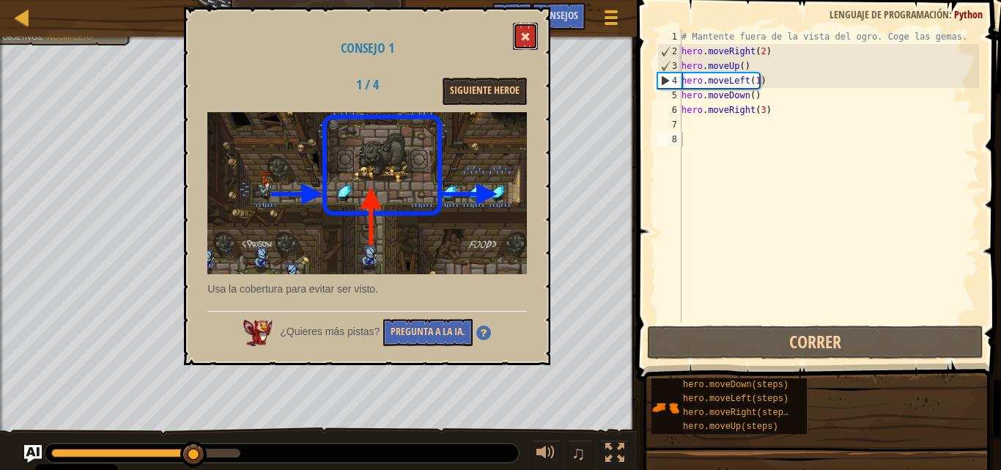
click at [526, 29] on button at bounding box center [525, 36] width 25 height 27
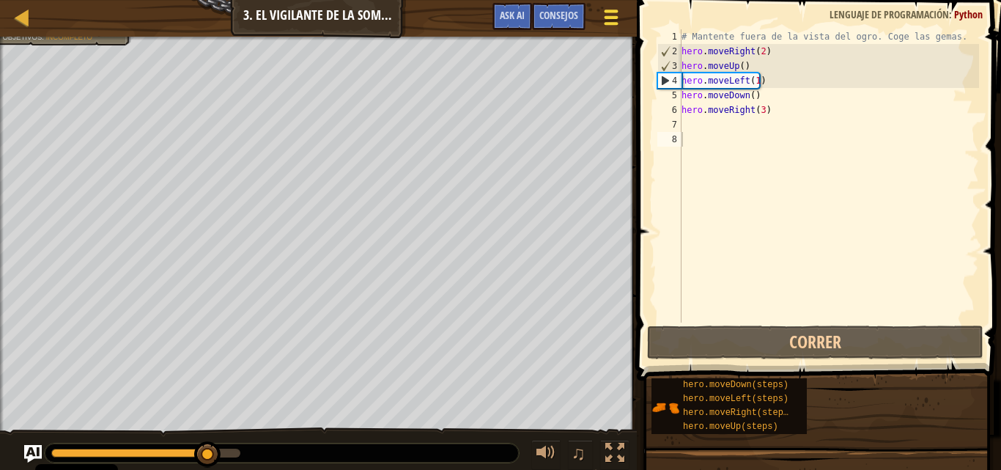
click at [597, 23] on button "Menú del Juego" at bounding box center [611, 20] width 39 height 36
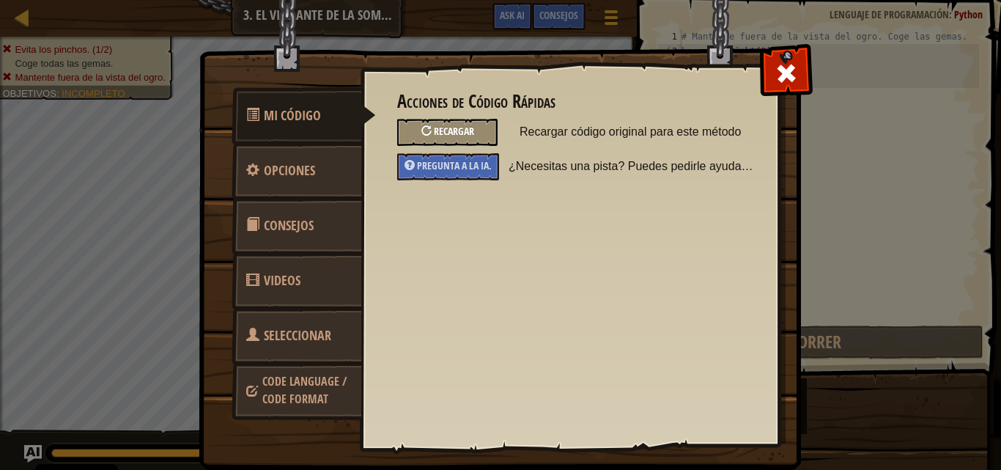
click at [455, 128] on span "Recargar" at bounding box center [454, 131] width 40 height 14
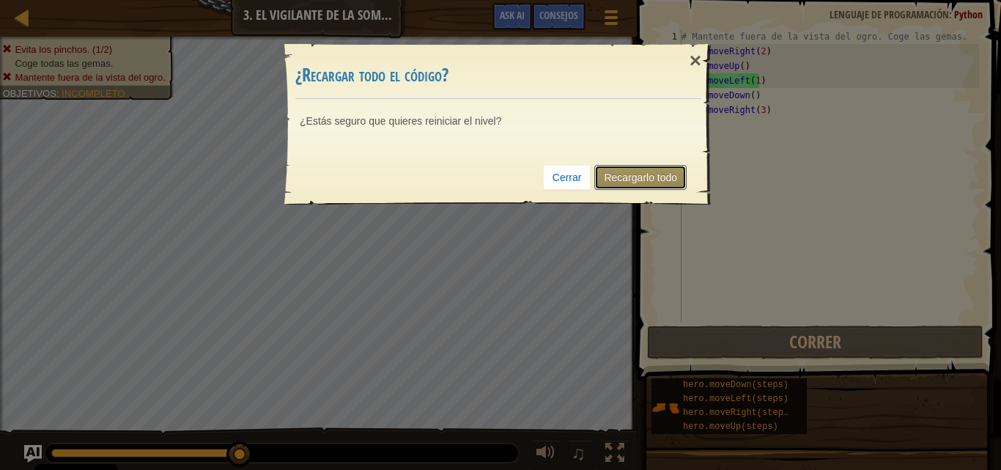
click at [621, 166] on link "Recargarlo todo" at bounding box center [640, 177] width 92 height 25
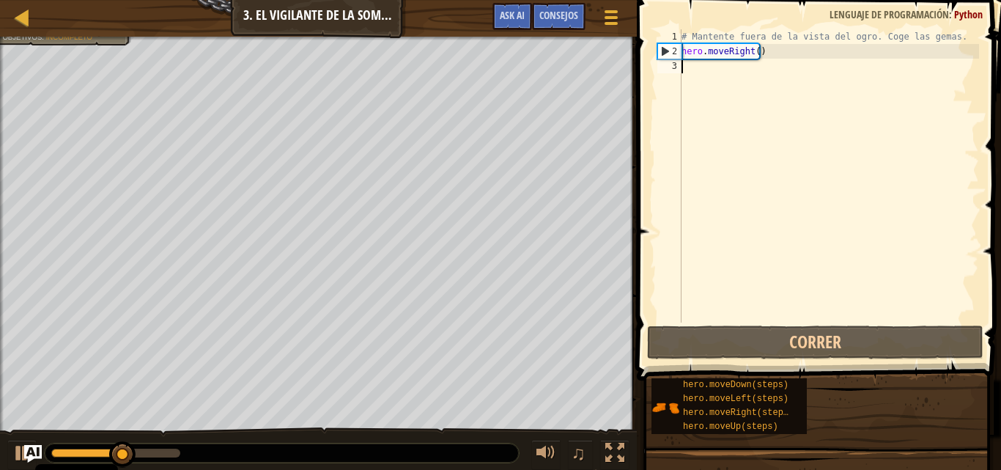
scroll to position [7, 0]
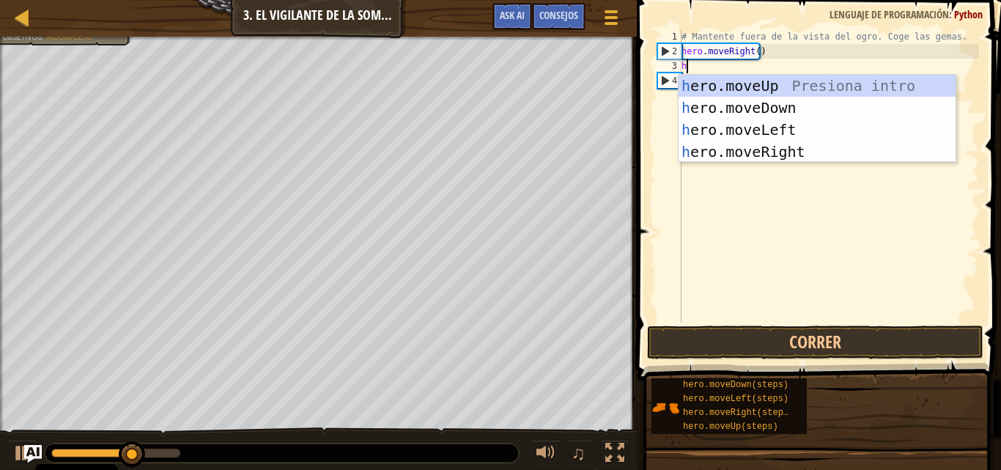
type textarea "he"
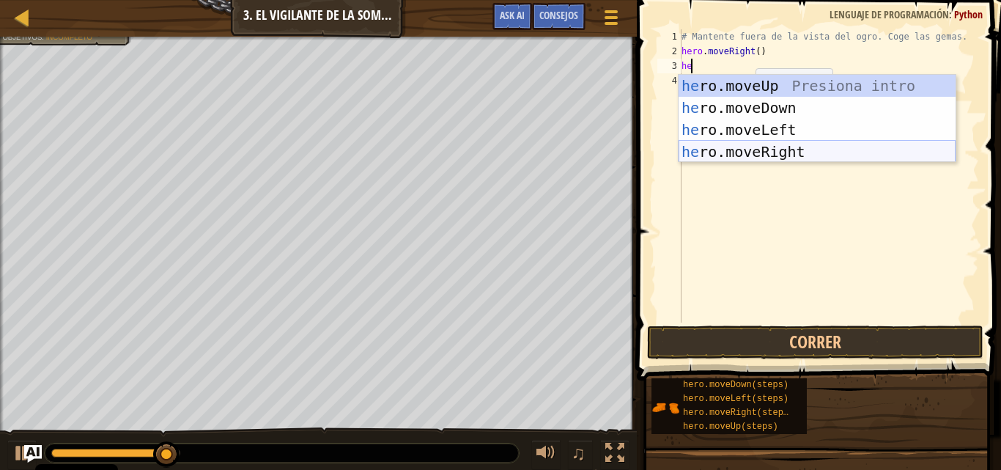
click at [754, 152] on div "he ro.moveUp Presiona intro he ro.moveDown Presiona intro he ro.moveLeft Presio…" at bounding box center [817, 141] width 277 height 132
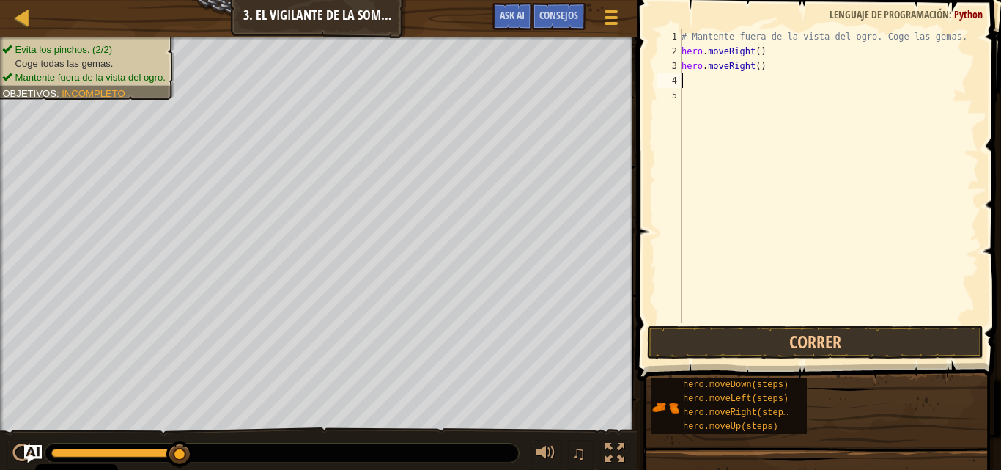
click at [695, 83] on div "# Mantente fuera de la vista del ogro. Coge las gemas. hero . moveRight ( ) her…" at bounding box center [829, 190] width 300 height 322
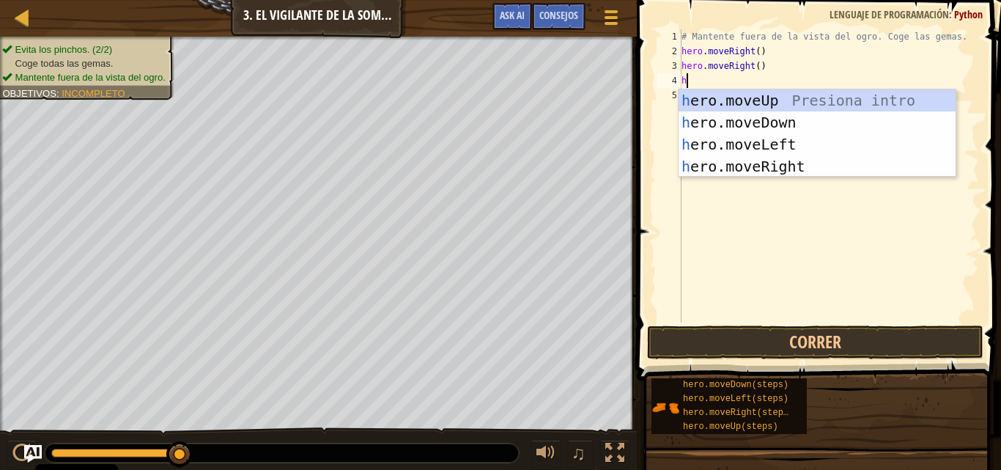
type textarea "h"
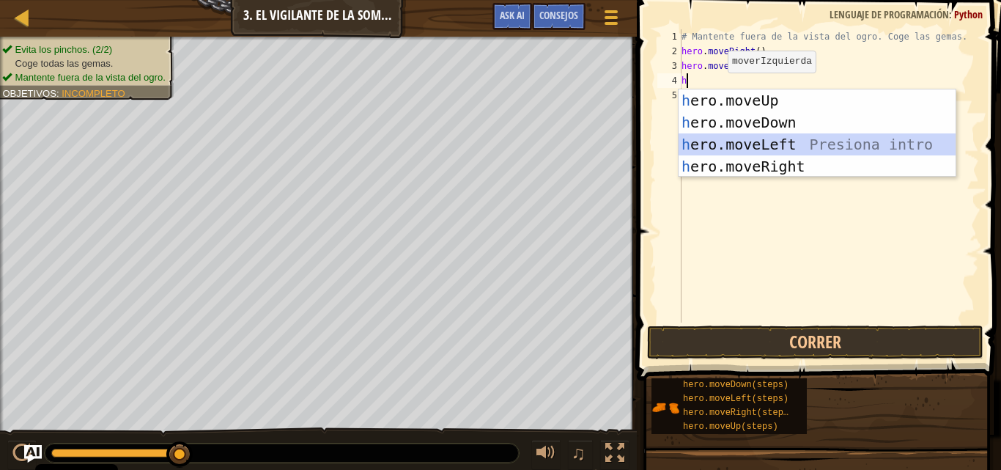
drag, startPoint x: 753, startPoint y: 155, endPoint x: 723, endPoint y: 147, distance: 30.2
click at [723, 147] on div "h ero.moveUp Presiona intro h ero.moveDown Presiona intro h ero.moveLeft Presio…" at bounding box center [817, 155] width 277 height 132
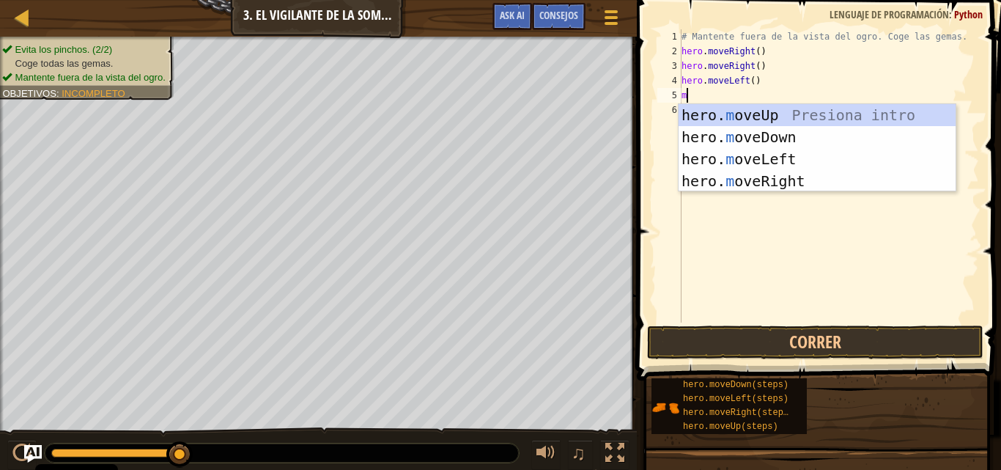
type textarea "mo"
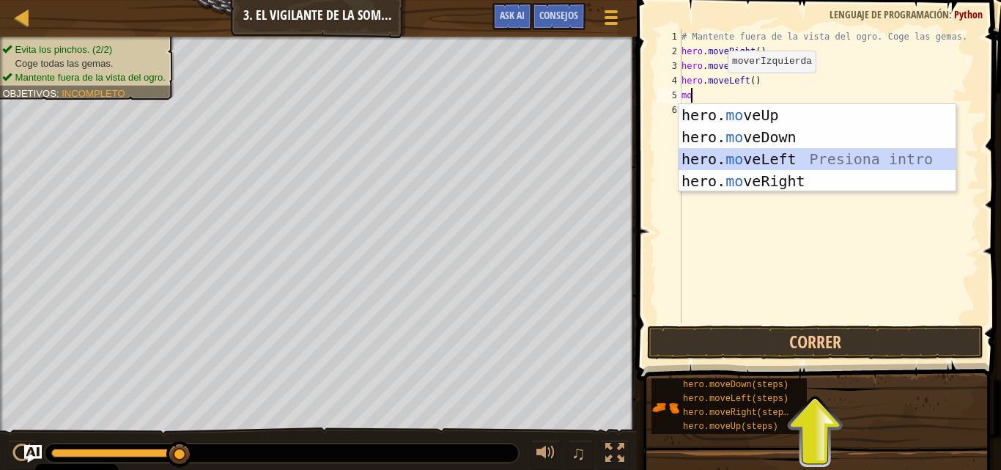
click at [740, 157] on div "hero. mo veUp Presiona intro hero. mo veDown Presiona intro hero. mo veLeft Pre…" at bounding box center [817, 170] width 277 height 132
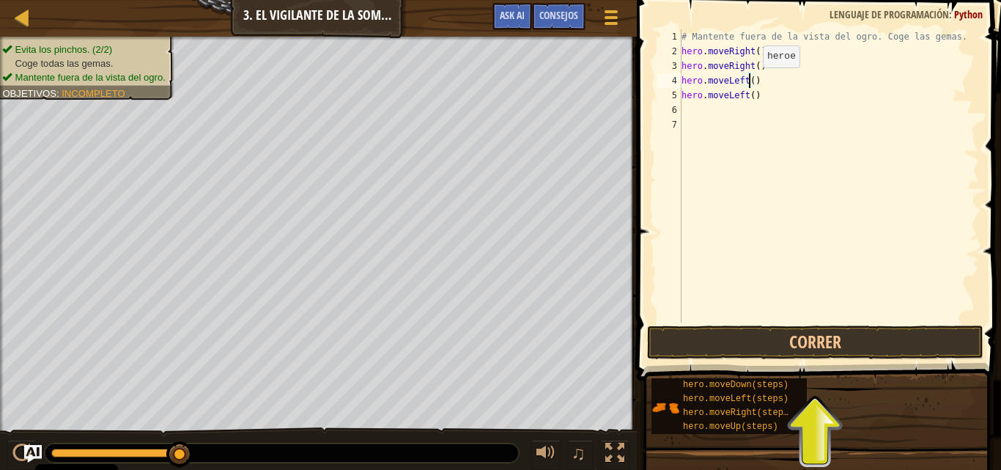
click at [750, 82] on div "# Mantente fuera de la vista del ogro. Coge las gemas. hero . moveRight ( ) her…" at bounding box center [829, 190] width 300 height 322
type textarea "hero.moveLeft()"
type textarea "h"
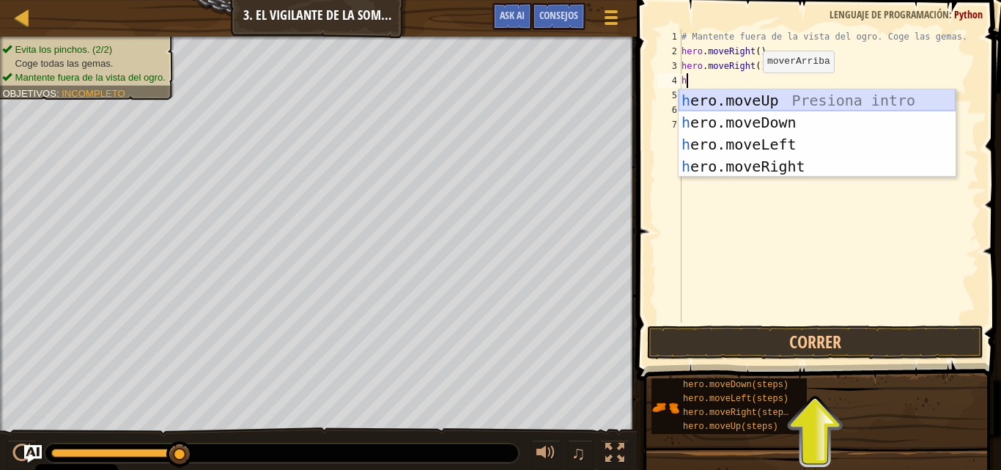
click at [753, 103] on div "h ero.moveUp Presiona intro h ero.moveDown Presiona intro h ero.moveLeft Presio…" at bounding box center [817, 155] width 277 height 132
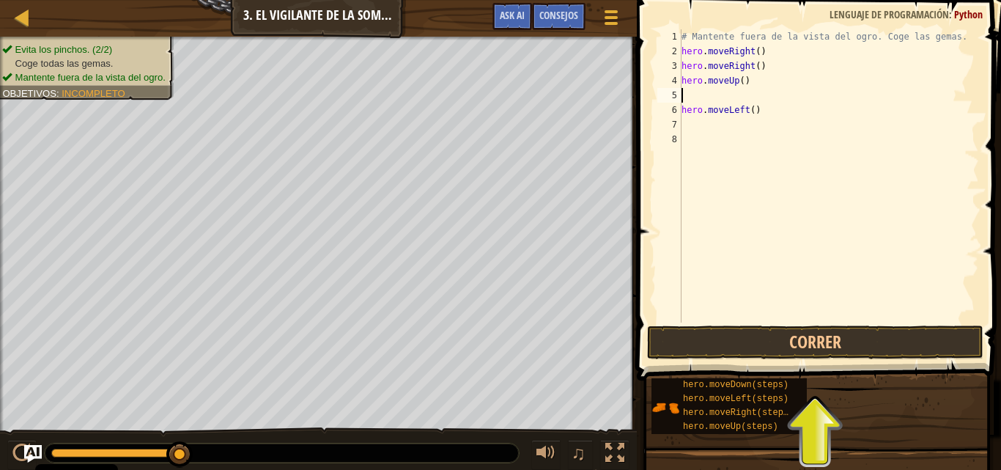
click at [718, 99] on div "# Mantente fuera de la vista del ogro. Coge las gemas. hero . moveRight ( ) her…" at bounding box center [829, 190] width 300 height 322
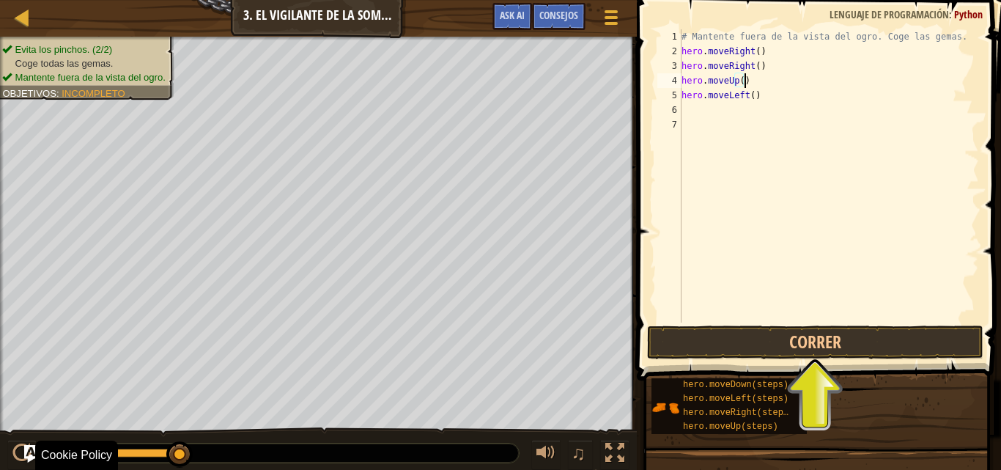
type textarea "hero.moveUp()"
